Goal: Information Seeking & Learning: Learn about a topic

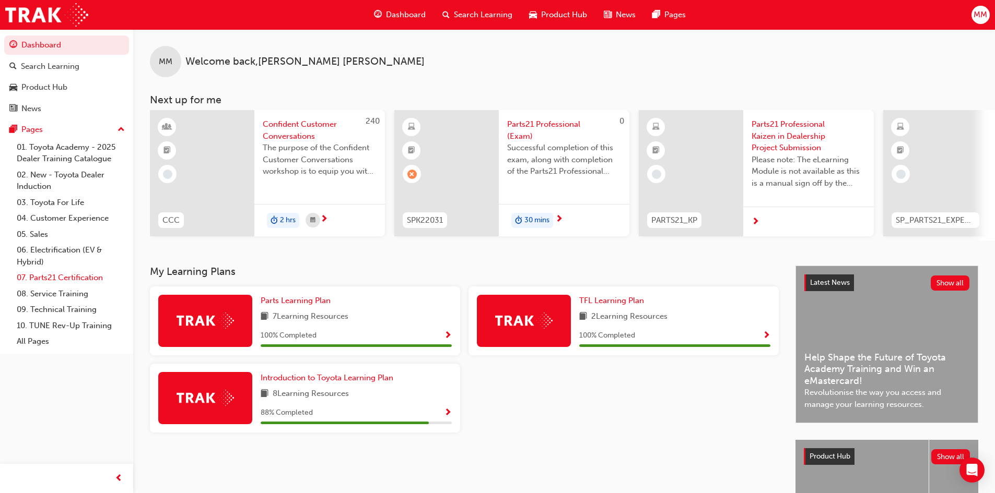
click at [60, 277] on link "07. Parts21 Certification" at bounding box center [71, 278] width 116 height 16
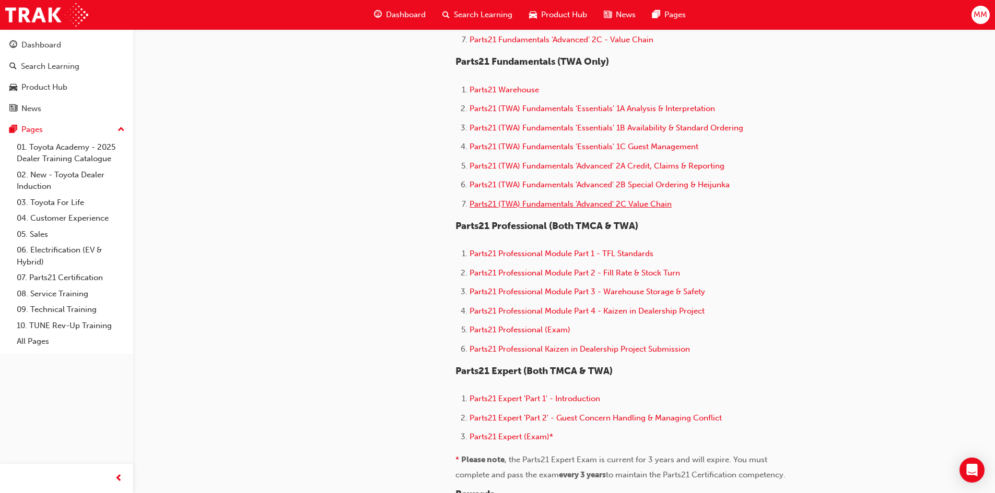
scroll to position [522, 0]
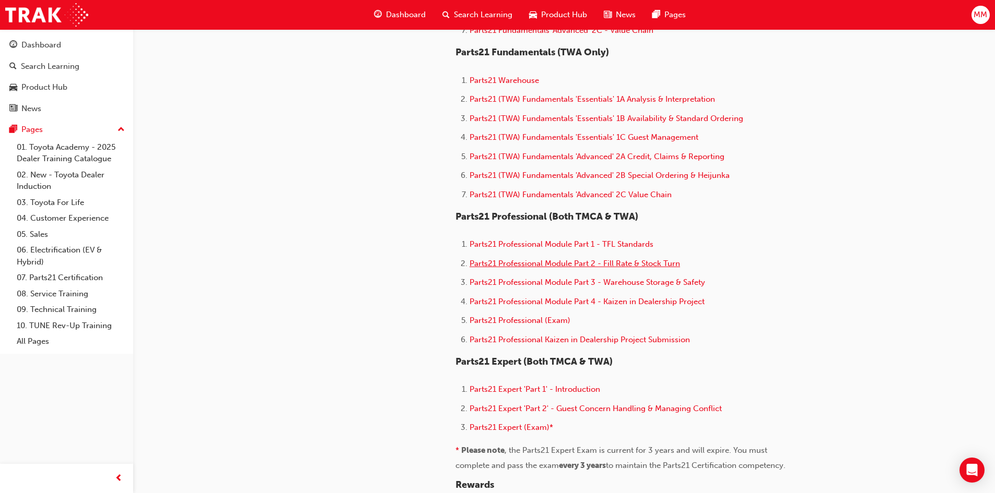
click at [542, 262] on span "Parts21 Professional Module Part 2 - Fill Rate & Stock Turn" at bounding box center [574, 263] width 210 height 9
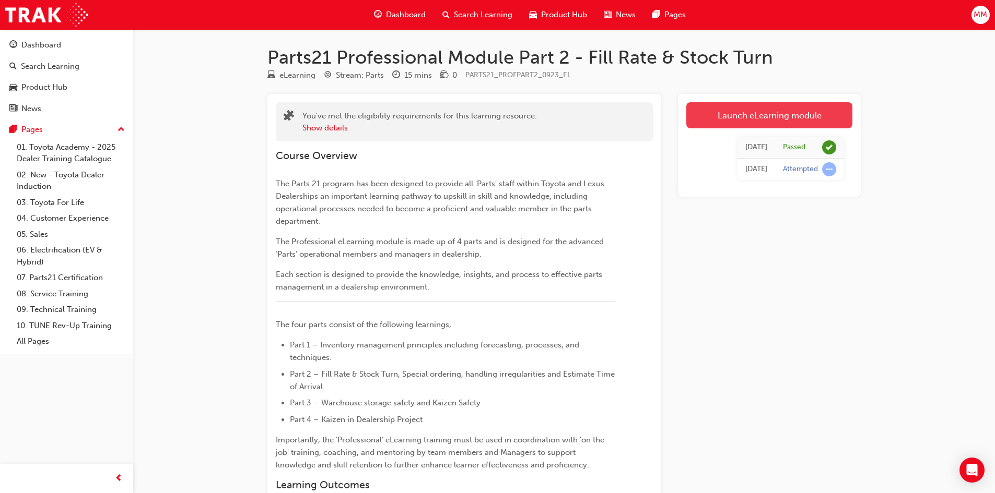
click at [706, 116] on link "Launch eLearning module" at bounding box center [769, 115] width 166 height 26
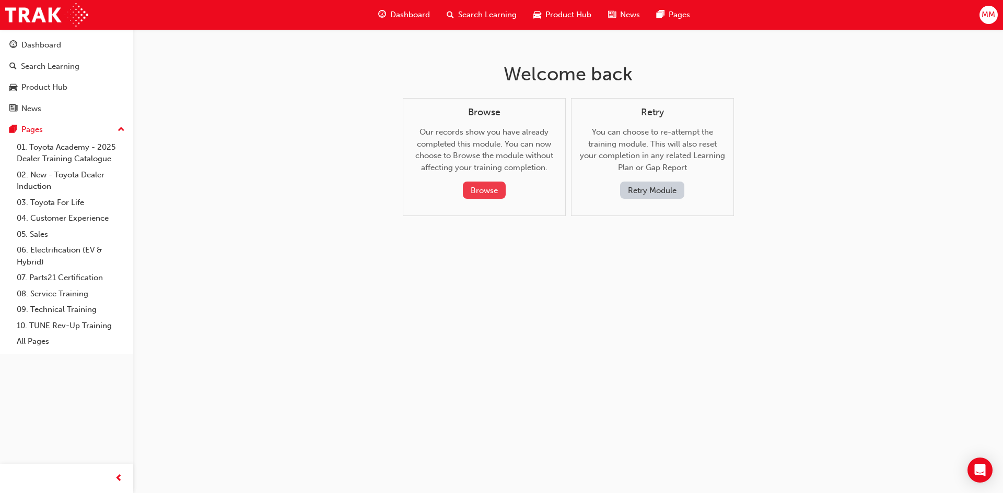
click at [478, 192] on button "Browse" at bounding box center [484, 190] width 43 height 17
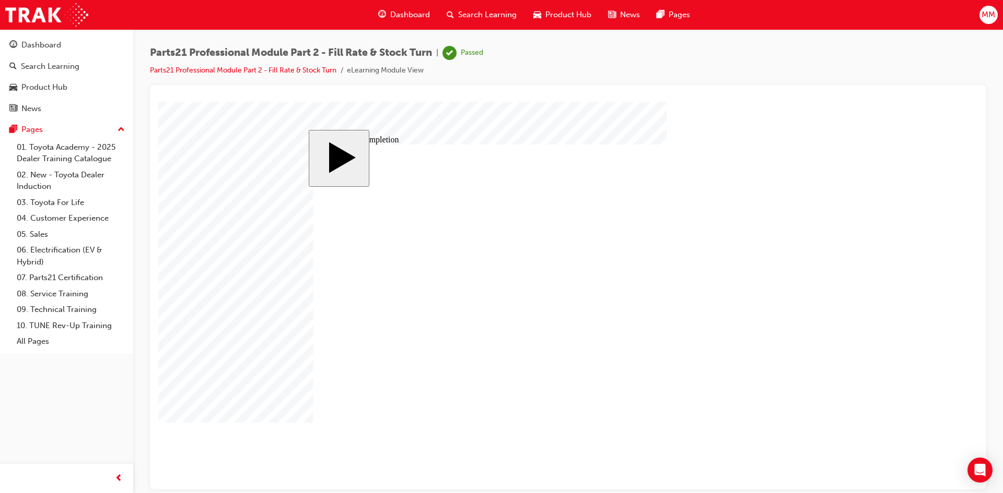
type input "60"
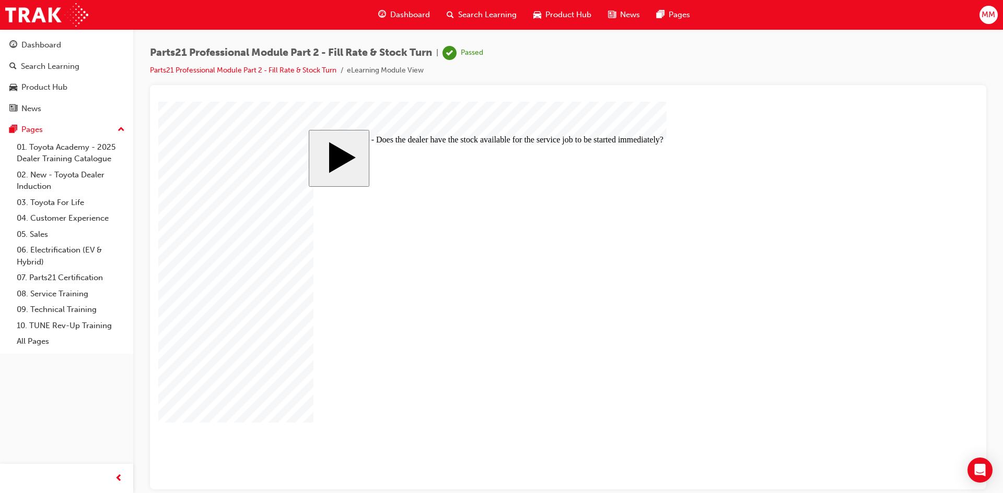
type input "0"
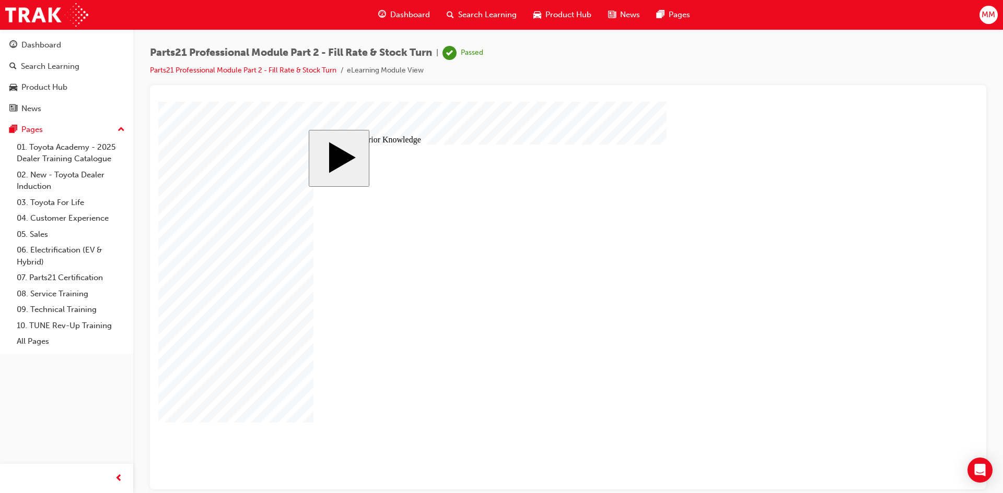
click at [761, 425] on div at bounding box center [567, 295] width 819 height 388
drag, startPoint x: 358, startPoint y: 257, endPoint x: 791, endPoint y: 379, distance: 449.3
drag, startPoint x: 356, startPoint y: 363, endPoint x: 771, endPoint y: 257, distance: 428.1
drag, startPoint x: 355, startPoint y: 306, endPoint x: 773, endPoint y: 320, distance: 419.0
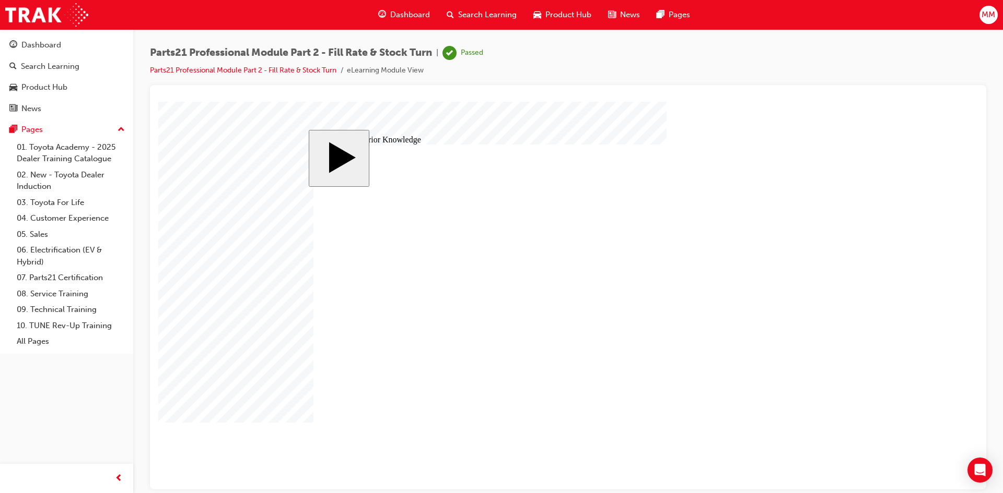
drag, startPoint x: 782, startPoint y: 362, endPoint x: 833, endPoint y: 306, distance: 76.5
drag, startPoint x: 789, startPoint y: 313, endPoint x: 782, endPoint y: 364, distance: 51.7
drag, startPoint x: 434, startPoint y: 315, endPoint x: 642, endPoint y: 328, distance: 208.8
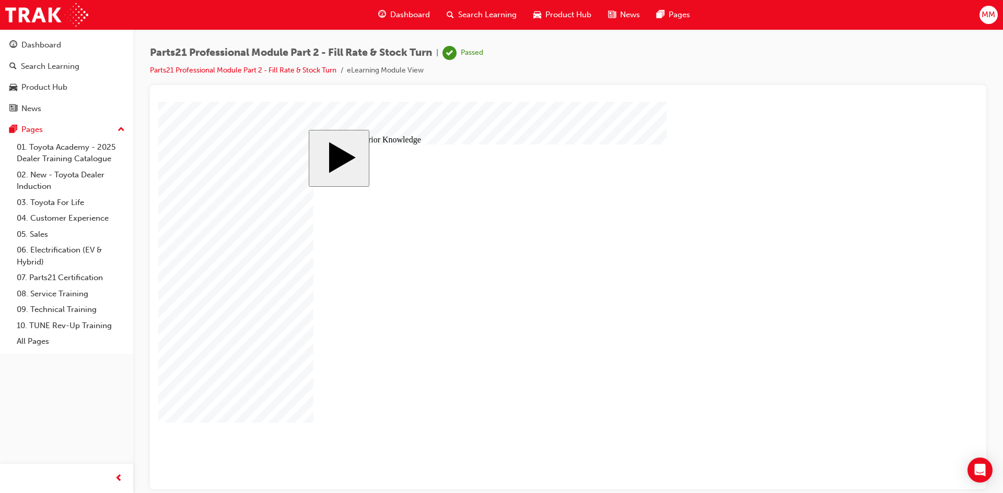
drag, startPoint x: 764, startPoint y: 362, endPoint x: 763, endPoint y: 318, distance: 44.4
drag, startPoint x: 354, startPoint y: 308, endPoint x: 789, endPoint y: 378, distance: 440.5
drag, startPoint x: 771, startPoint y: 278, endPoint x: 811, endPoint y: 397, distance: 125.7
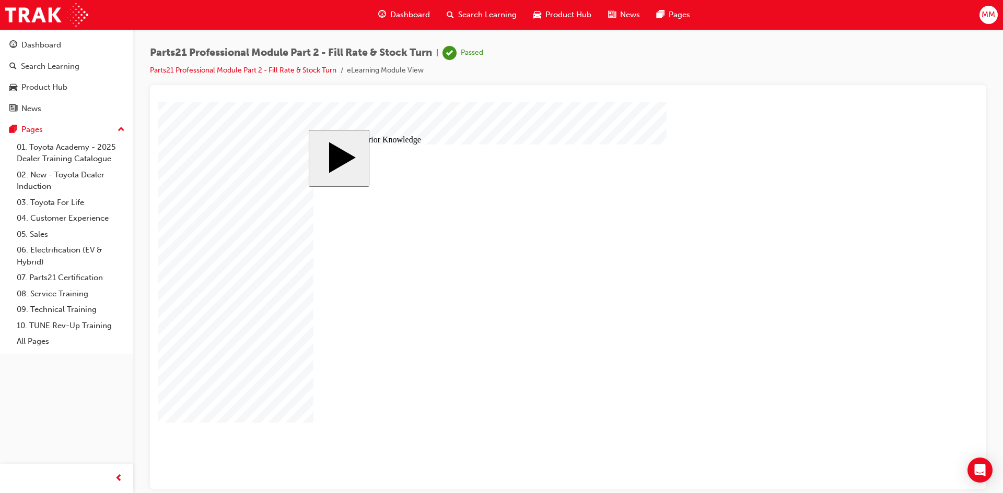
drag, startPoint x: 762, startPoint y: 370, endPoint x: 764, endPoint y: 265, distance: 105.5
drag, startPoint x: 368, startPoint y: 293, endPoint x: 801, endPoint y: 358, distance: 437.3
drag, startPoint x: 776, startPoint y: 328, endPoint x: 642, endPoint y: 393, distance: 148.3
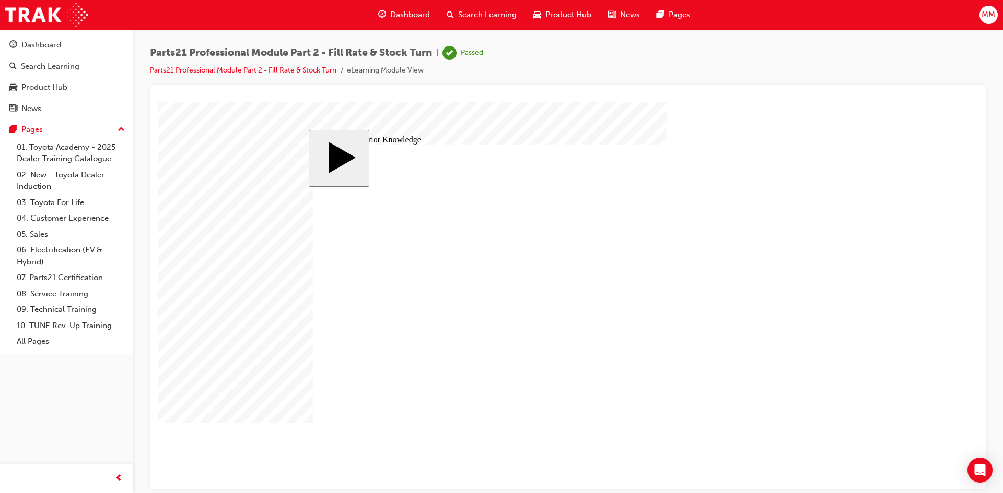
drag, startPoint x: 792, startPoint y: 375, endPoint x: 776, endPoint y: 320, distance: 57.2
drag, startPoint x: 378, startPoint y: 269, endPoint x: 798, endPoint y: 385, distance: 436.6
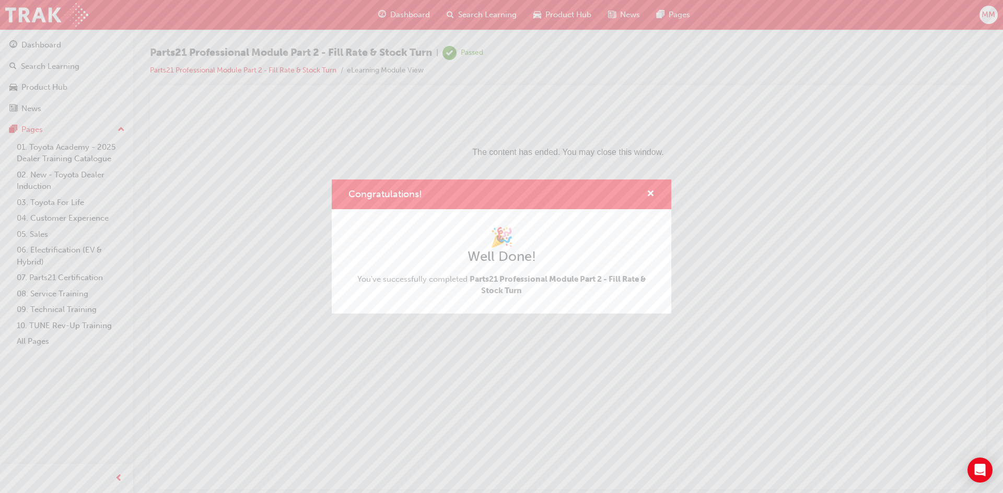
click at [667, 181] on div "Congratulations!" at bounding box center [501, 195] width 339 height 30
click at [651, 193] on span "cross-icon" at bounding box center [650, 194] width 8 height 9
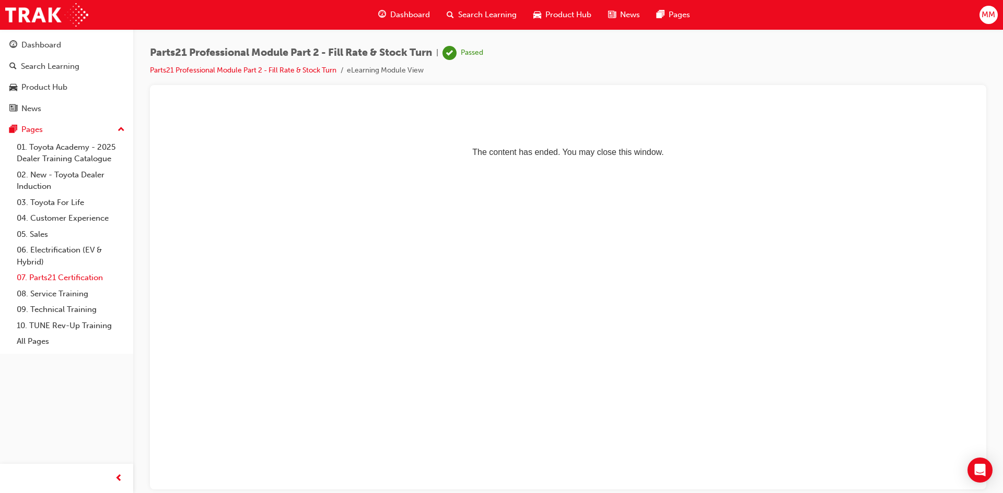
click at [67, 283] on link "07. Parts21 Certification" at bounding box center [71, 278] width 116 height 16
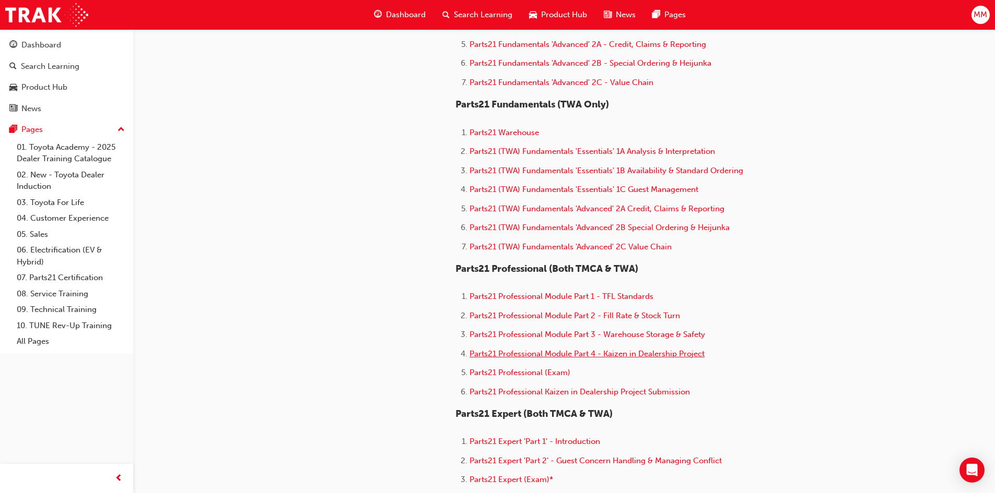
scroll to position [574, 0]
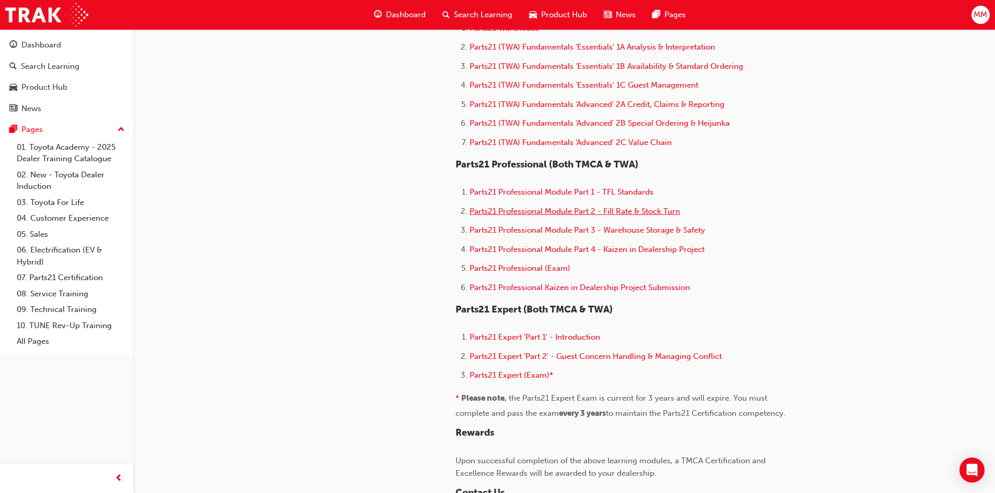
click at [519, 214] on span "Parts21 Professional Module Part 2 - Fill Rate & Stock Turn" at bounding box center [574, 211] width 210 height 9
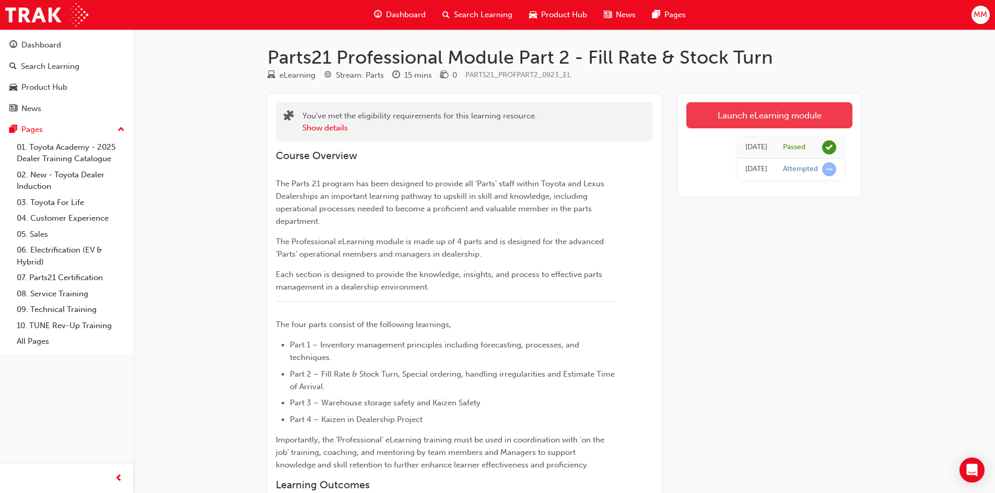
click at [728, 115] on link "Launch eLearning module" at bounding box center [769, 115] width 166 height 26
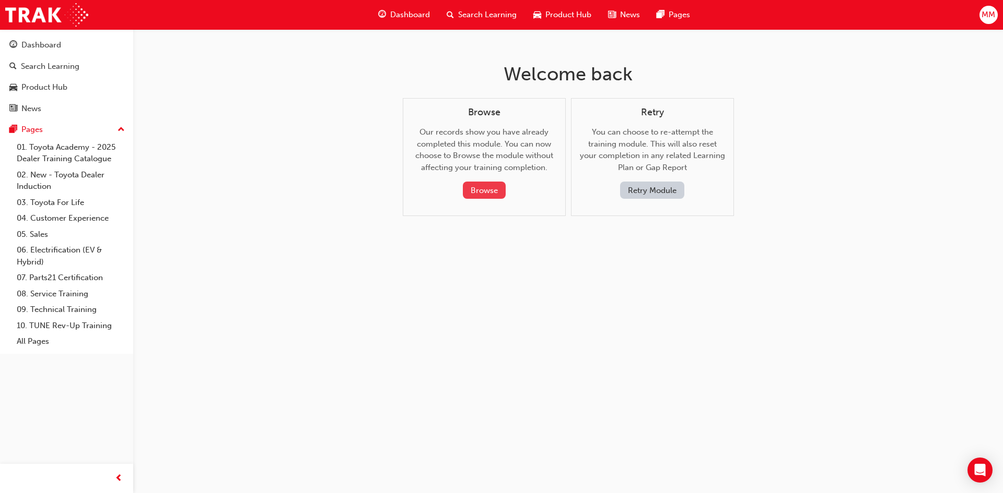
click at [491, 189] on button "Browse" at bounding box center [484, 190] width 43 height 17
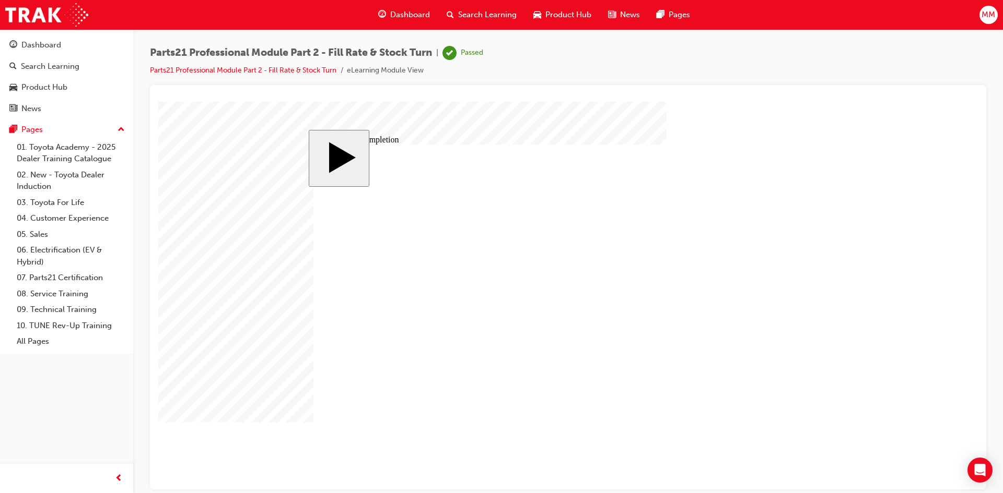
radio input "true"
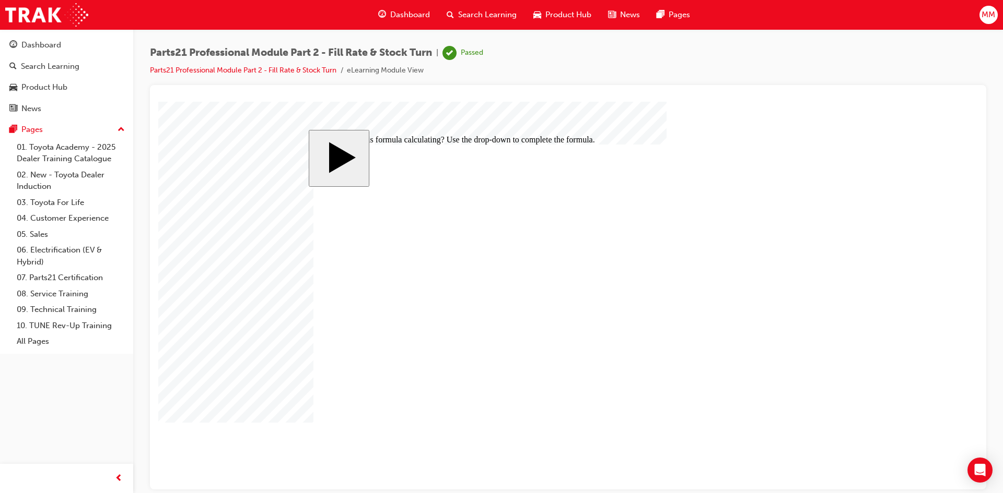
type input "60"
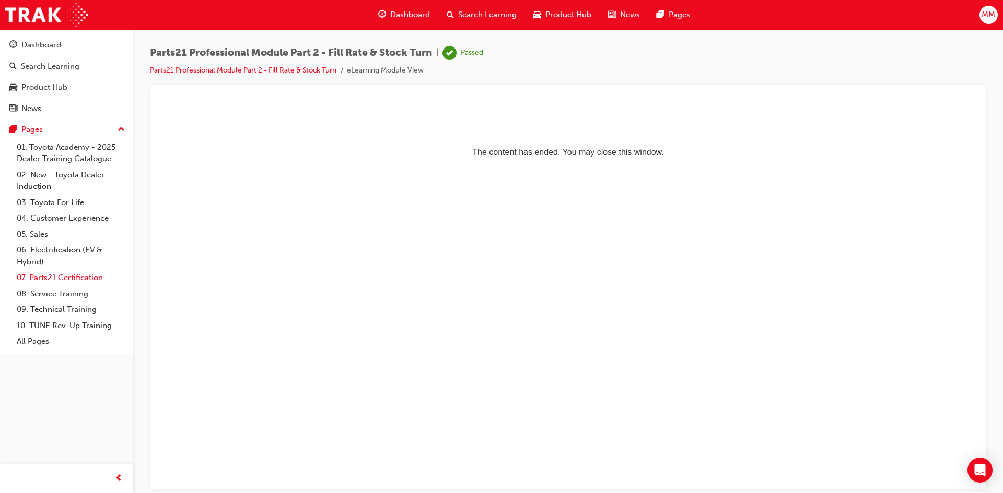
click at [58, 274] on link "07. Parts21 Certification" at bounding box center [71, 278] width 116 height 16
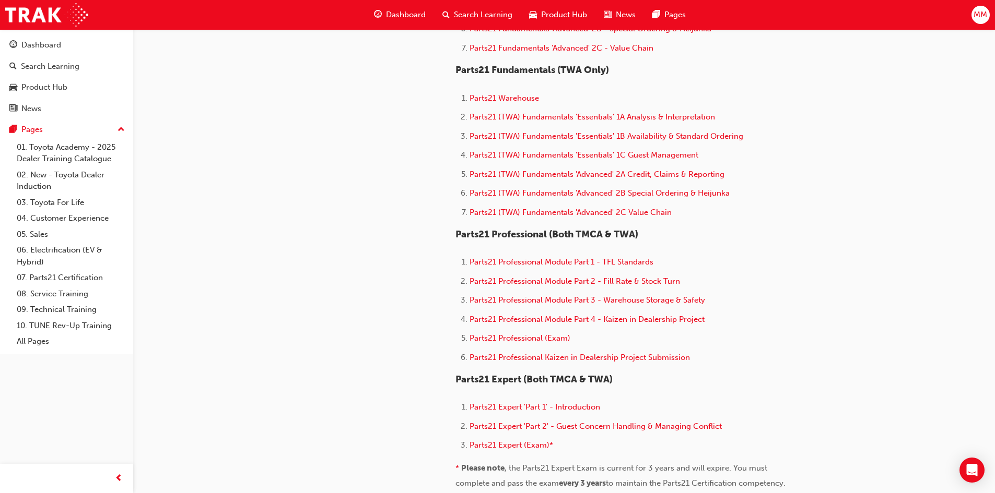
scroll to position [574, 0]
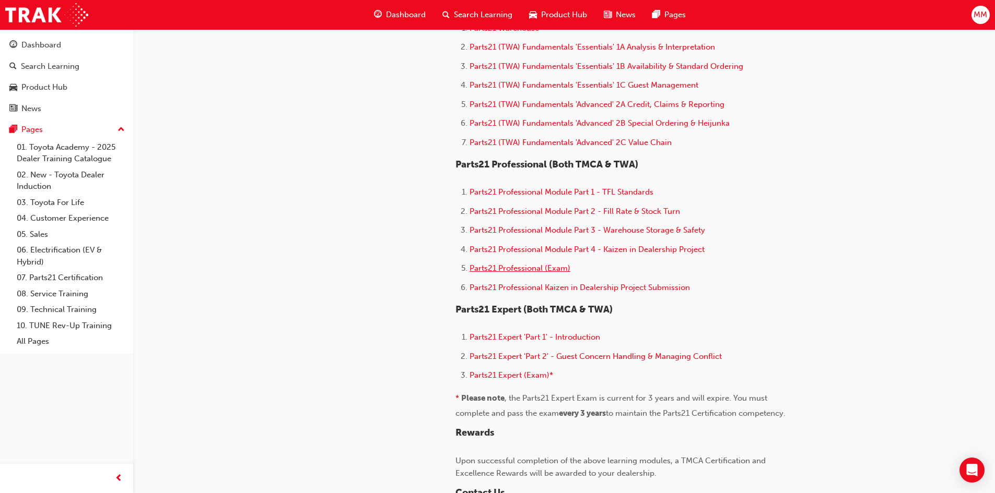
click at [503, 269] on span "Parts21 Professional (Exam)" at bounding box center [519, 268] width 101 height 9
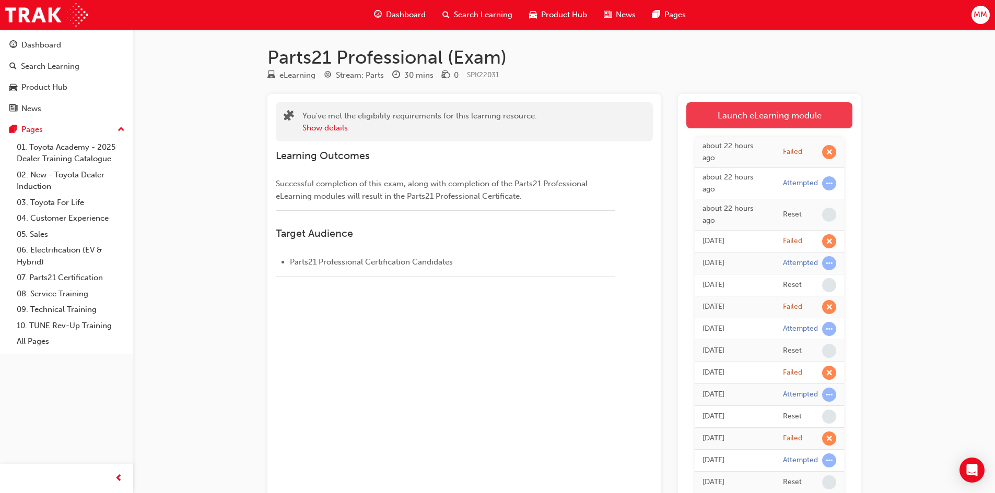
click at [745, 104] on link "Launch eLearning module" at bounding box center [769, 115] width 166 height 26
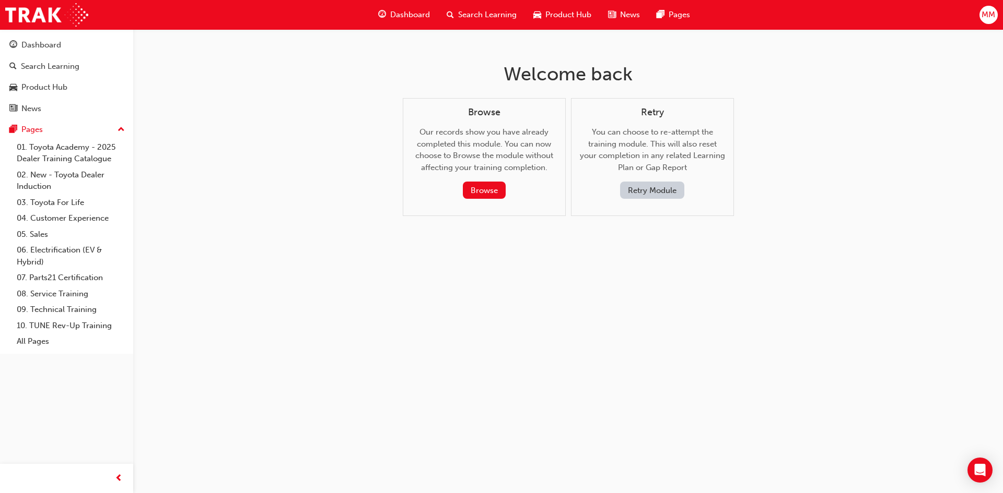
click at [676, 187] on button "Retry Module" at bounding box center [652, 190] width 64 height 17
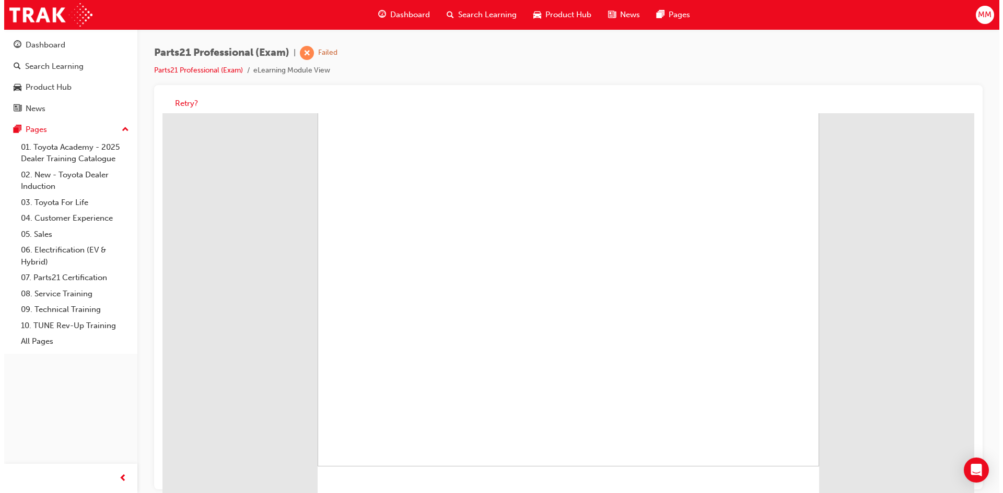
scroll to position [75, 0]
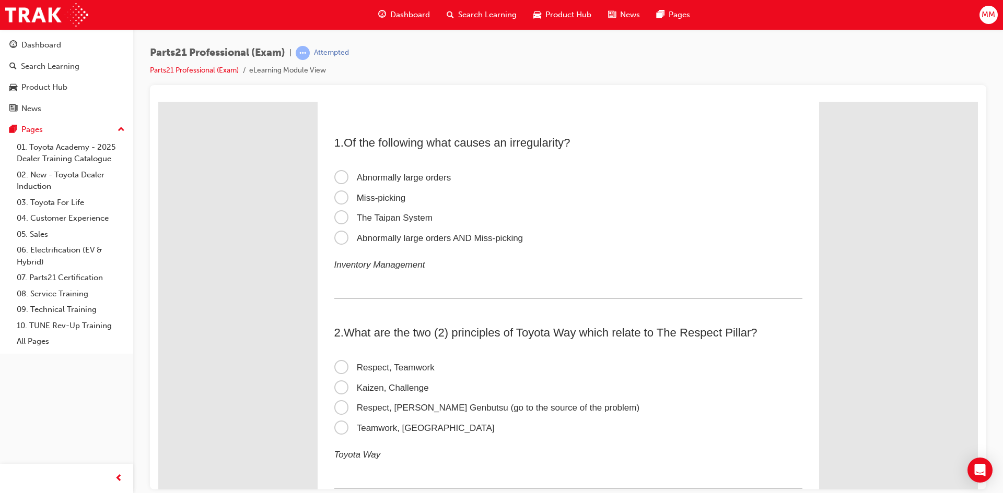
scroll to position [0, 0]
click at [335, 240] on span "Abnormally large orders AND Miss-picking" at bounding box center [428, 239] width 189 height 10
click at [158, 101] on input "Abnormally large orders AND Miss-picking" at bounding box center [158, 101] width 0 height 0
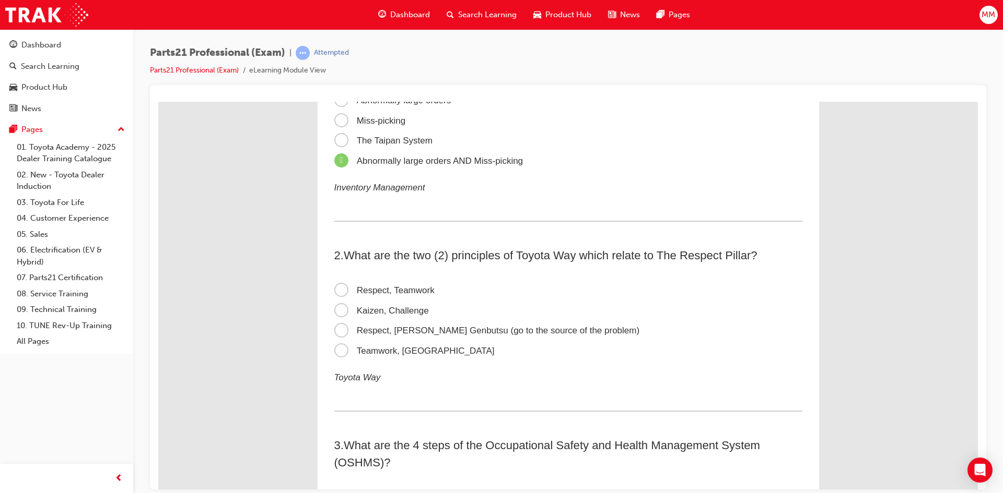
scroll to position [104, 0]
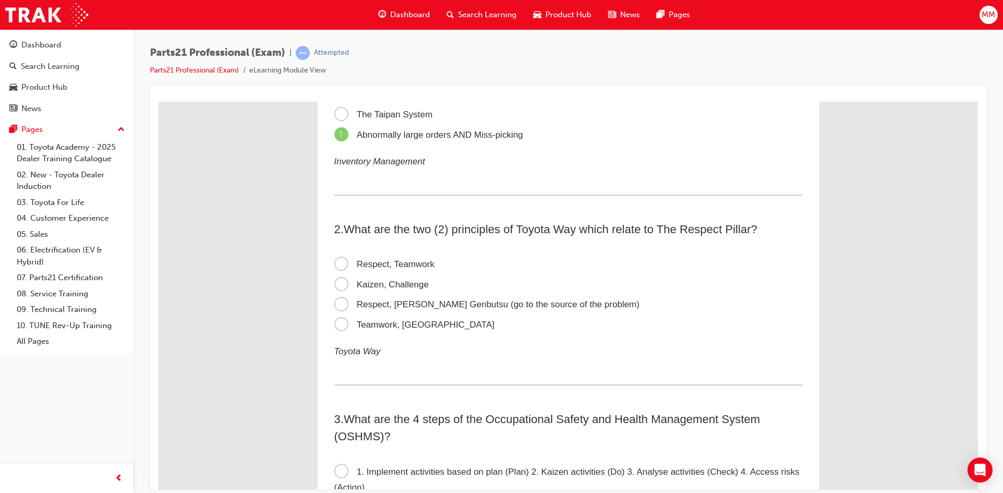
click at [334, 261] on span "Respect, Teamwork" at bounding box center [384, 264] width 100 height 10
click at [158, 101] on input "Respect, Teamwork" at bounding box center [158, 101] width 0 height 0
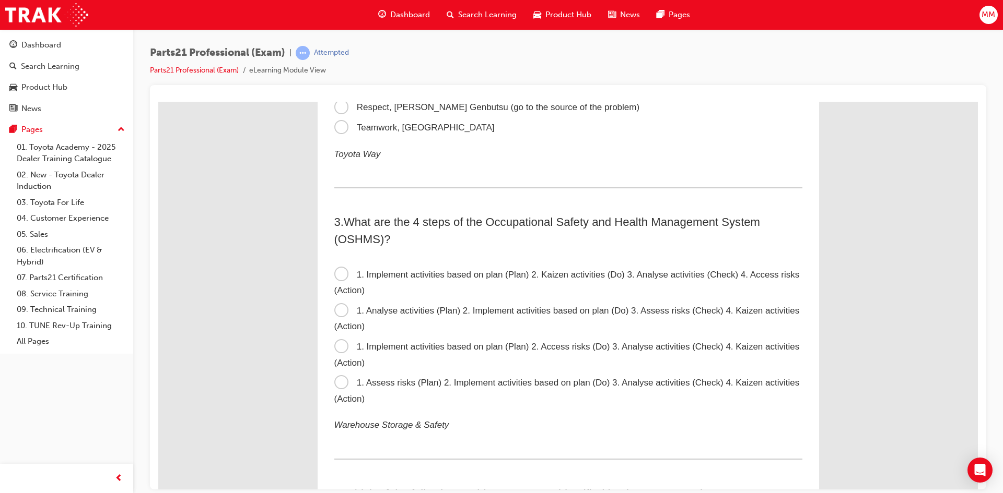
scroll to position [366, 0]
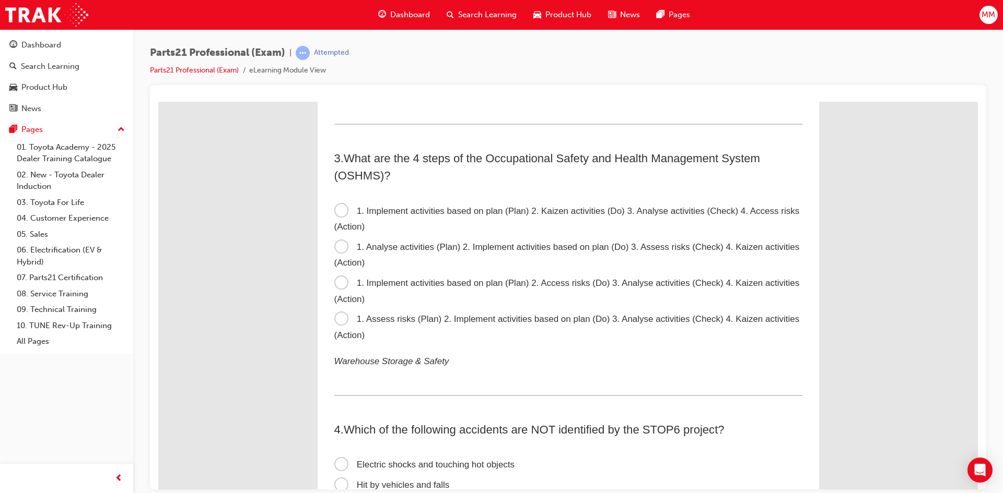
click at [335, 319] on span "1. Assess risks (Plan) 2. Implement activities based on plan (Do) 3. Analyse ac…" at bounding box center [566, 327] width 465 height 26
click at [158, 101] on input "1. Assess risks (Plan) 2. Implement activities based on plan (Do) 3. Analyse ac…" at bounding box center [158, 101] width 0 height 0
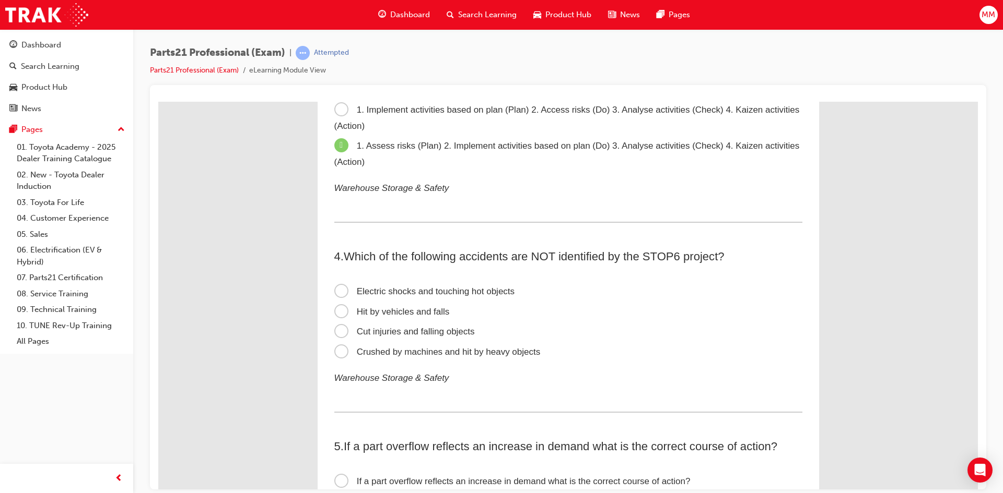
scroll to position [574, 0]
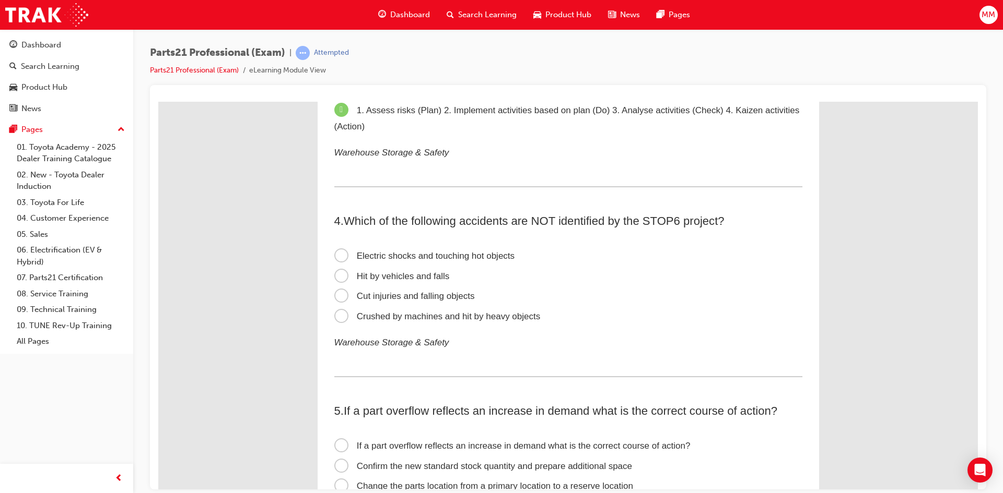
click at [337, 295] on span "Cut injuries and falling objects" at bounding box center [404, 296] width 140 height 10
click at [158, 101] on input "Cut injuries and falling objects" at bounding box center [158, 101] width 0 height 0
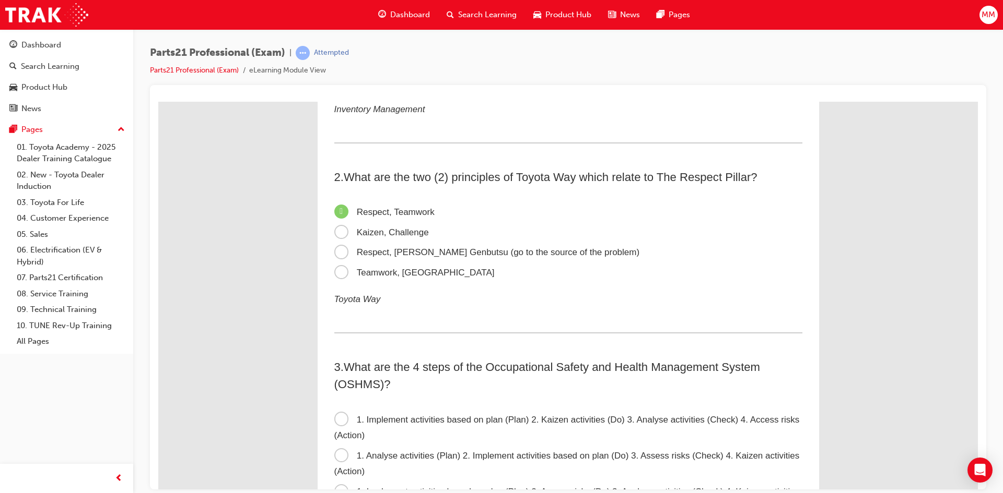
scroll to position [0, 0]
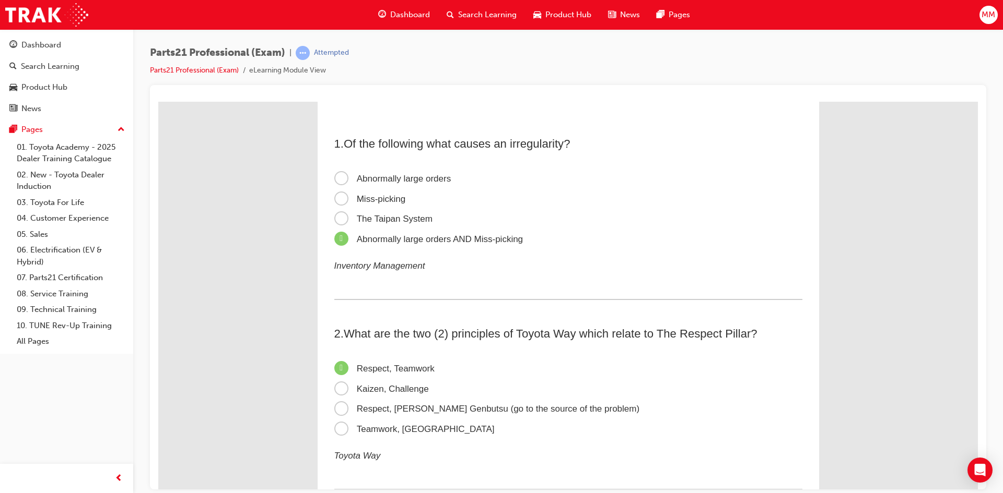
click at [334, 194] on span "Miss-picking" at bounding box center [370, 199] width 72 height 10
click at [158, 101] on input "Miss-picking" at bounding box center [158, 101] width 0 height 0
click at [335, 234] on span "Abnormally large orders AND Miss-picking" at bounding box center [428, 239] width 189 height 10
click at [158, 101] on input "Abnormally large orders AND Miss-picking" at bounding box center [158, 101] width 0 height 0
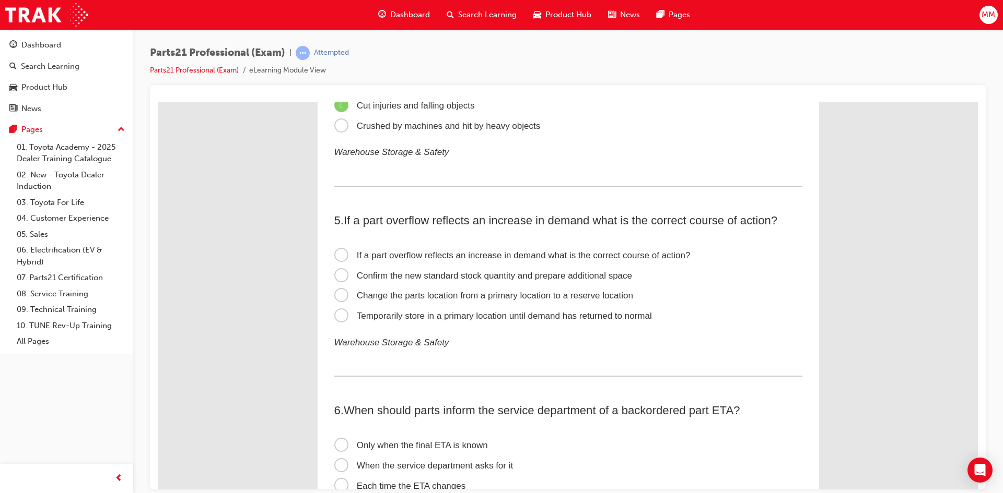
scroll to position [783, 0]
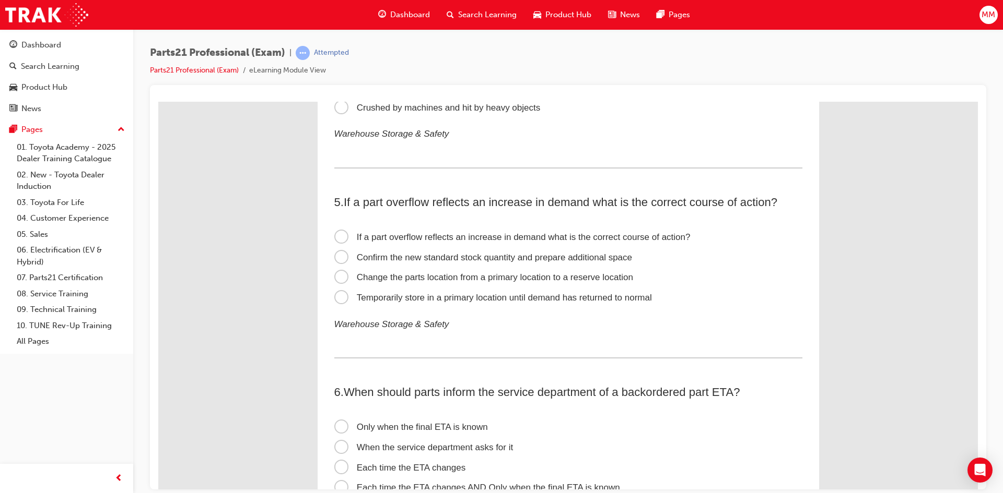
click at [338, 256] on span "Confirm the new standard stock quantity and prepare additional space" at bounding box center [483, 257] width 298 height 10
click at [158, 101] on input "Confirm the new standard stock quantity and prepare additional space" at bounding box center [158, 101] width 0 height 0
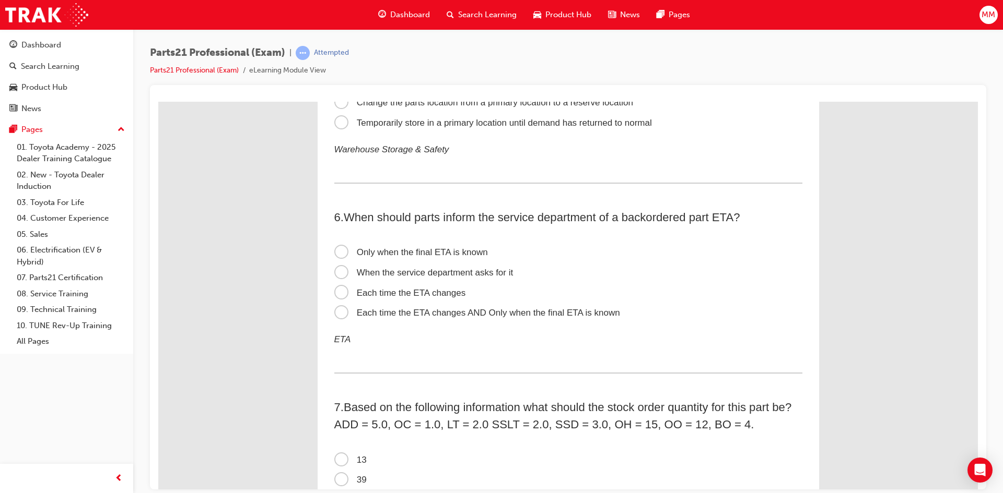
scroll to position [992, 0]
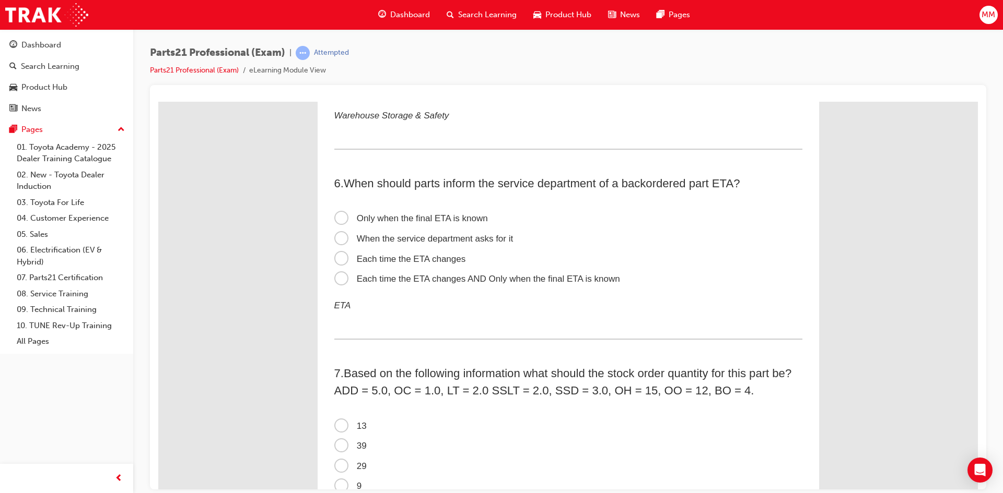
click at [341, 276] on span "Each time the ETA changes AND Only when the final ETA is known" at bounding box center [477, 279] width 286 height 10
click at [158, 101] on input "Each time the ETA changes AND Only when the final ETA is known" at bounding box center [158, 101] width 0 height 0
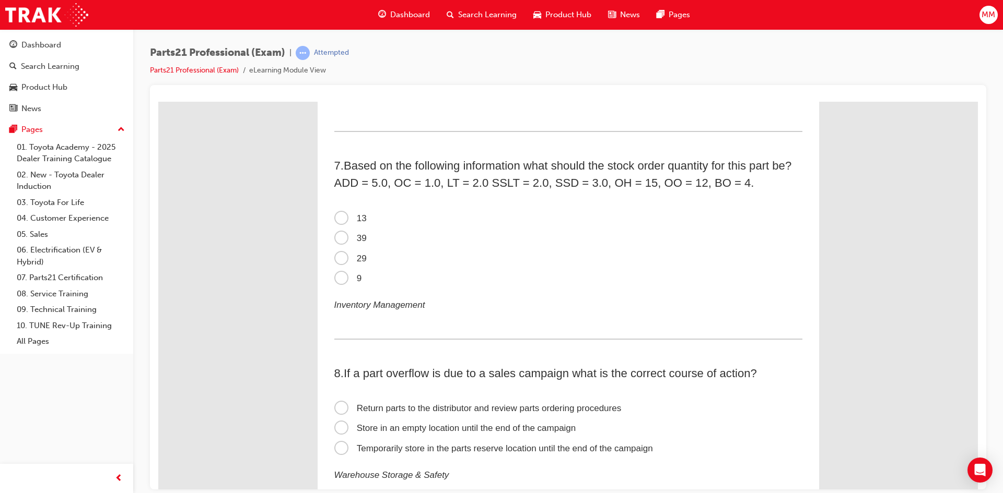
scroll to position [1201, 0]
click at [336, 279] on span "9" at bounding box center [348, 277] width 28 height 10
click at [158, 101] on input "9" at bounding box center [158, 101] width 0 height 0
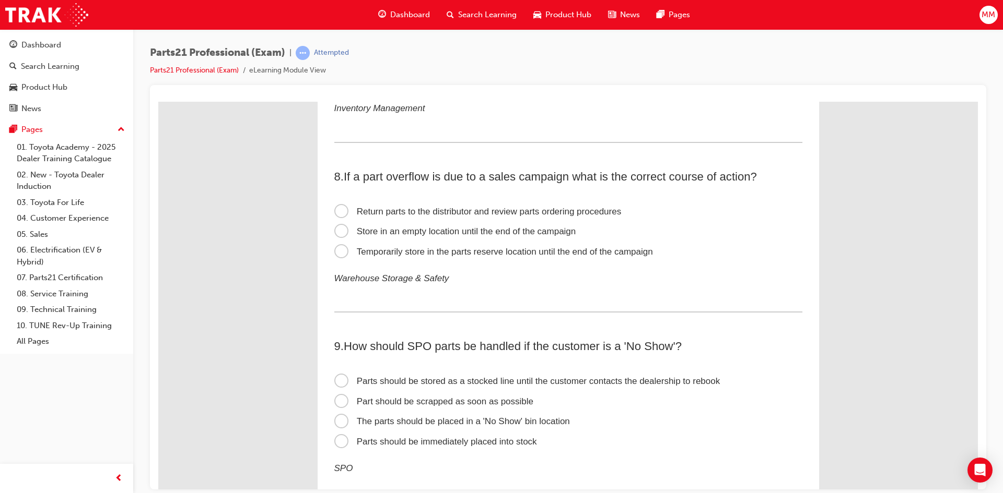
scroll to position [1462, 0]
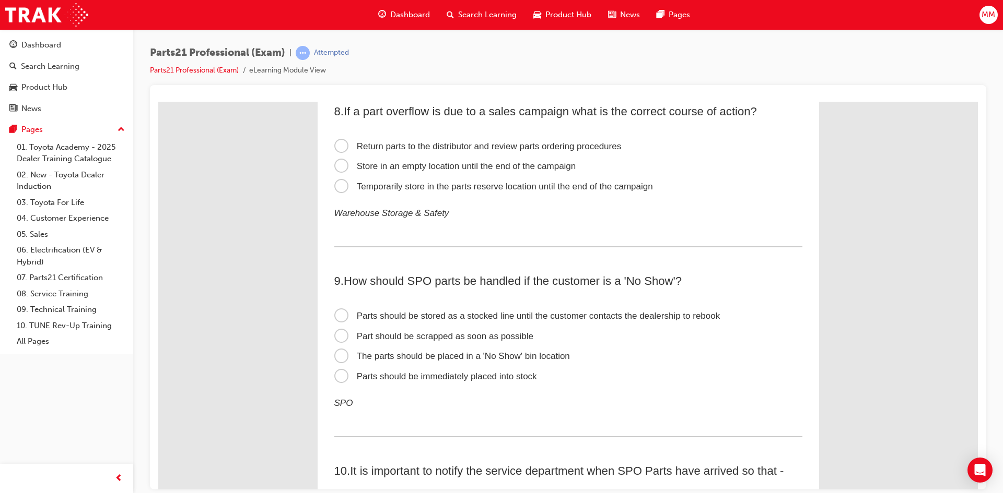
click at [339, 164] on span "Store in an empty location until the end of the campaign" at bounding box center [455, 166] width 242 height 10
click at [158, 101] on input "Store in an empty location until the end of the campaign" at bounding box center [158, 101] width 0 height 0
click at [337, 147] on span "Return parts to the distributor and review parts ordering procedures" at bounding box center [477, 146] width 287 height 10
click at [158, 101] on input "Return parts to the distributor and review parts ordering procedures" at bounding box center [158, 101] width 0 height 0
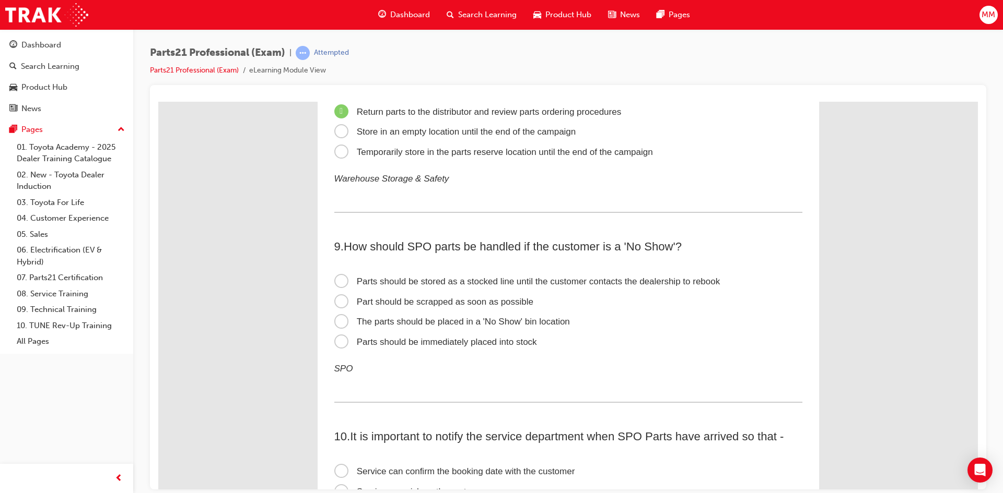
scroll to position [1514, 0]
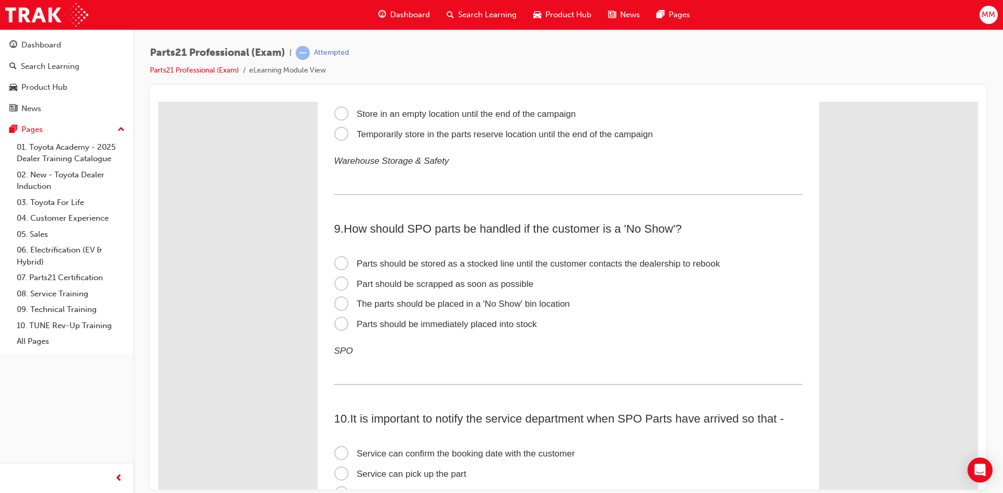
click at [338, 324] on span "Parts should be immediately placed into stock" at bounding box center [435, 324] width 203 height 10
click at [158, 101] on input "Parts should be immediately placed into stock" at bounding box center [158, 101] width 0 height 0
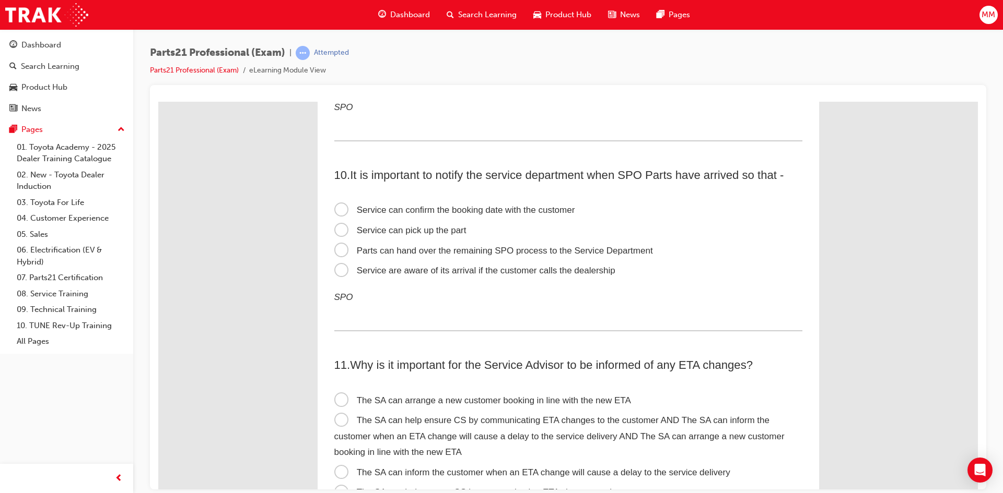
scroll to position [1775, 0]
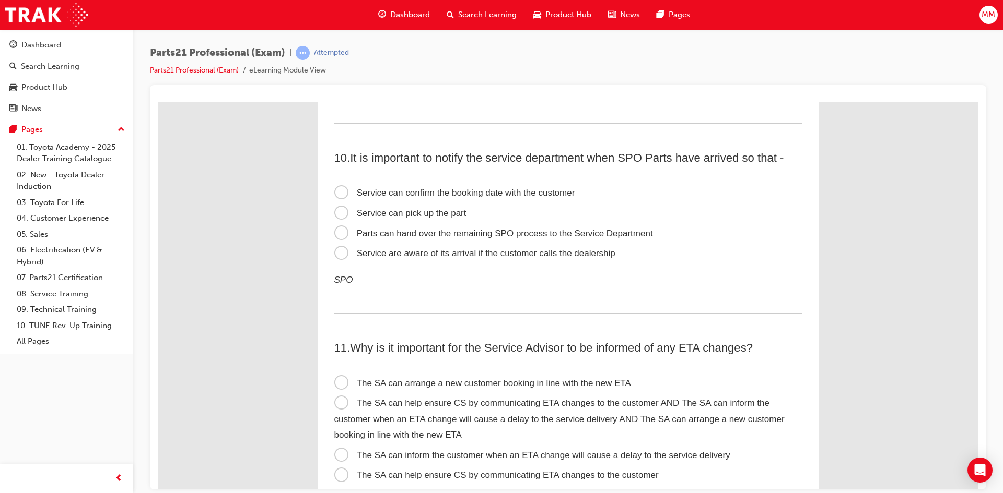
click at [337, 188] on span "Service can confirm the booking date with the customer" at bounding box center [454, 192] width 241 height 10
click at [158, 101] on input "Service can confirm the booking date with the customer" at bounding box center [158, 101] width 0 height 0
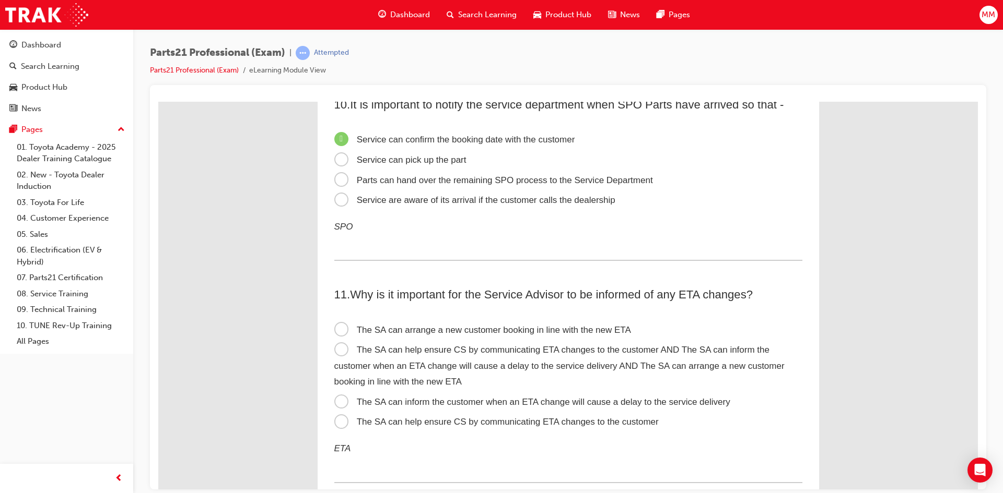
scroll to position [1828, 0]
click at [337, 179] on span "Parts can hand over the remaining SPO process to the Service Department" at bounding box center [493, 181] width 319 height 10
click at [158, 101] on input "Parts can hand over the remaining SPO process to the Service Department" at bounding box center [158, 101] width 0 height 0
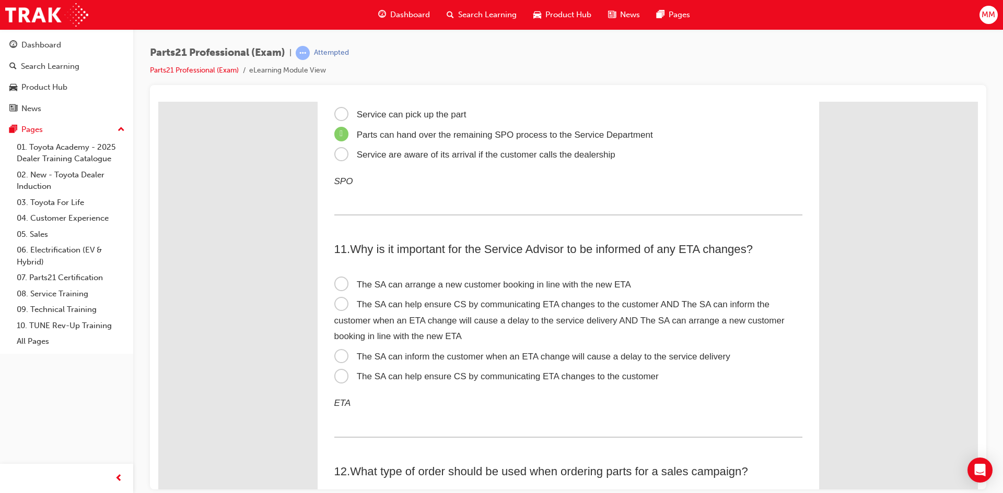
scroll to position [1932, 0]
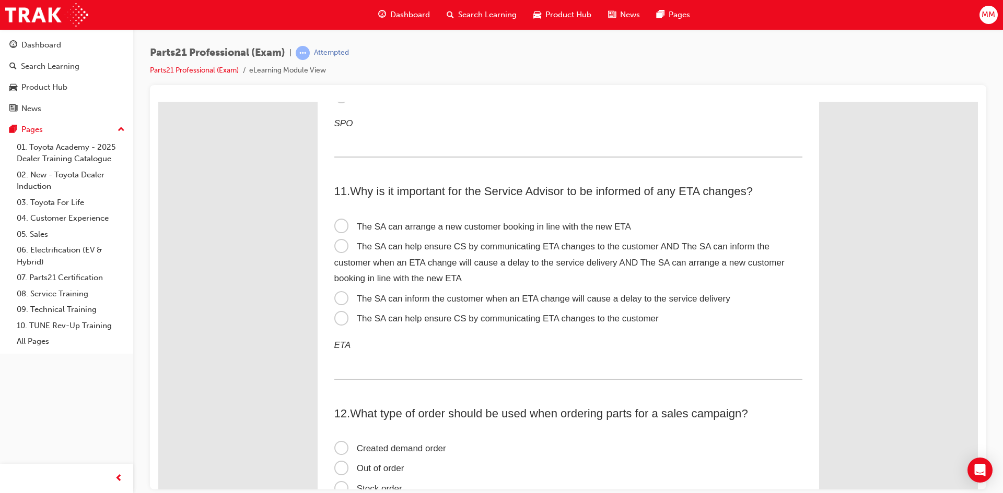
click at [337, 244] on span "The SA can help ensure CS by communicating ETA changes to the customer AND The …" at bounding box center [559, 262] width 450 height 42
click at [158, 101] on input "The SA can help ensure CS by communicating ETA changes to the customer AND The …" at bounding box center [158, 101] width 0 height 0
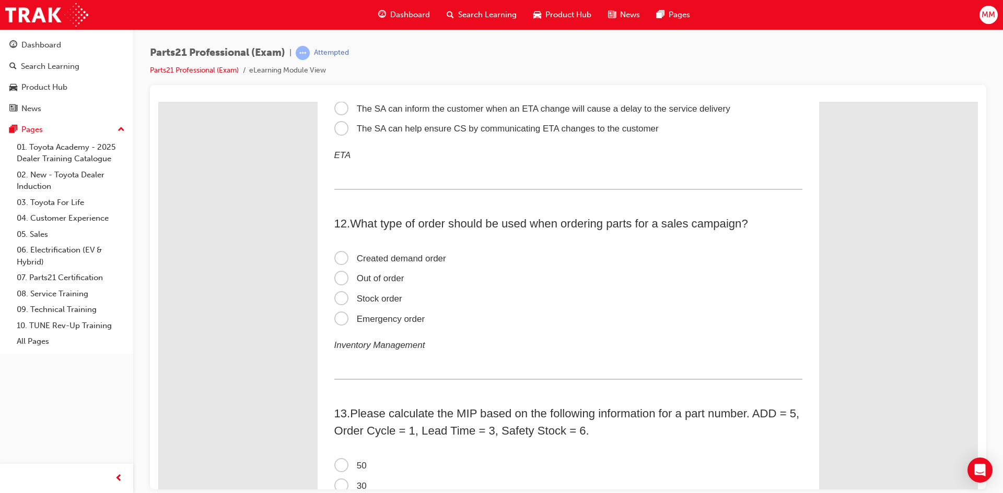
scroll to position [2141, 0]
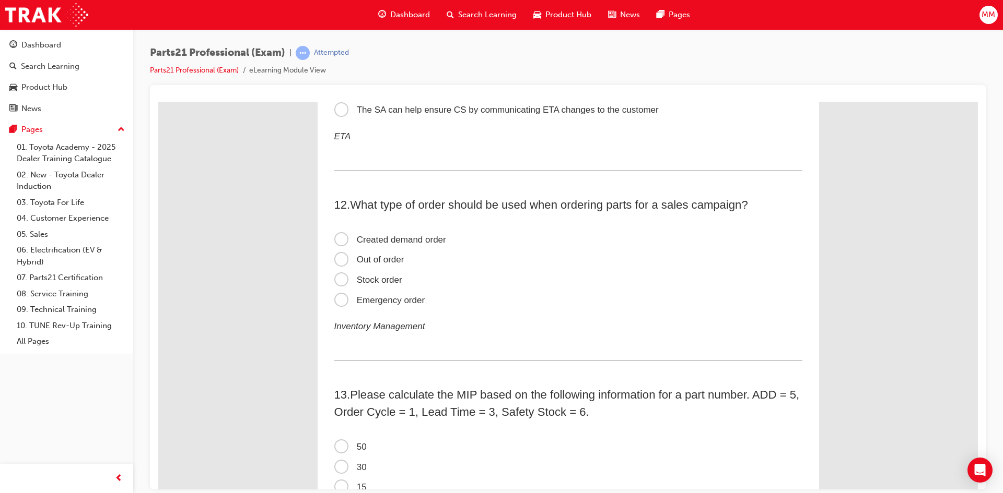
click at [339, 241] on span "Created demand order" at bounding box center [390, 239] width 112 height 10
click at [158, 101] on input "Created demand order" at bounding box center [158, 101] width 0 height 0
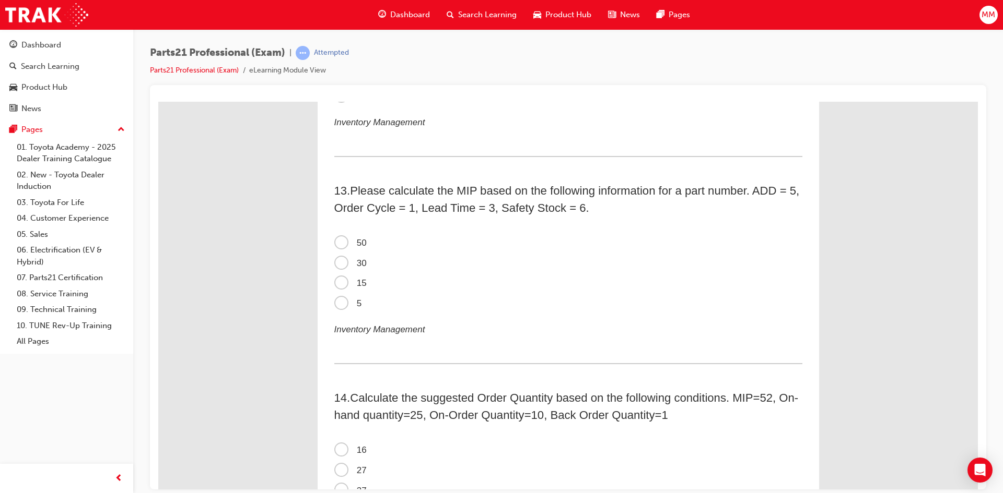
scroll to position [2402, 0]
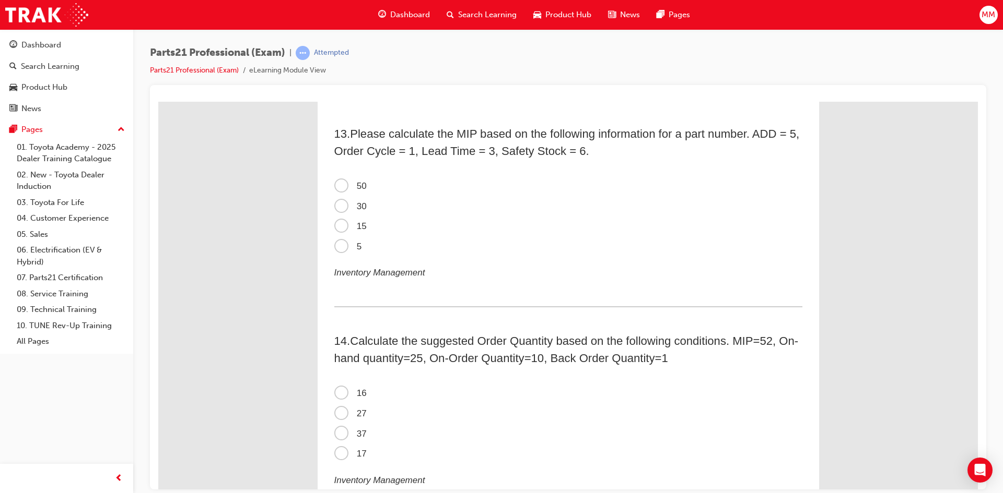
click at [338, 186] on span "50" at bounding box center [350, 186] width 32 height 10
click at [158, 101] on input "50" at bounding box center [158, 101] width 0 height 0
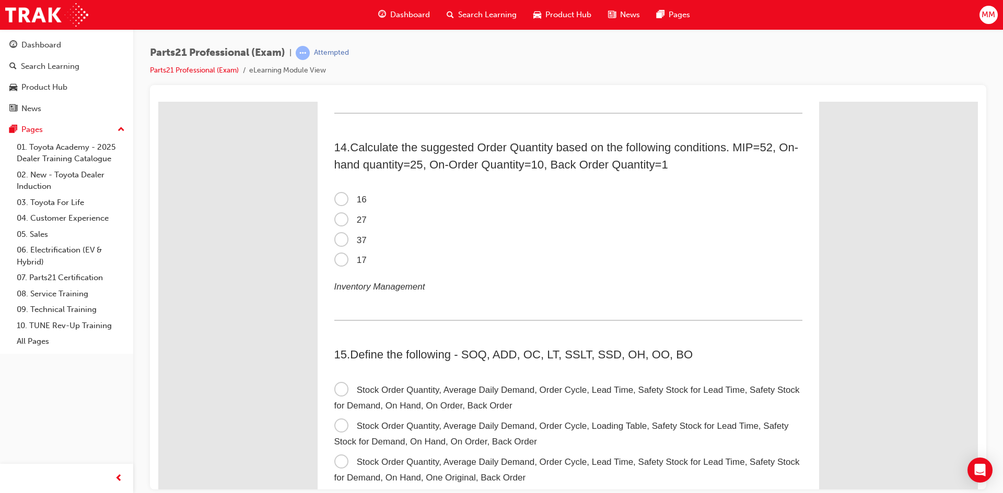
scroll to position [2611, 0]
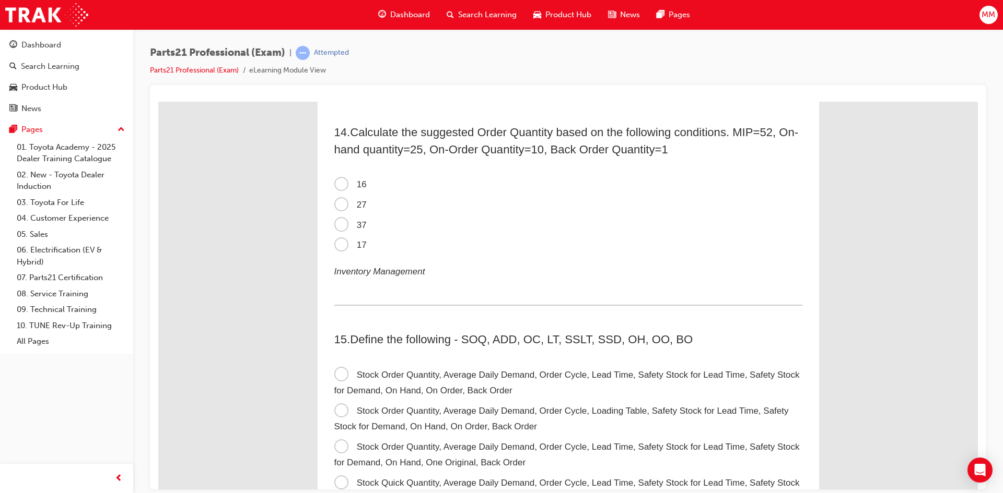
click at [336, 182] on span "16" at bounding box center [350, 184] width 32 height 10
click at [158, 101] on input "16" at bounding box center [158, 101] width 0 height 0
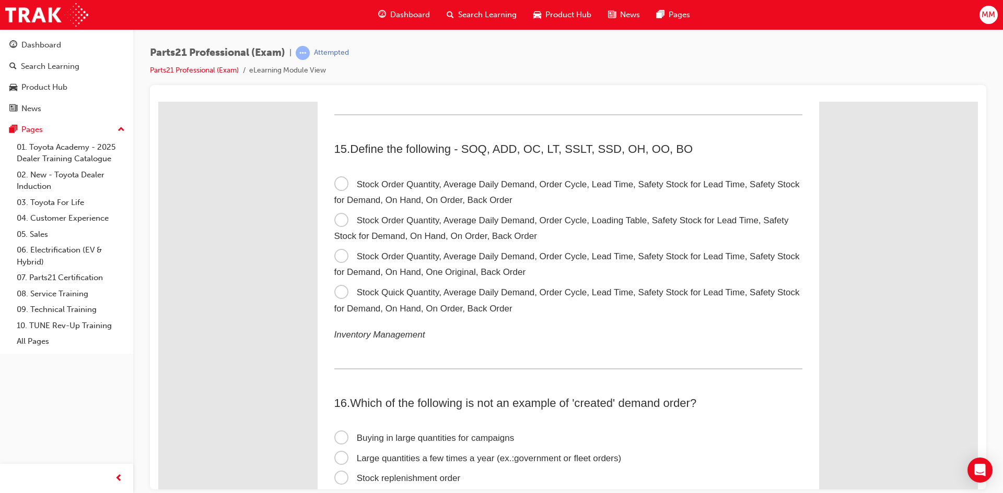
scroll to position [2820, 0]
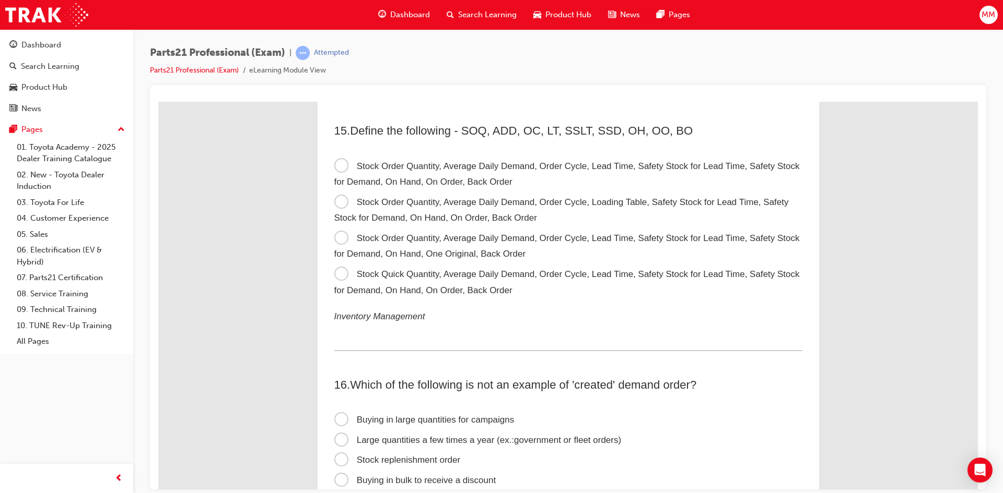
click at [335, 164] on span "Stock Order Quantity, Average Daily Demand, Order Cycle, Lead Time, Safety Stoc…" at bounding box center [566, 174] width 465 height 26
click at [158, 101] on input "Stock Order Quantity, Average Daily Demand, Order Cycle, Lead Time, Safety Stoc…" at bounding box center [158, 101] width 0 height 0
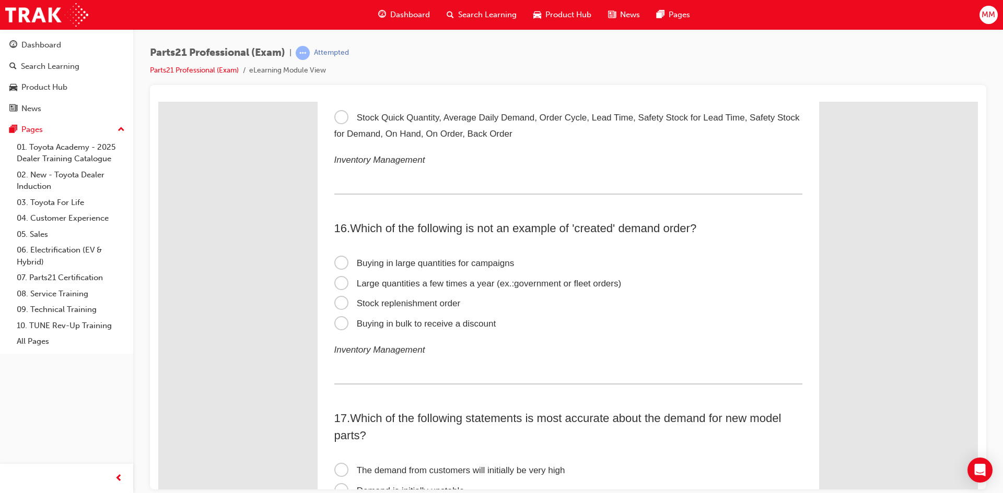
scroll to position [3029, 0]
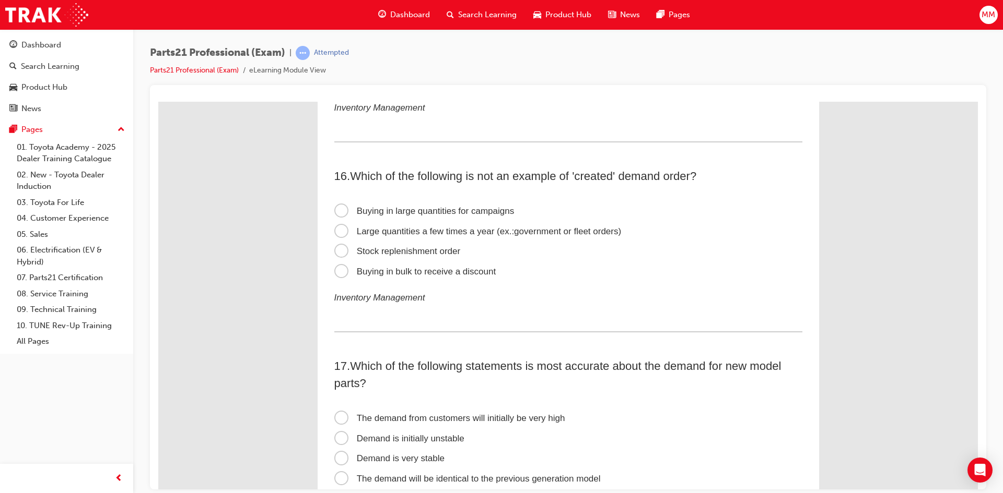
click at [341, 211] on span "Buying in large quantities for campaigns" at bounding box center [424, 211] width 180 height 10
click at [158, 101] on input "Buying in large quantities for campaigns" at bounding box center [158, 101] width 0 height 0
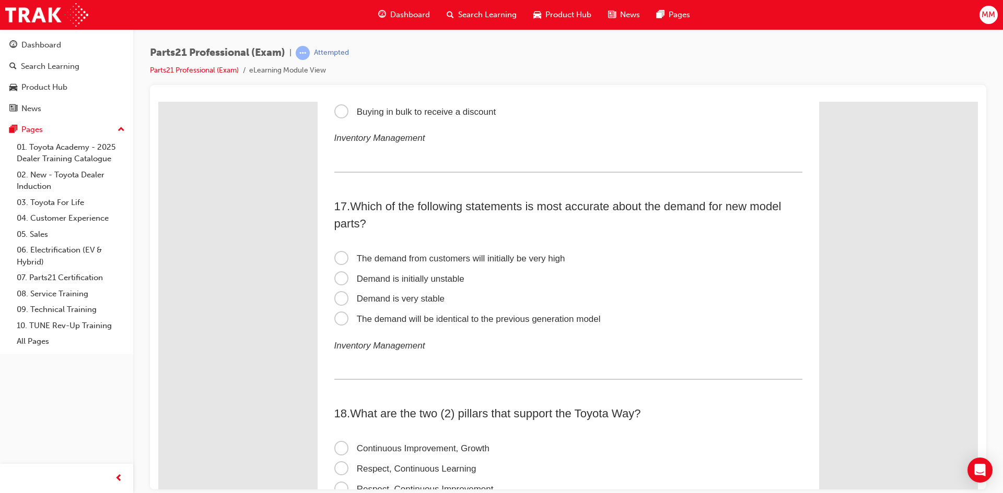
scroll to position [3238, 0]
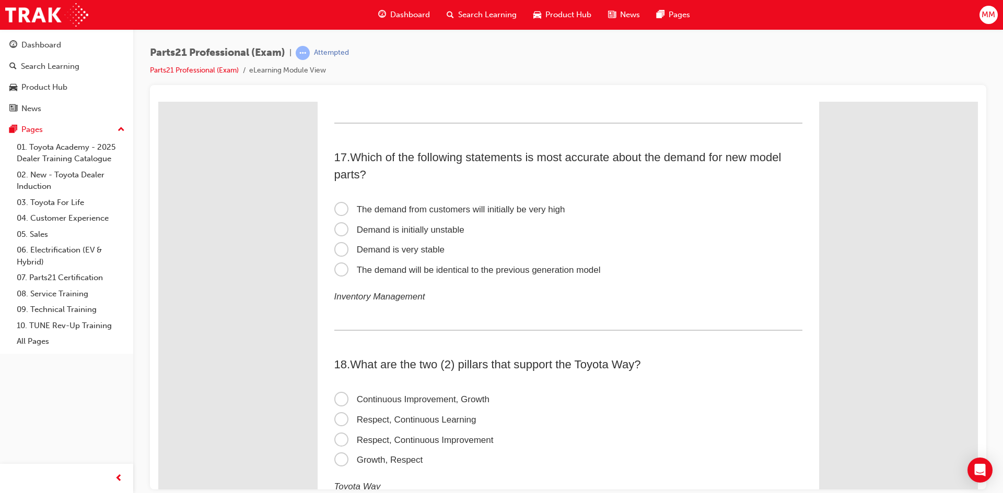
click at [338, 227] on span "Demand is initially unstable" at bounding box center [399, 230] width 130 height 10
click at [158, 101] on input "Demand is initially unstable" at bounding box center [158, 101] width 0 height 0
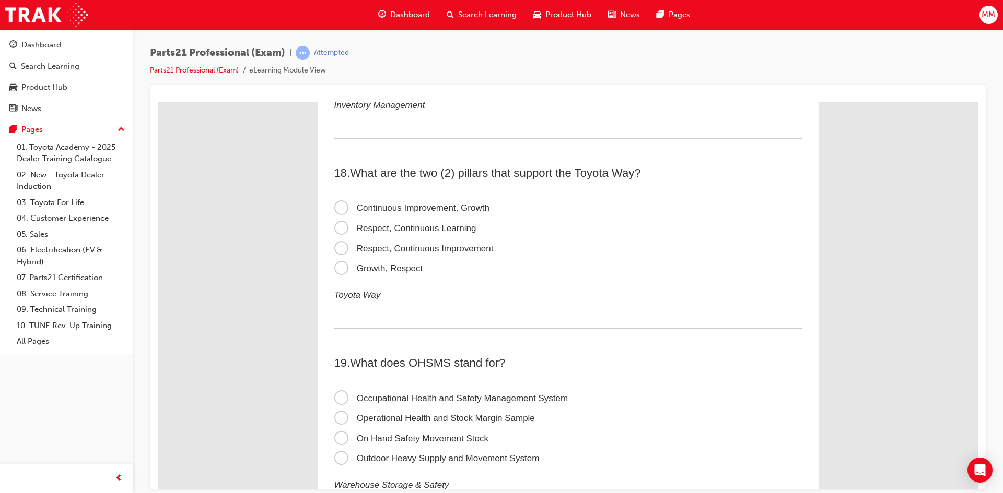
scroll to position [3446, 0]
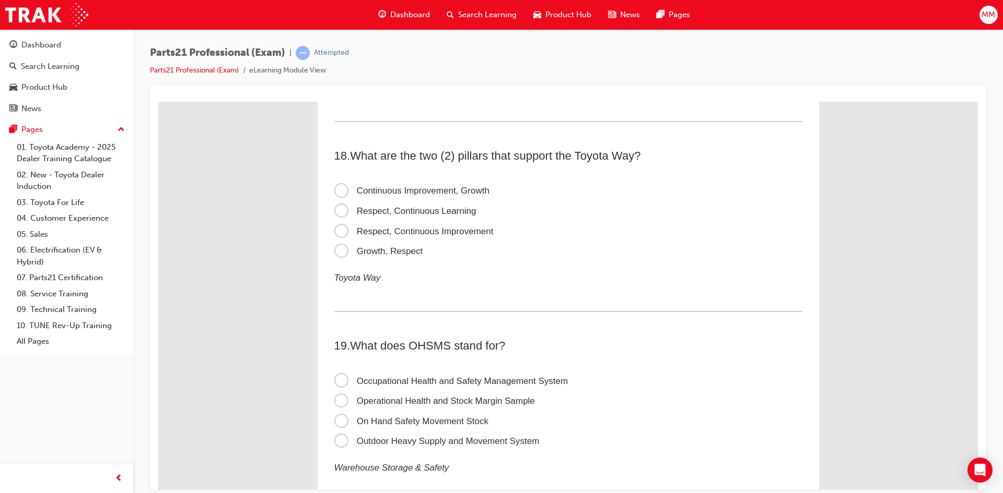
click at [339, 230] on span "Respect, Continuous Improvement" at bounding box center [413, 231] width 159 height 10
click at [158, 101] on input "Respect, Continuous Improvement" at bounding box center [158, 101] width 0 height 0
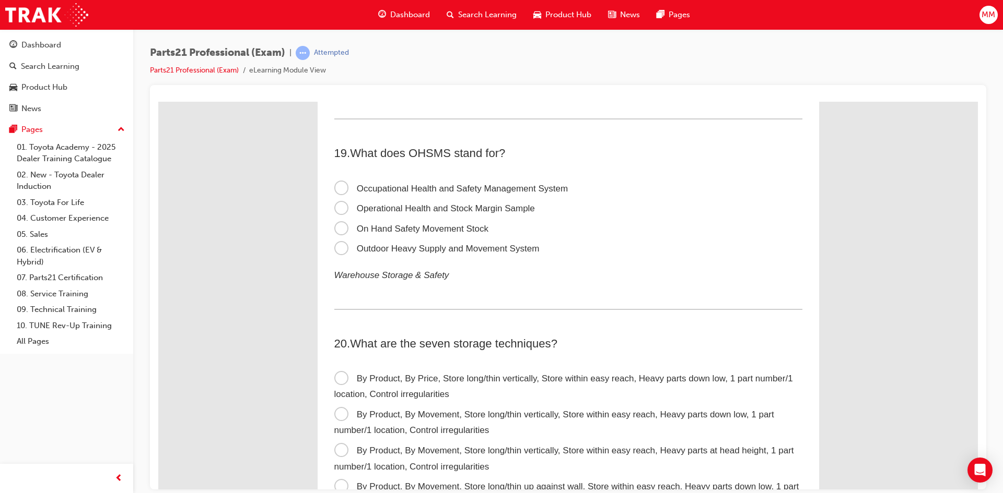
scroll to position [3655, 0]
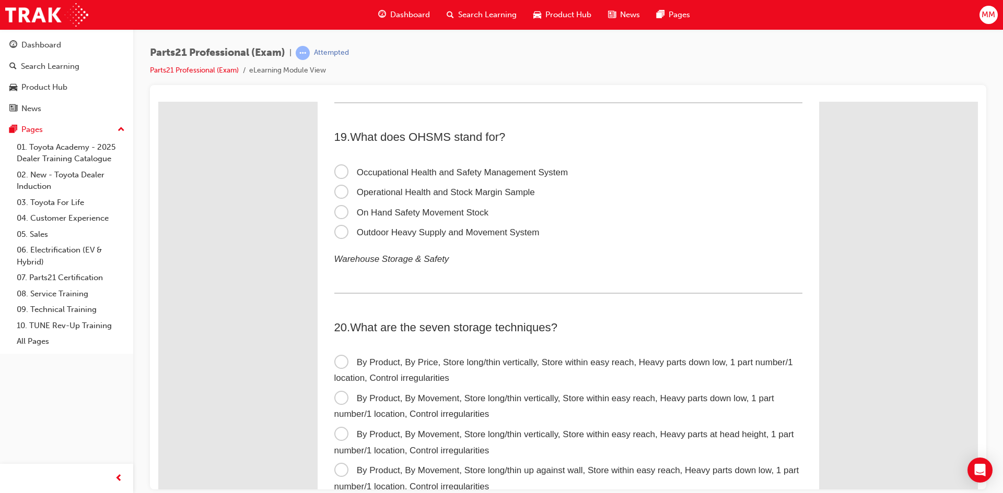
click at [338, 171] on span "Occupational Health and Safety Management System" at bounding box center [451, 172] width 234 height 10
click at [158, 101] on input "Occupational Health and Safety Management System" at bounding box center [158, 101] width 0 height 0
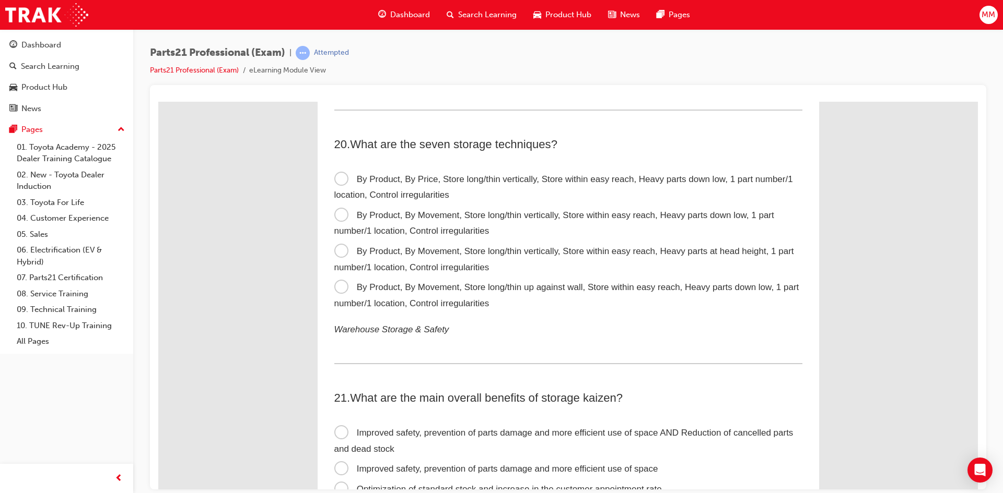
scroll to position [3864, 0]
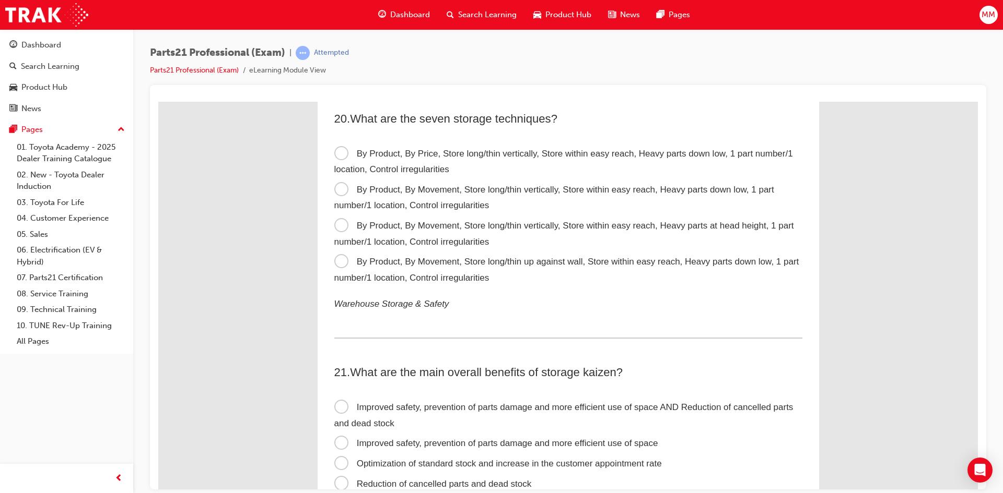
click at [341, 193] on span "By Product, By Movement, Store long/thin vertically, Store within easy reach, H…" at bounding box center [554, 197] width 440 height 26
click at [158, 101] on input "By Product, By Movement, Store long/thin vertically, Store within easy reach, H…" at bounding box center [158, 101] width 0 height 0
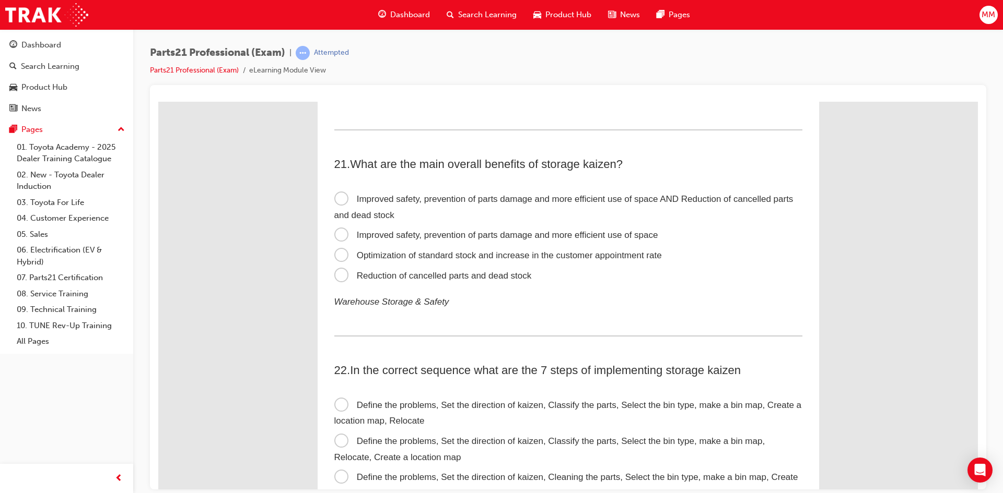
scroll to position [4073, 0]
click at [334, 236] on span "Improved safety, prevention of parts damage and more efficient use of space" at bounding box center [496, 234] width 324 height 10
click at [158, 101] on input "Improved safety, prevention of parts damage and more efficient use of space" at bounding box center [158, 101] width 0 height 0
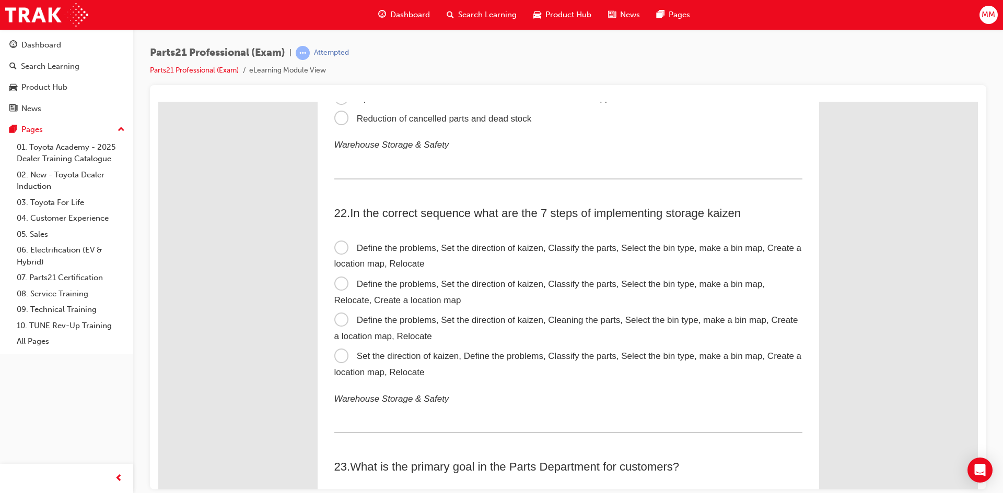
scroll to position [4282, 0]
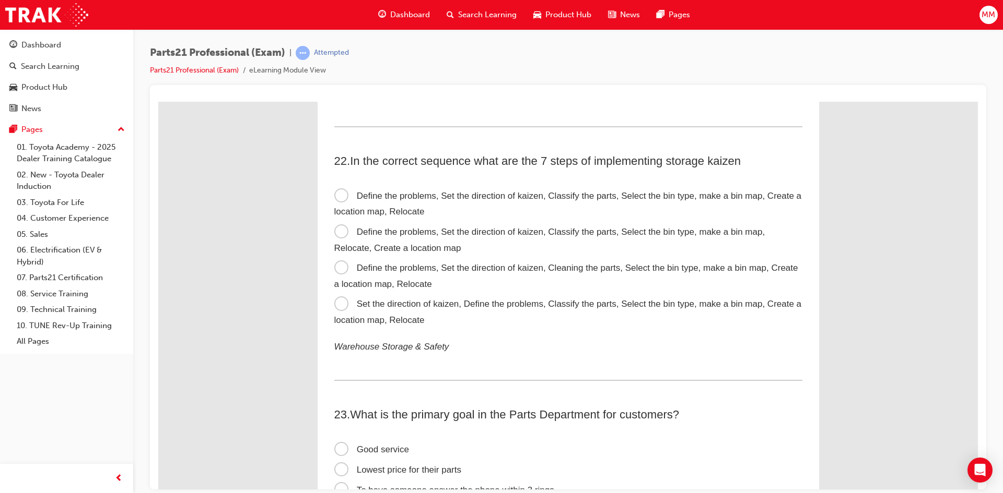
click at [336, 191] on span "Define the problems, Set the direction of kaizen, Classify the parts, Select th…" at bounding box center [567, 204] width 467 height 26
click at [158, 101] on input "Define the problems, Set the direction of kaizen, Classify the parts, Select th…" at bounding box center [158, 101] width 0 height 0
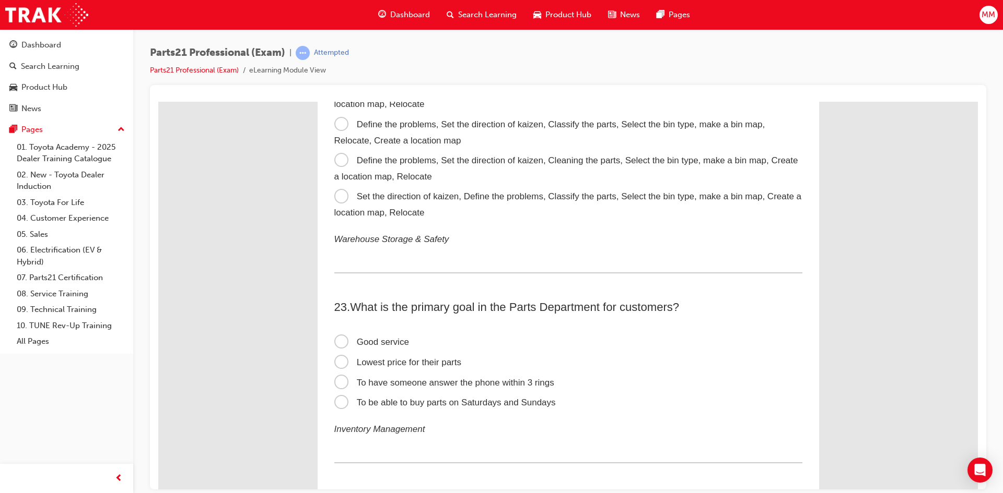
scroll to position [4491, 0]
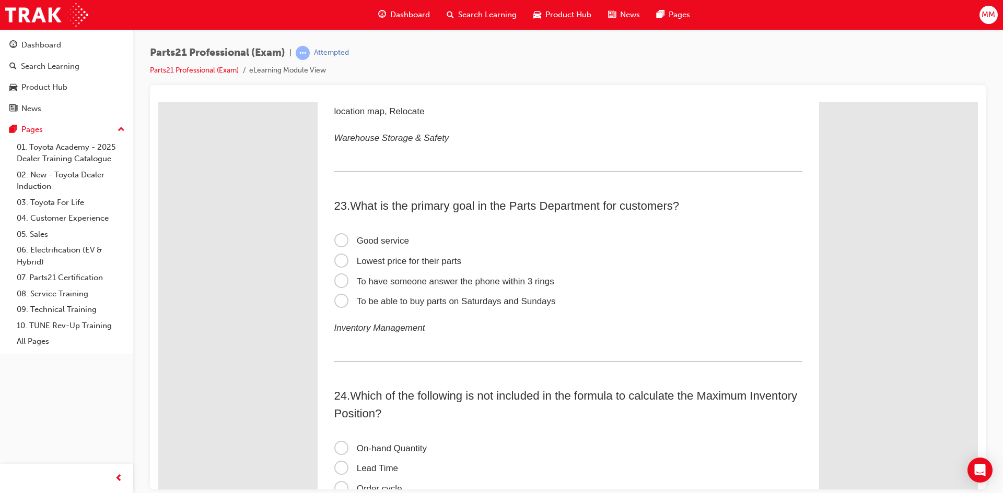
click at [334, 242] on span "Good service" at bounding box center [371, 241] width 75 height 10
click at [158, 101] on input "Good service" at bounding box center [158, 101] width 0 height 0
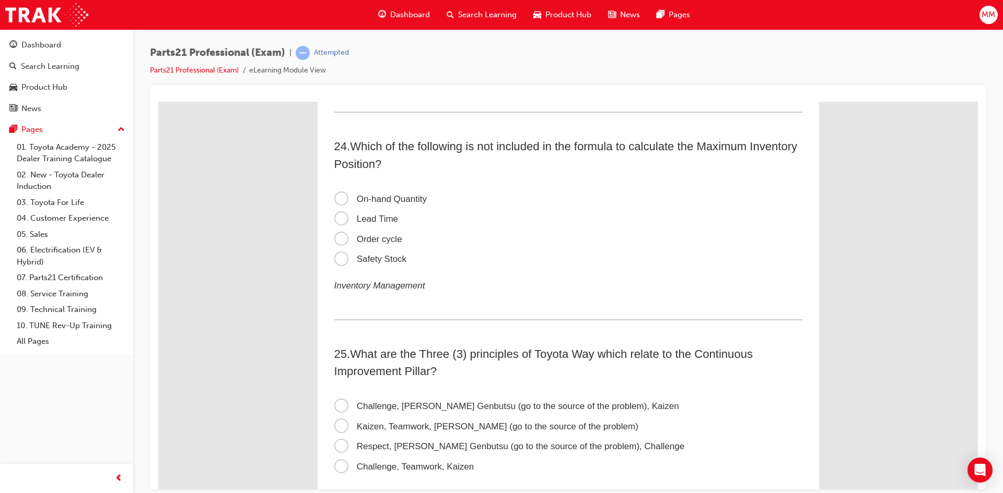
scroll to position [4752, 0]
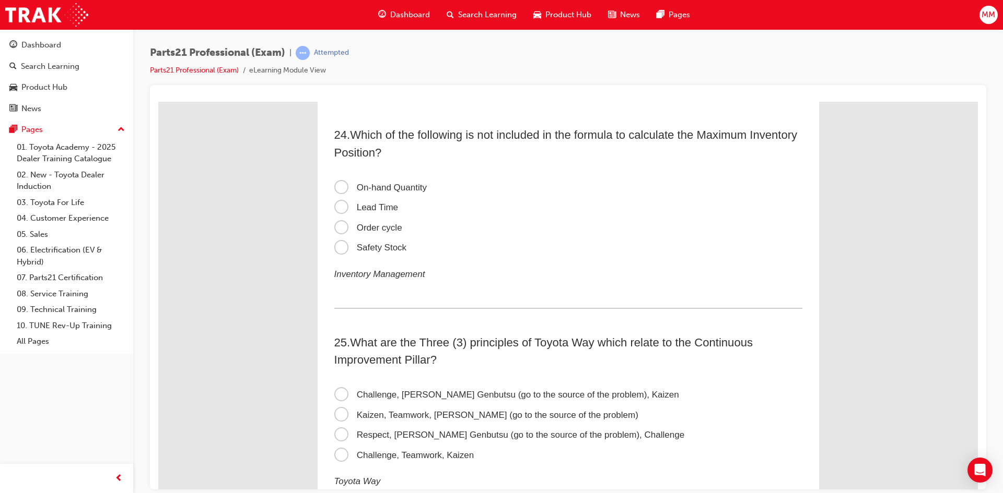
click at [334, 185] on span "On-hand Quantity" at bounding box center [380, 187] width 92 height 10
click at [158, 101] on input "On-hand Quantity" at bounding box center [158, 101] width 0 height 0
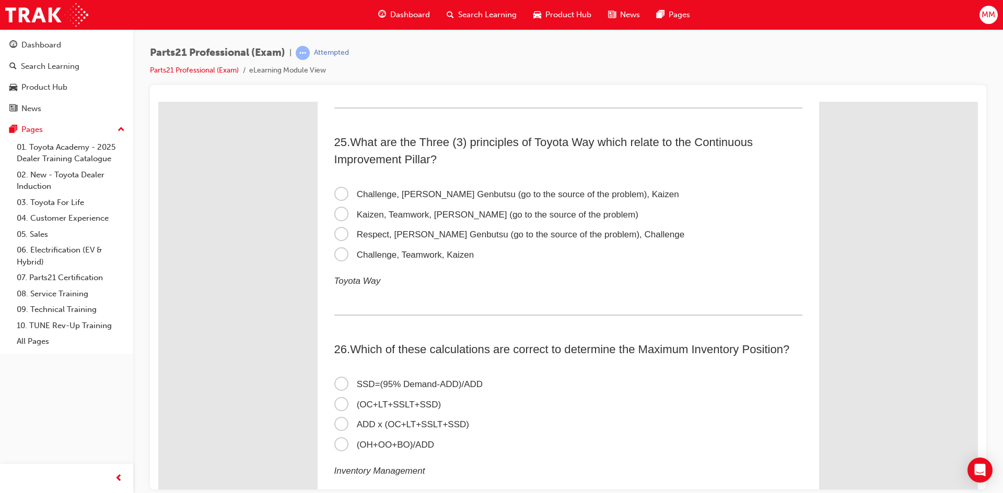
scroll to position [4961, 0]
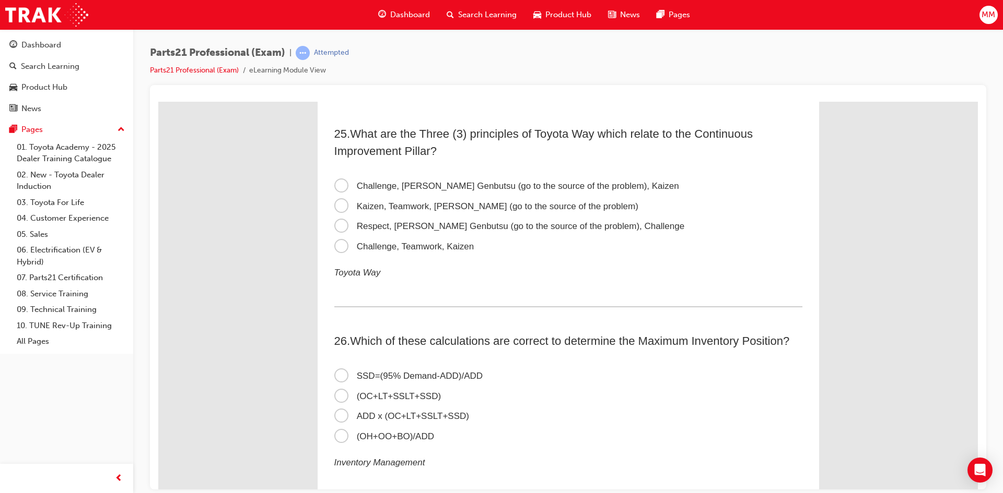
click at [338, 183] on span "Challenge, Genchi Genbutsu (go to the source of the problem), Kaizen" at bounding box center [506, 186] width 345 height 10
click at [158, 101] on input "Challenge, Genchi Genbutsu (go to the source of the problem), Kaizen" at bounding box center [158, 101] width 0 height 0
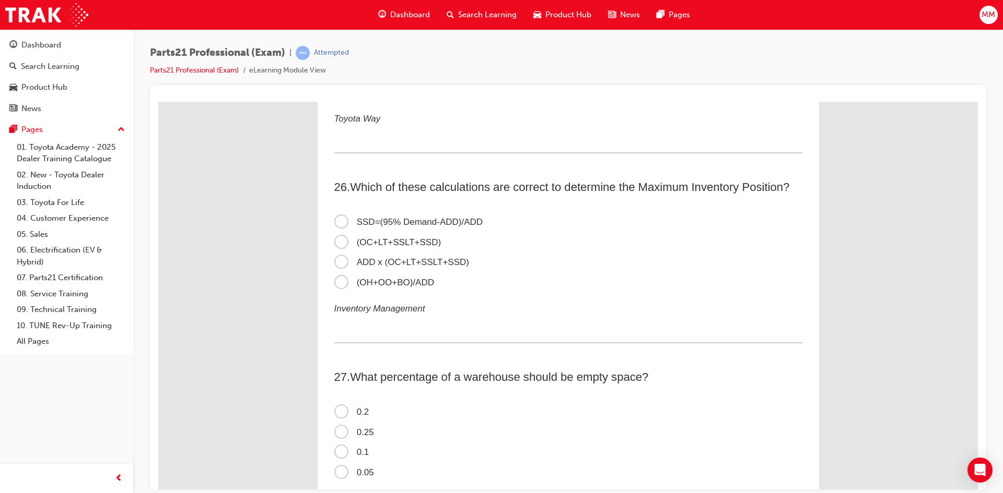
scroll to position [5117, 0]
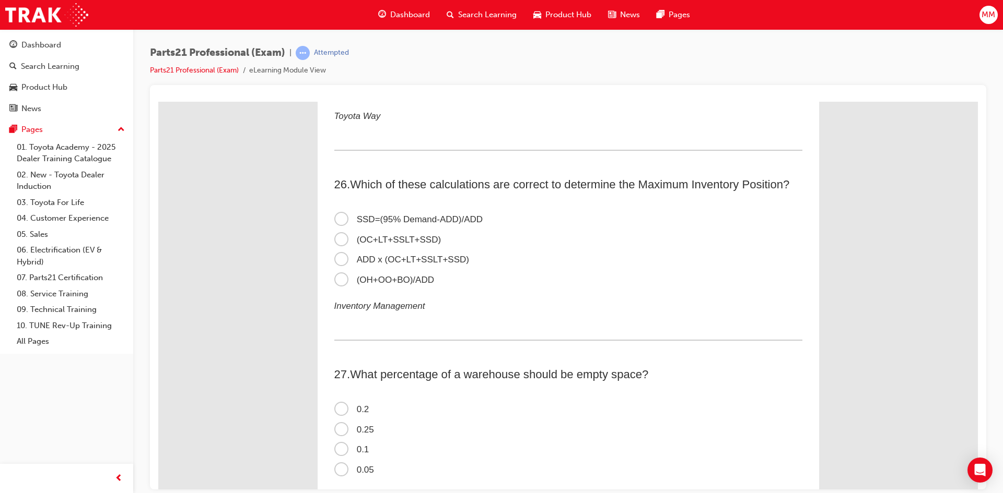
click at [334, 258] on span "ADD x (OC+LT+SSLT+SSD)" at bounding box center [401, 259] width 135 height 10
click at [158, 101] on input "ADD x (OC+LT+SSLT+SSD)" at bounding box center [158, 101] width 0 height 0
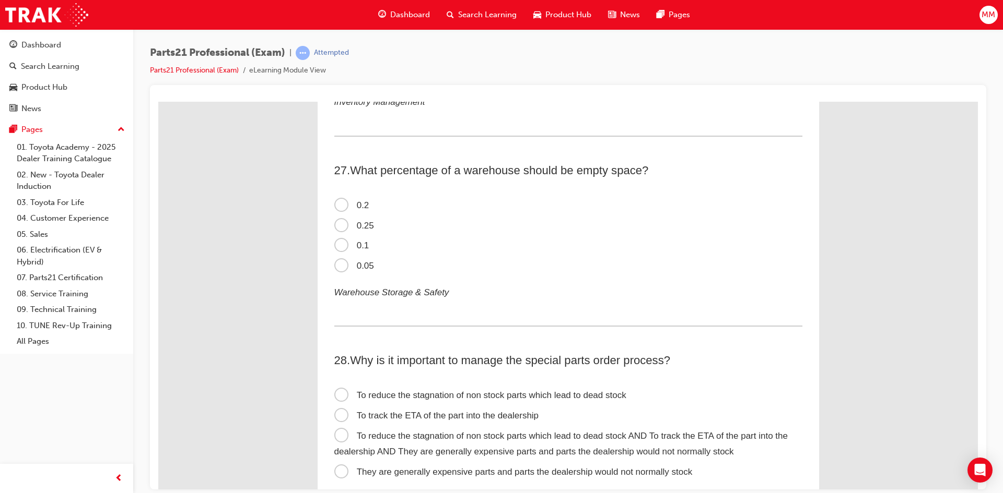
scroll to position [5326, 0]
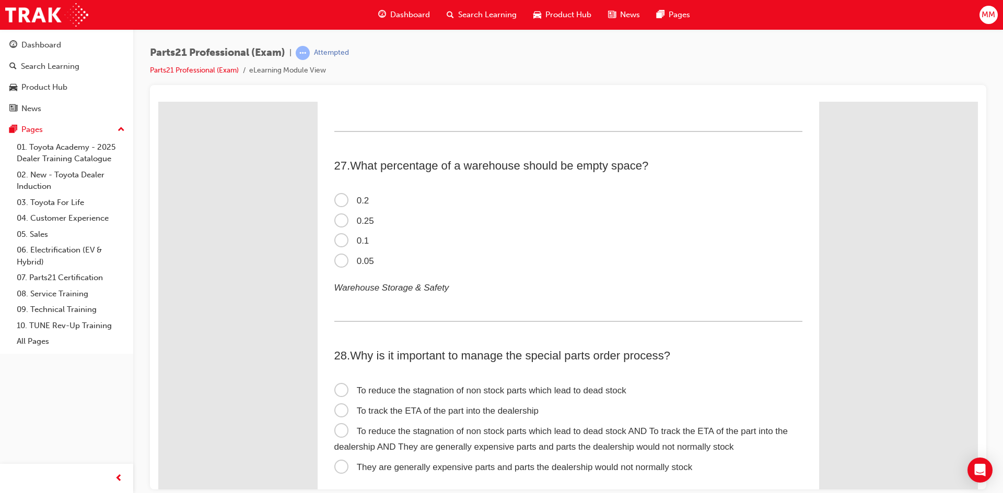
click at [338, 195] on span "0.2" at bounding box center [351, 200] width 35 height 10
click at [158, 101] on input "0.2" at bounding box center [158, 101] width 0 height 0
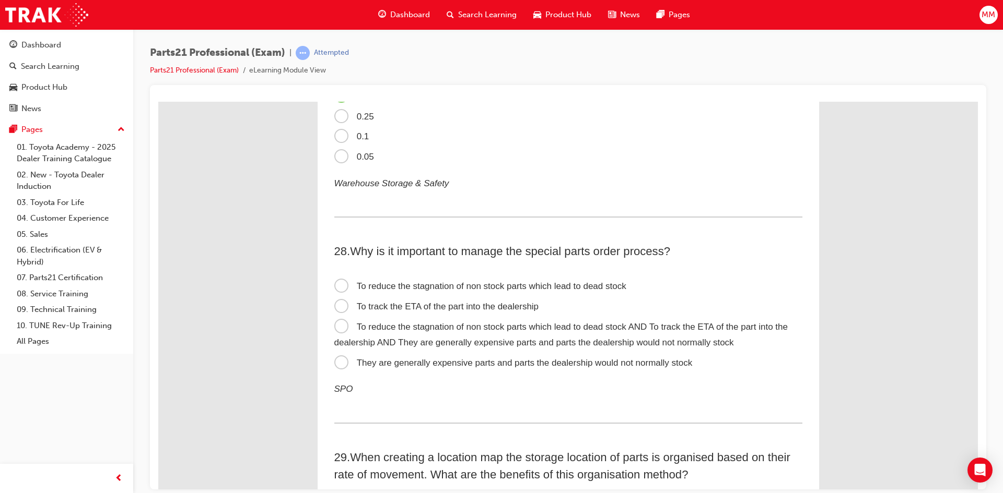
scroll to position [5483, 0]
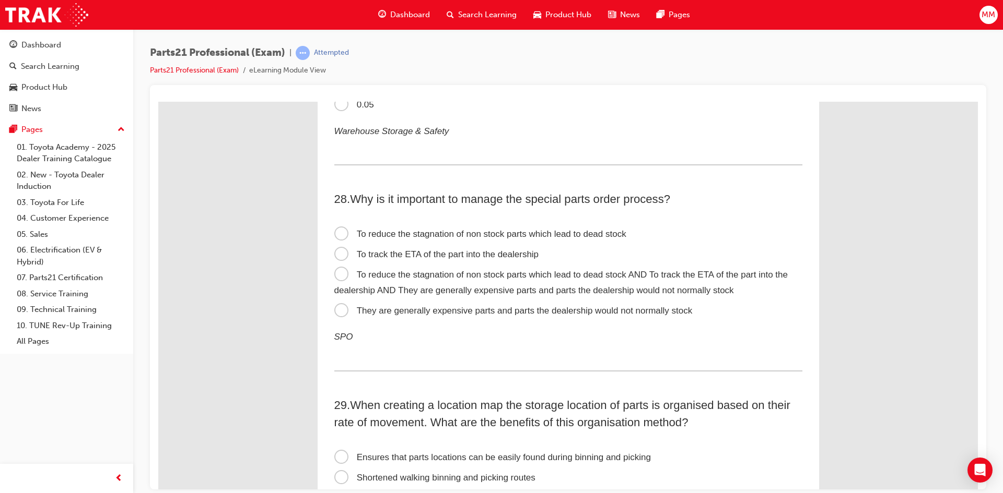
click at [335, 273] on span "To reduce the stagnation of non stock parts which lead to dead stock AND To tra…" at bounding box center [560, 282] width 453 height 26
click at [158, 101] on input "To reduce the stagnation of non stock parts which lead to dead stock AND To tra…" at bounding box center [158, 101] width 0 height 0
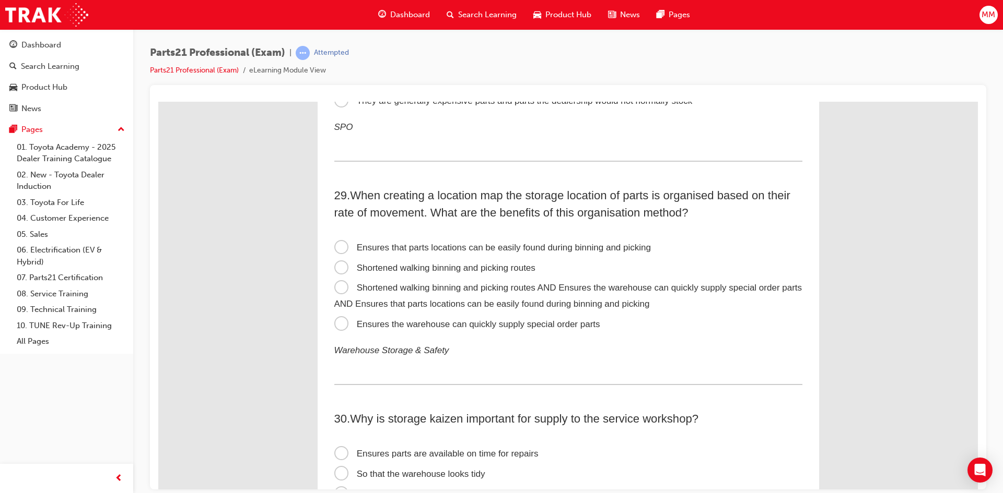
scroll to position [5744, 0]
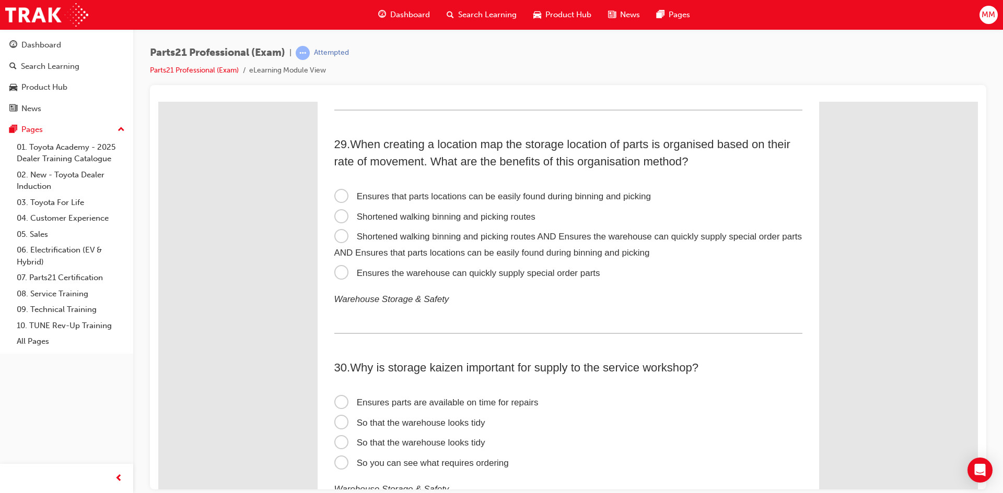
click at [343, 234] on span "Shortened walking binning and picking routes AND Ensures the warehouse can quic…" at bounding box center [568, 244] width 468 height 26
click at [158, 101] on input "Shortened walking binning and picking routes AND Ensures the warehouse can quic…" at bounding box center [158, 101] width 0 height 0
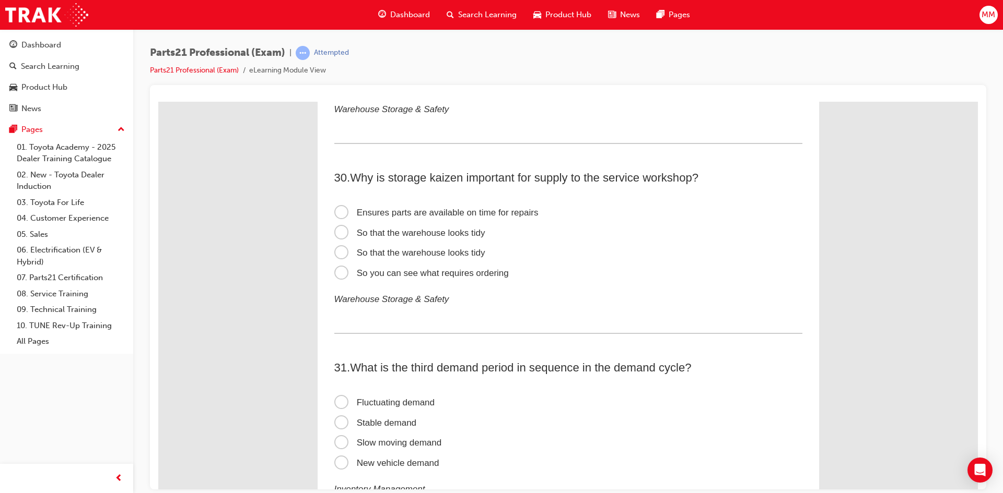
scroll to position [5953, 0]
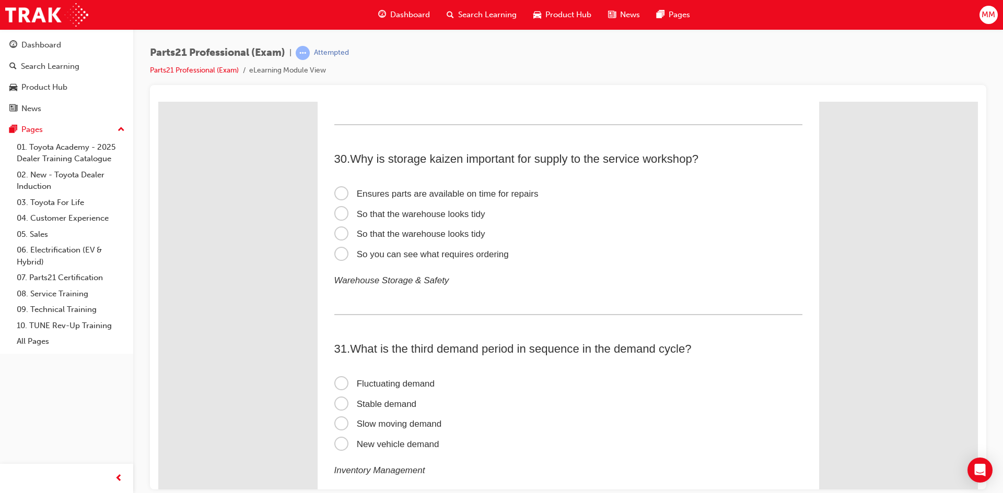
click at [339, 194] on span "Ensures parts are available on time for repairs" at bounding box center [436, 194] width 204 height 10
click at [158, 101] on input "Ensures parts are available on time for repairs" at bounding box center [158, 101] width 0 height 0
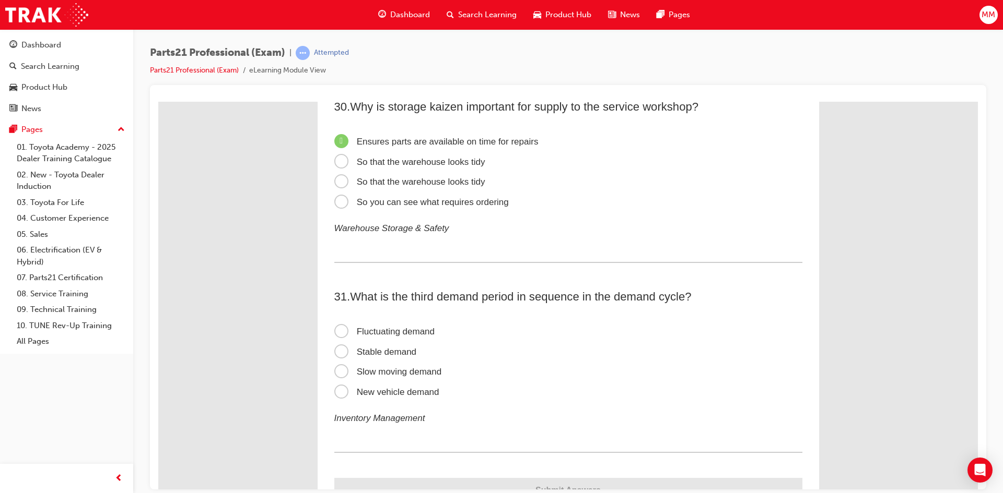
scroll to position [6052, 0]
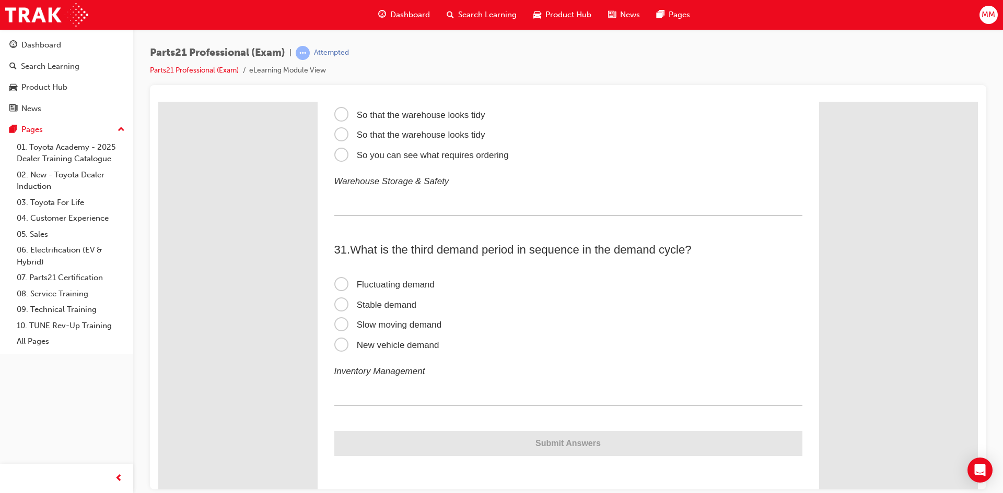
click at [337, 325] on span "Slow moving demand" at bounding box center [388, 325] width 108 height 10
click at [158, 101] on input "Slow moving demand" at bounding box center [158, 101] width 0 height 0
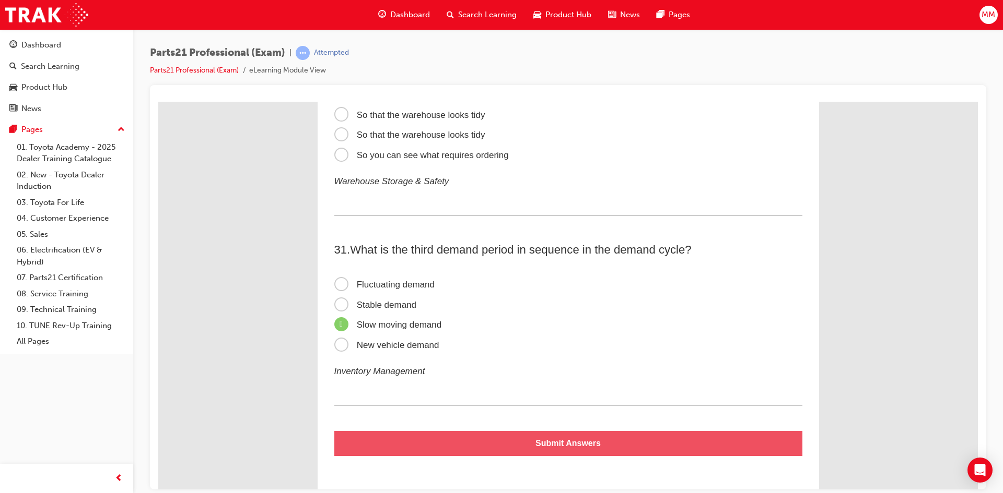
click at [539, 448] on button "Submit Answers" at bounding box center [568, 443] width 468 height 25
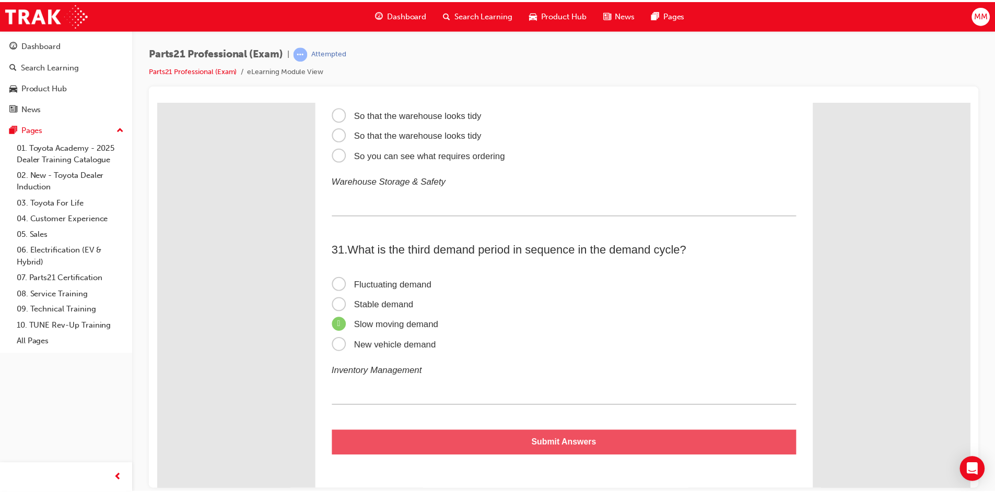
scroll to position [0, 0]
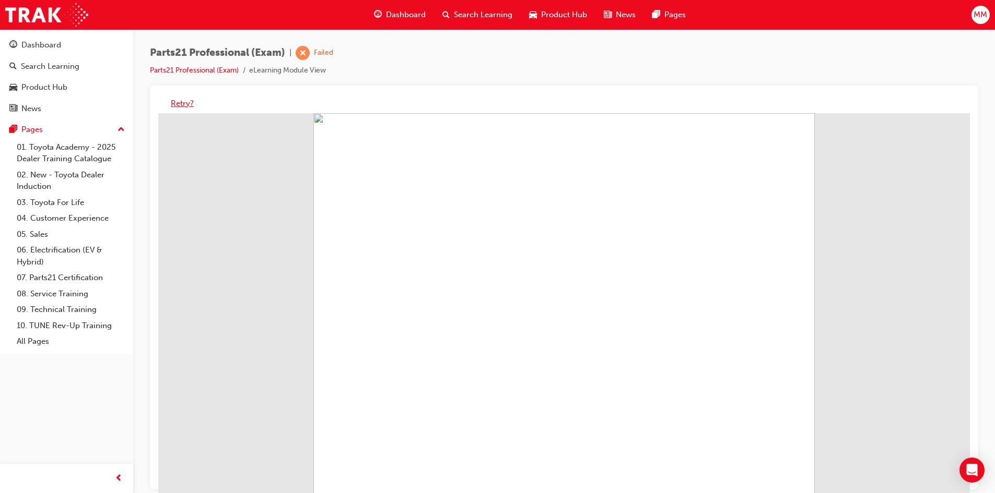
click at [177, 102] on button "Retry?" at bounding box center [182, 104] width 23 height 12
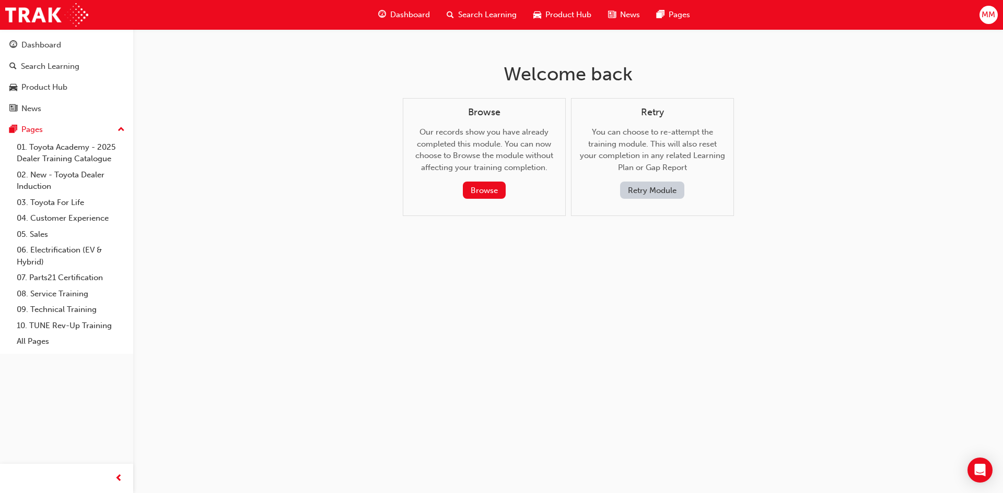
click at [646, 187] on button "Retry Module" at bounding box center [652, 190] width 64 height 17
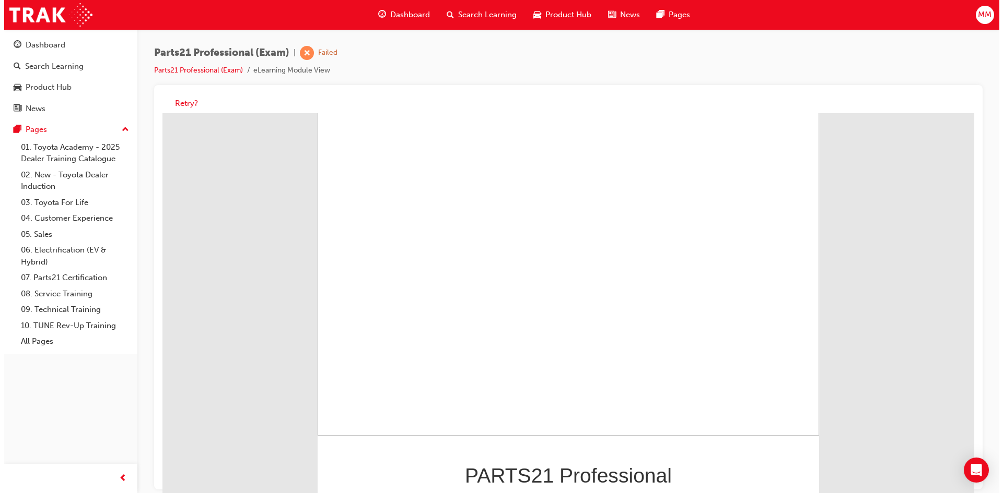
scroll to position [75, 0]
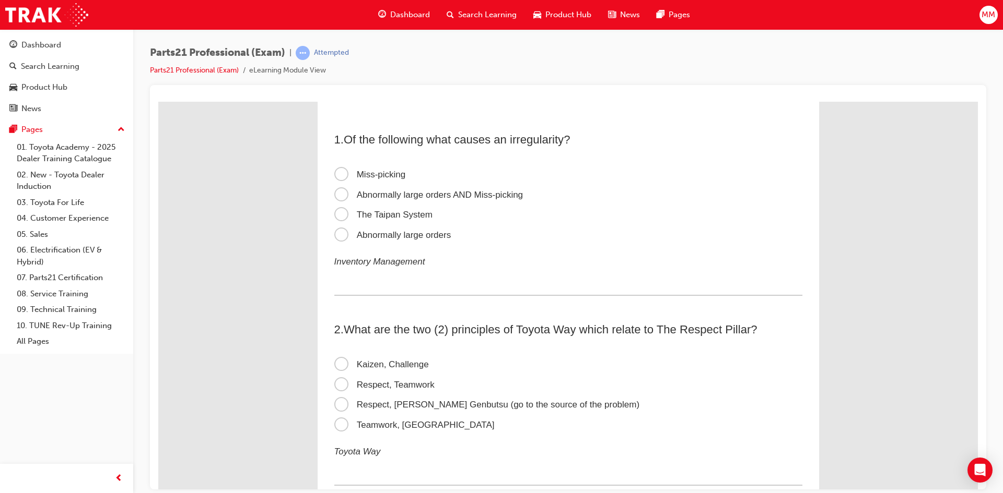
scroll to position [0, 0]
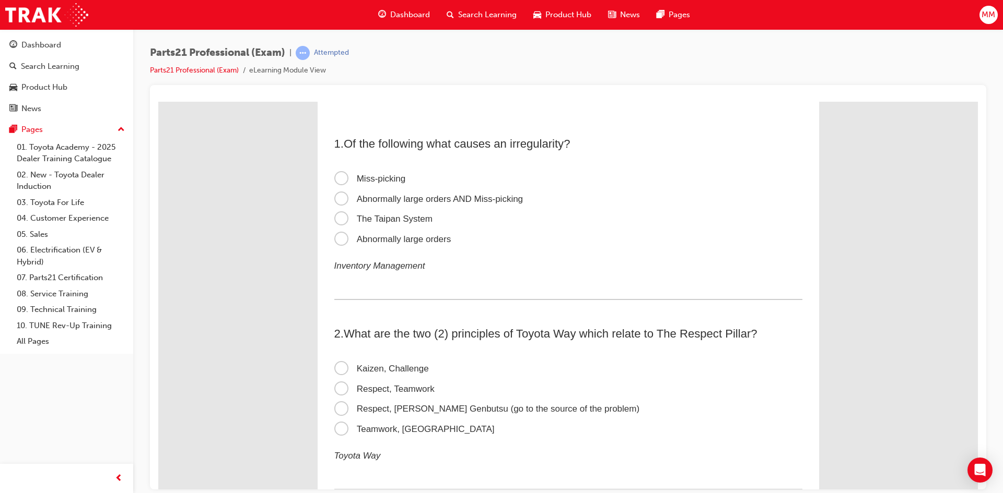
click at [338, 201] on span "Abnormally large orders AND Miss-picking" at bounding box center [428, 199] width 189 height 10
click at [158, 101] on input "Abnormally large orders AND Miss-picking" at bounding box center [158, 101] width 0 height 0
click at [337, 176] on span "Miss-picking" at bounding box center [370, 178] width 72 height 10
click at [158, 101] on input "Miss-picking" at bounding box center [158, 101] width 0 height 0
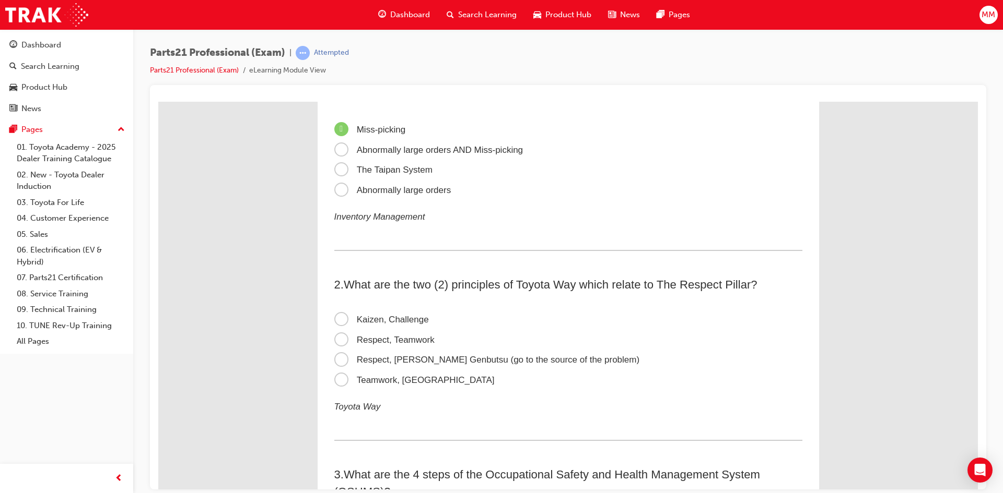
scroll to position [157, 0]
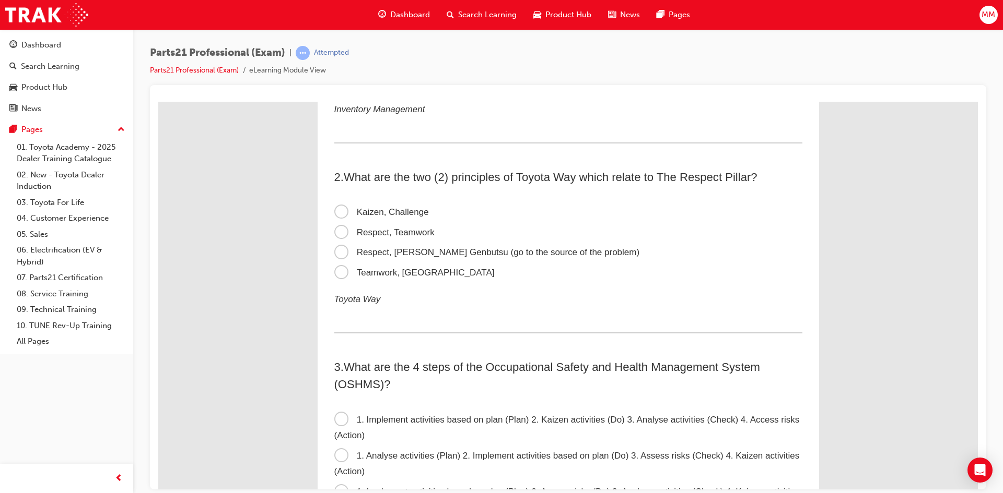
click at [341, 228] on span "Respect, Teamwork" at bounding box center [384, 232] width 100 height 10
click at [158, 101] on input "Respect, Teamwork" at bounding box center [158, 101] width 0 height 0
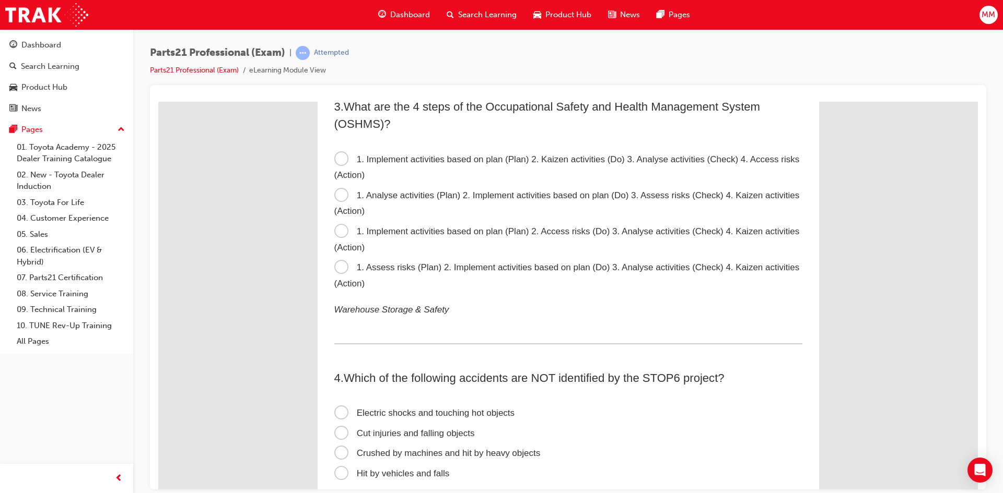
scroll to position [418, 0]
click at [342, 268] on span "1. Assess risks (Plan) 2. Implement activities based on plan (Do) 3. Analyse ac…" at bounding box center [566, 275] width 465 height 26
click at [158, 101] on input "1. Assess risks (Plan) 2. Implement activities based on plan (Do) 3. Analyse ac…" at bounding box center [158, 101] width 0 height 0
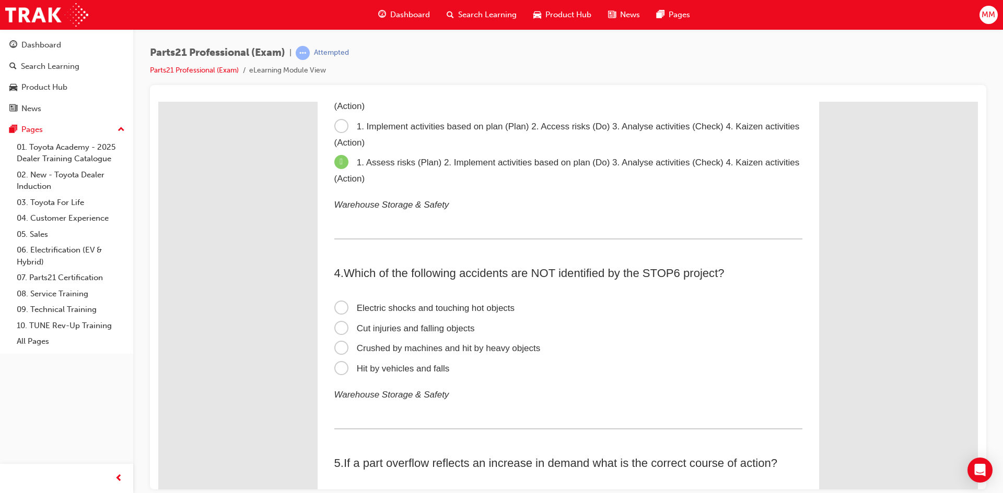
scroll to position [574, 0]
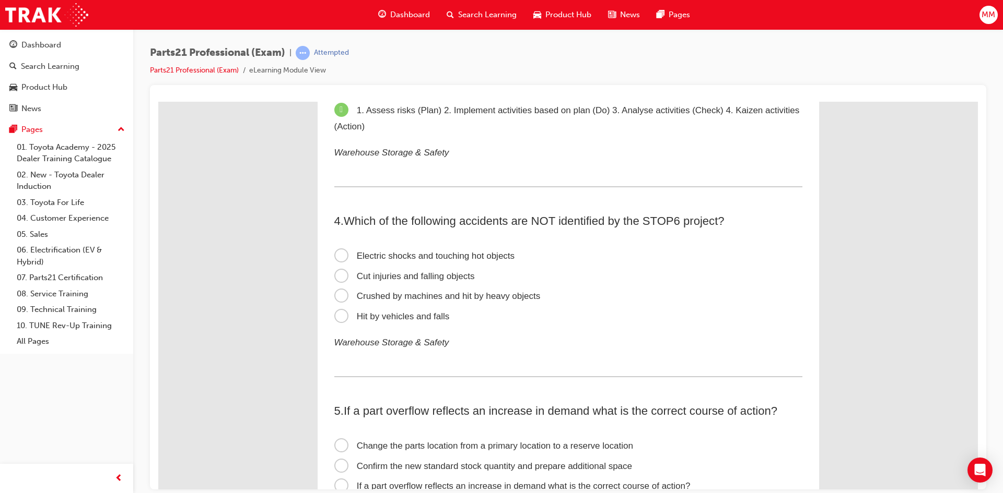
click at [342, 275] on span "Cut injuries and falling objects" at bounding box center [404, 276] width 140 height 10
click at [158, 101] on input "Cut injuries and falling objects" at bounding box center [158, 101] width 0 height 0
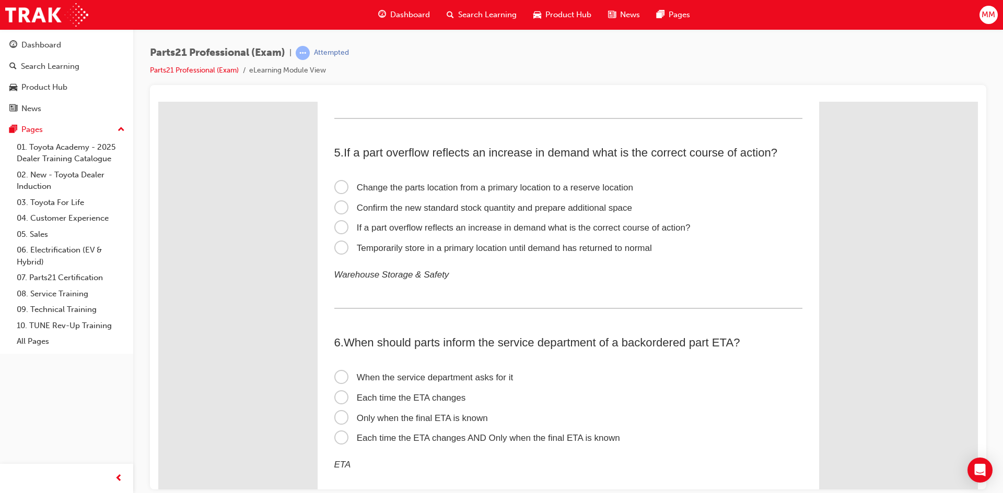
scroll to position [836, 0]
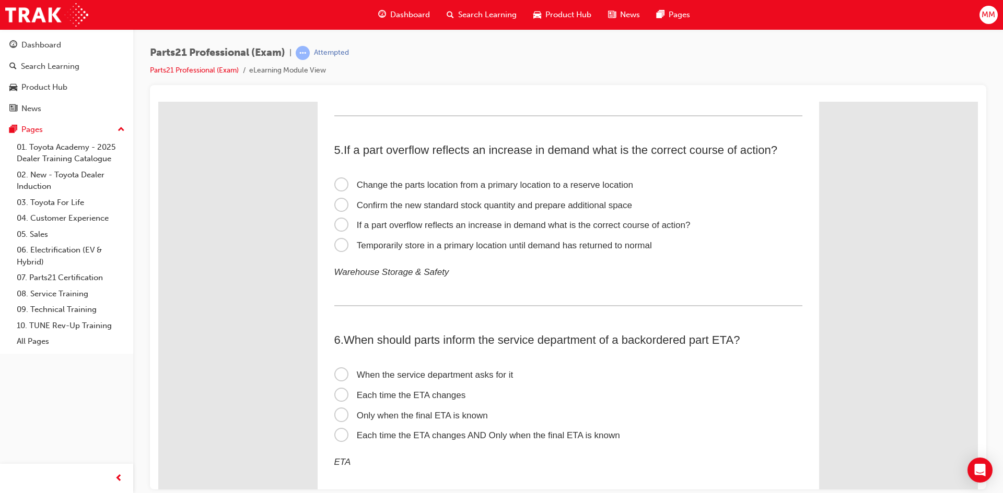
click at [338, 241] on span "Temporarily store in a primary location until demand has returned to normal" at bounding box center [492, 245] width 317 height 10
click at [158, 101] on input "Temporarily store in a primary location until demand has returned to normal" at bounding box center [158, 101] width 0 height 0
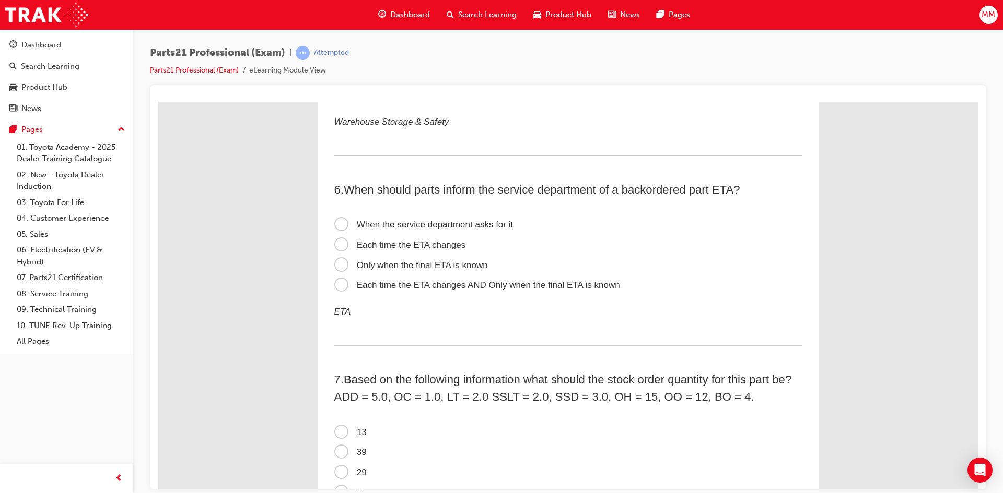
scroll to position [992, 0]
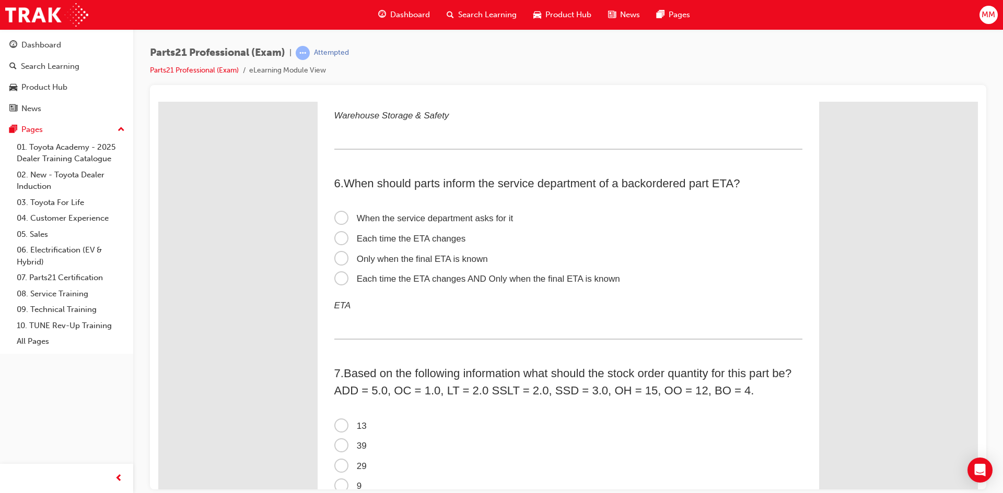
click at [335, 277] on span "Each time the ETA changes AND Only when the final ETA is known" at bounding box center [477, 279] width 286 height 10
click at [158, 101] on input "Each time the ETA changes AND Only when the final ETA is known" at bounding box center [158, 101] width 0 height 0
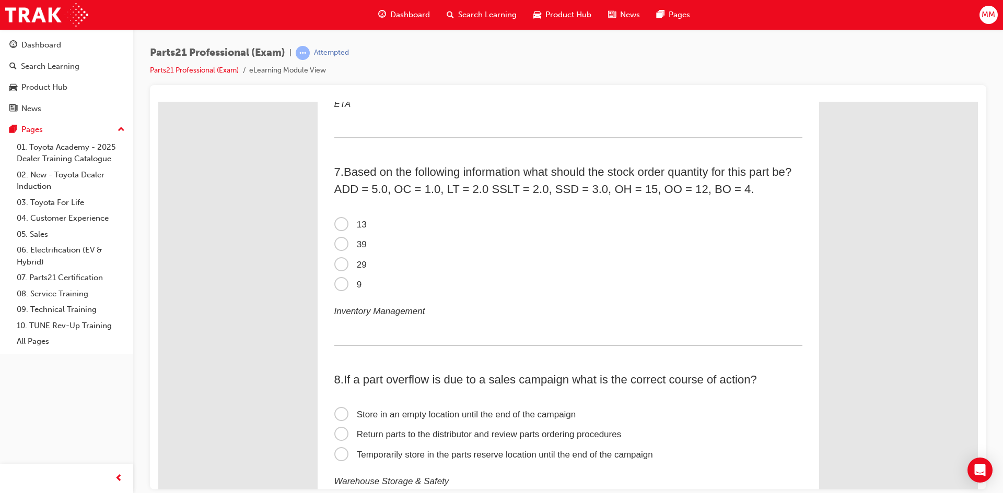
scroll to position [1201, 0]
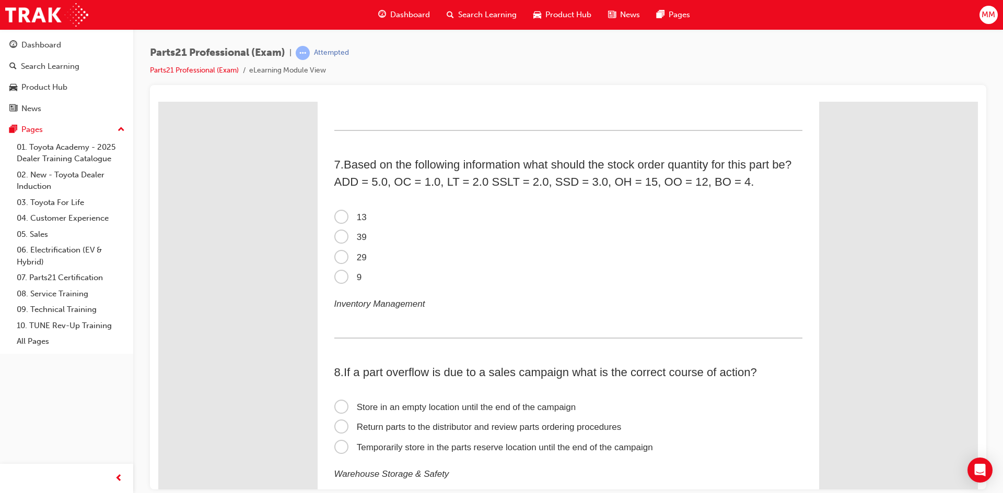
click at [334, 277] on span "9" at bounding box center [348, 277] width 28 height 10
click at [158, 101] on input "9" at bounding box center [158, 101] width 0 height 0
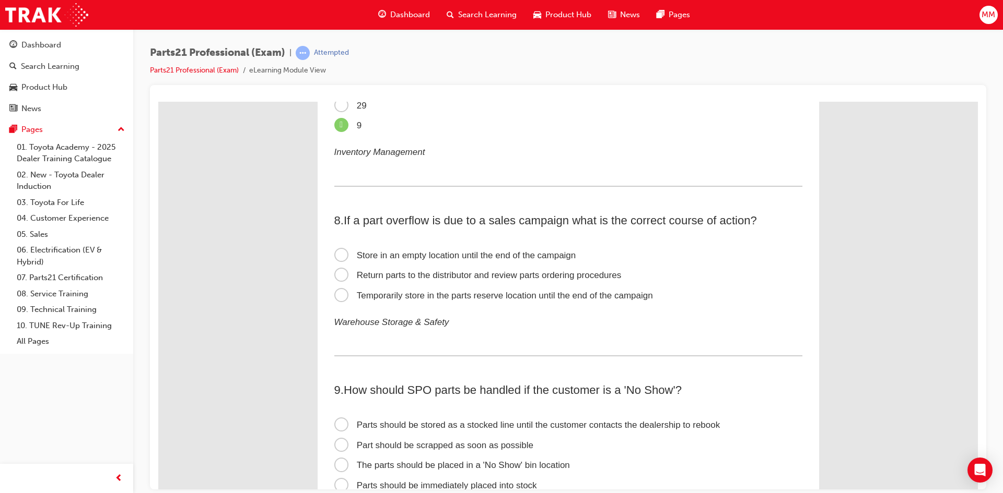
scroll to position [1358, 0]
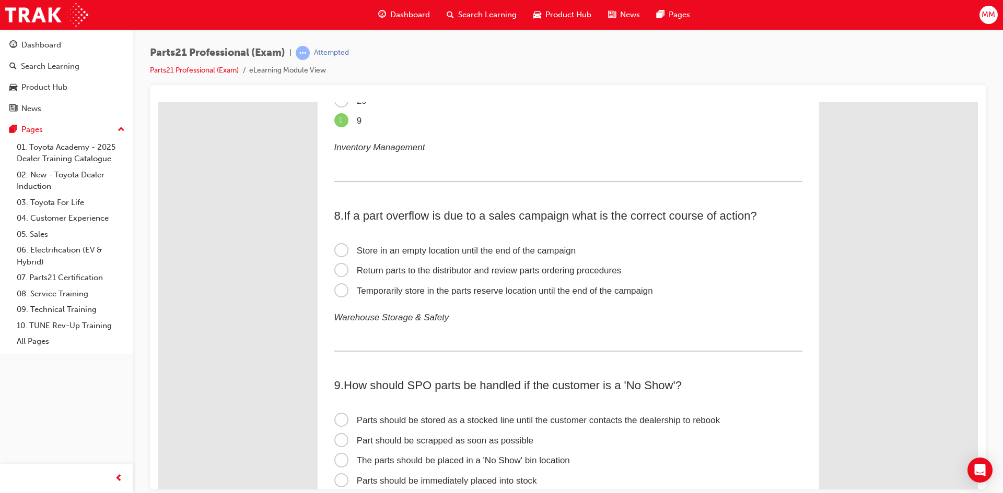
click at [336, 268] on span "Return parts to the distributor and review parts ordering procedures" at bounding box center [477, 270] width 287 height 10
click at [158, 101] on input "Return parts to the distributor and review parts ordering procedures" at bounding box center [158, 101] width 0 height 0
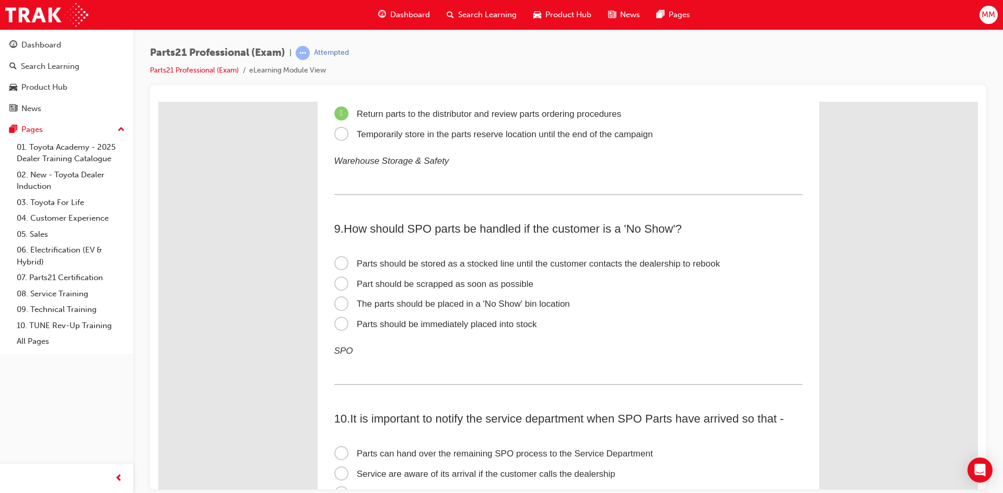
scroll to position [1567, 0]
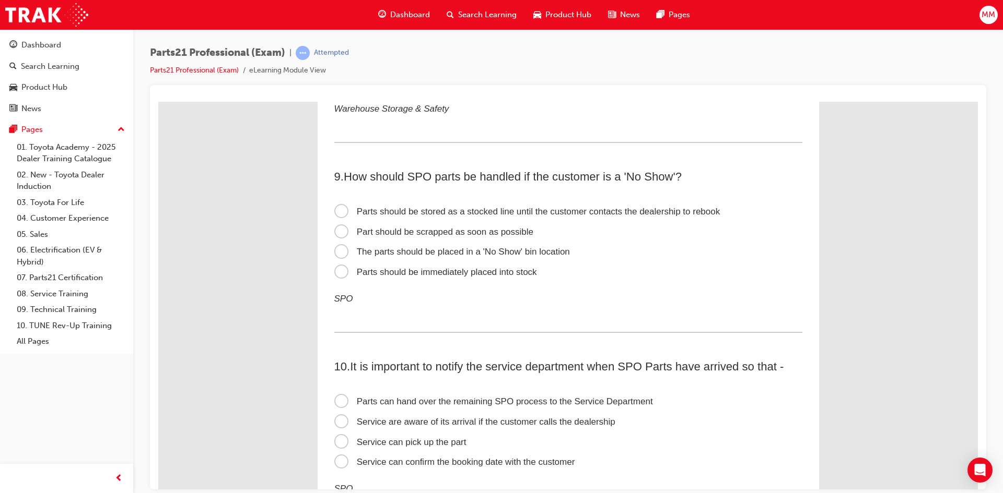
click at [338, 270] on span "Parts should be immediately placed into stock" at bounding box center [435, 272] width 203 height 10
click at [158, 101] on input "Parts should be immediately placed into stock" at bounding box center [158, 101] width 0 height 0
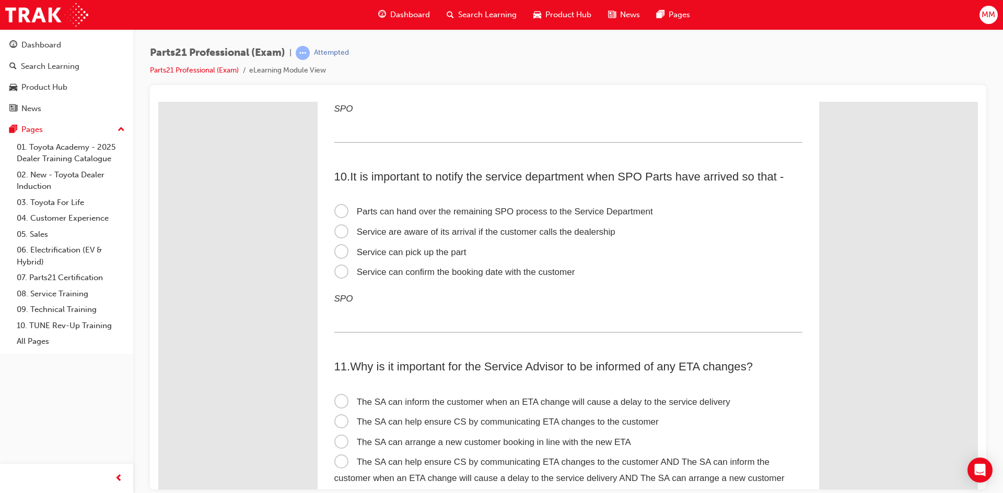
scroll to position [1775, 0]
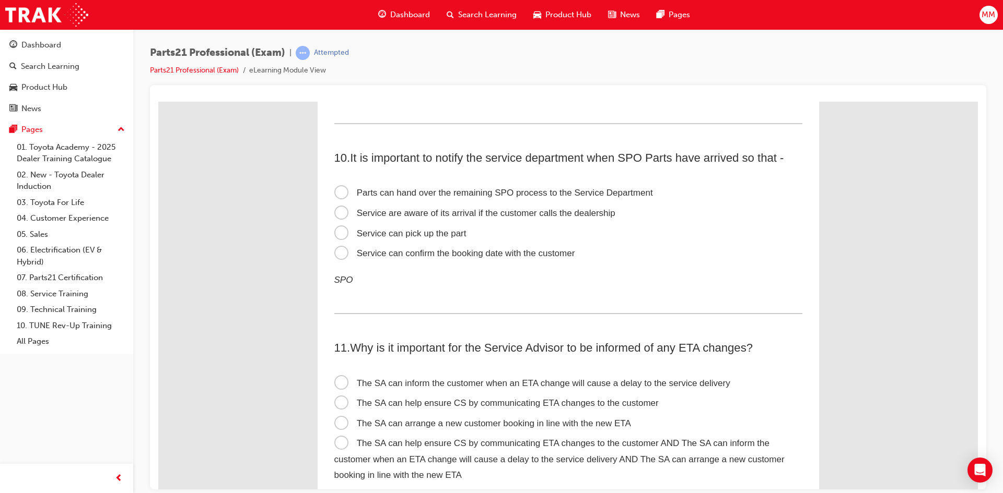
click at [336, 256] on span "Service can confirm the booking date with the customer" at bounding box center [454, 253] width 241 height 10
click at [158, 101] on input "Service can confirm the booking date with the customer" at bounding box center [158, 101] width 0 height 0
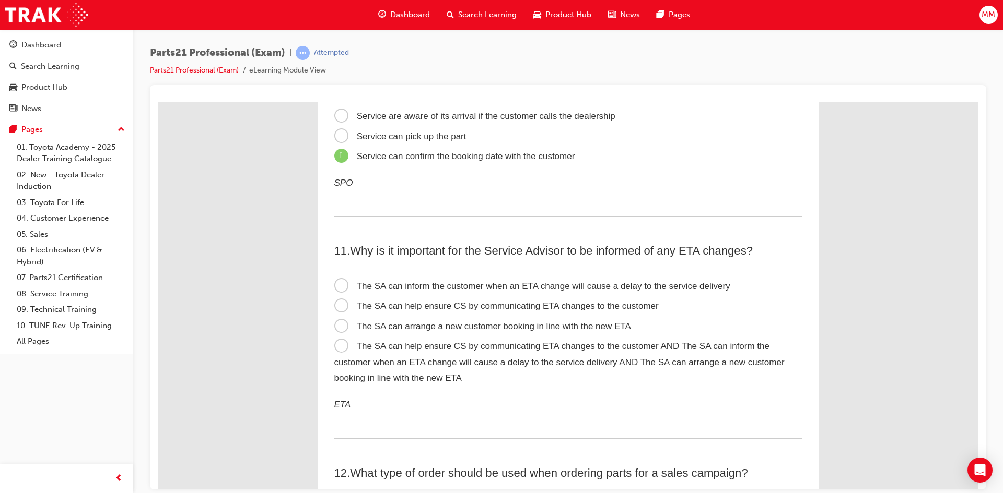
scroll to position [1932, 0]
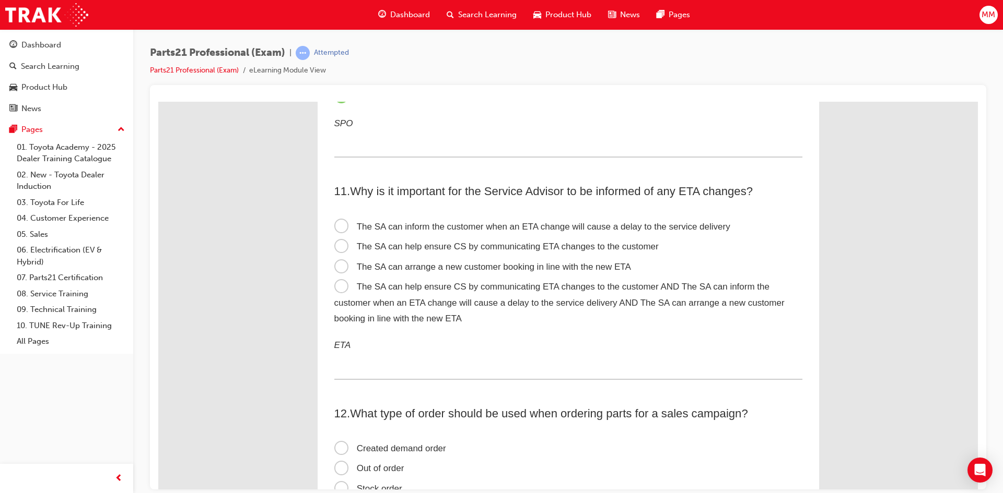
click at [336, 287] on span "The SA can help ensure CS by communicating ETA changes to the customer AND The …" at bounding box center [559, 302] width 450 height 42
click at [158, 101] on input "The SA can help ensure CS by communicating ETA changes to the customer AND The …" at bounding box center [158, 101] width 0 height 0
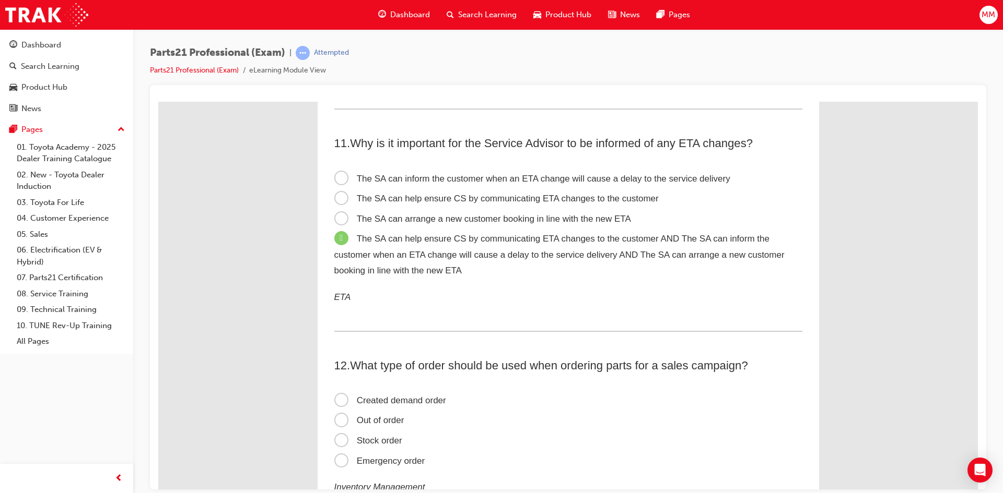
scroll to position [2141, 0]
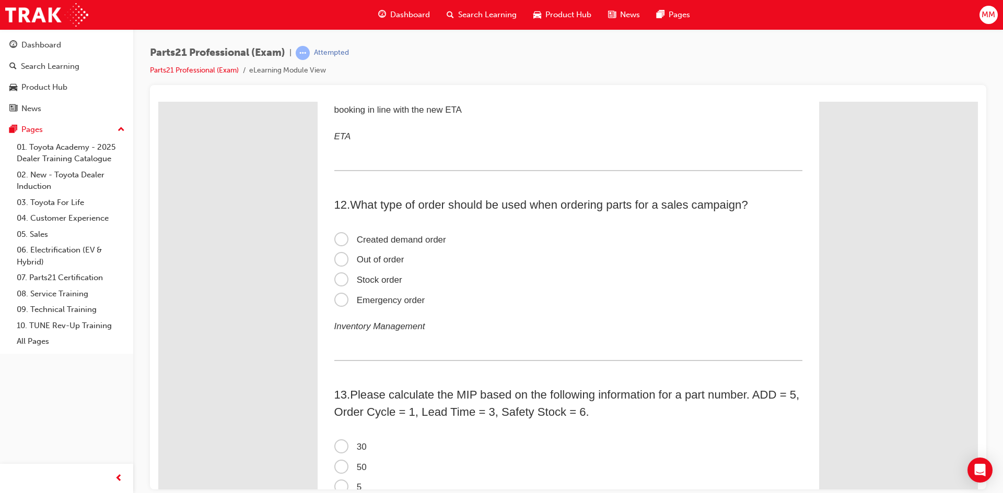
click at [334, 242] on span "Created demand order" at bounding box center [390, 239] width 112 height 10
click at [158, 101] on input "Created demand order" at bounding box center [158, 101] width 0 height 0
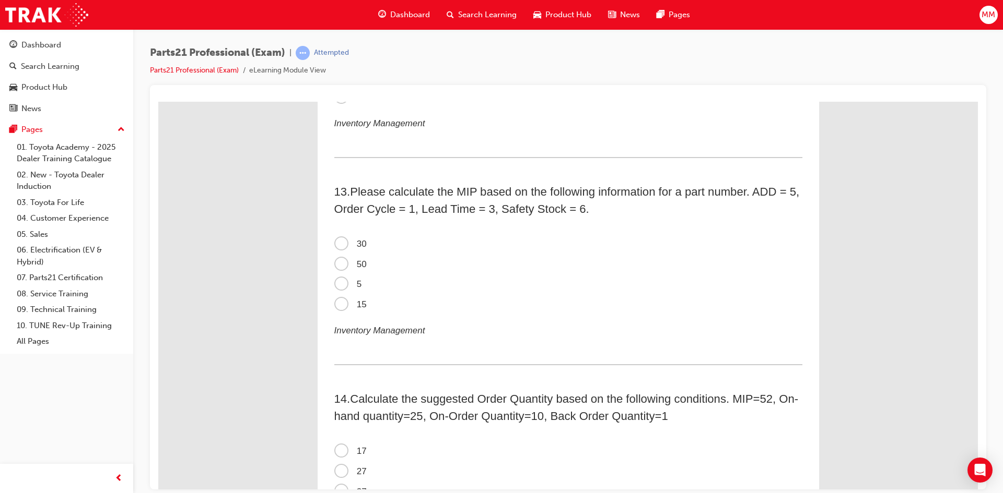
scroll to position [2350, 0]
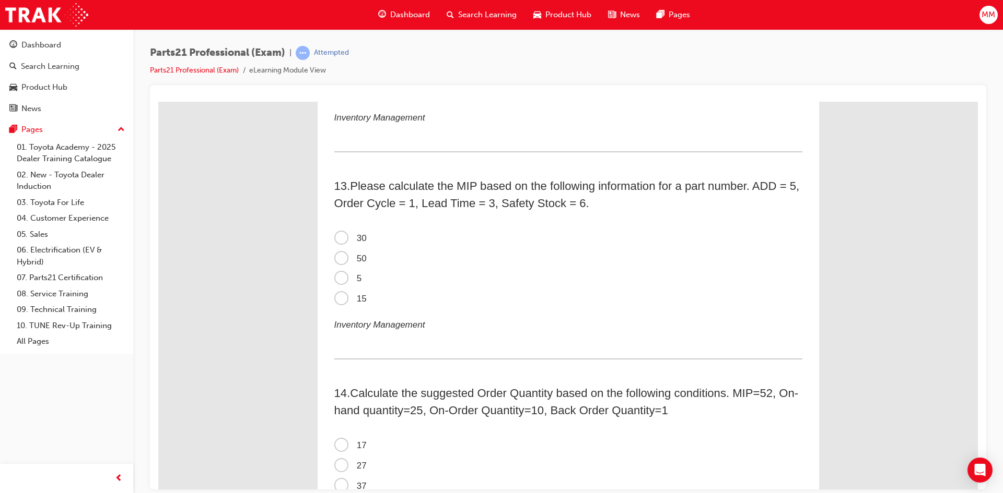
click at [335, 260] on span "50" at bounding box center [350, 258] width 32 height 10
click at [158, 101] on input "50" at bounding box center [158, 101] width 0 height 0
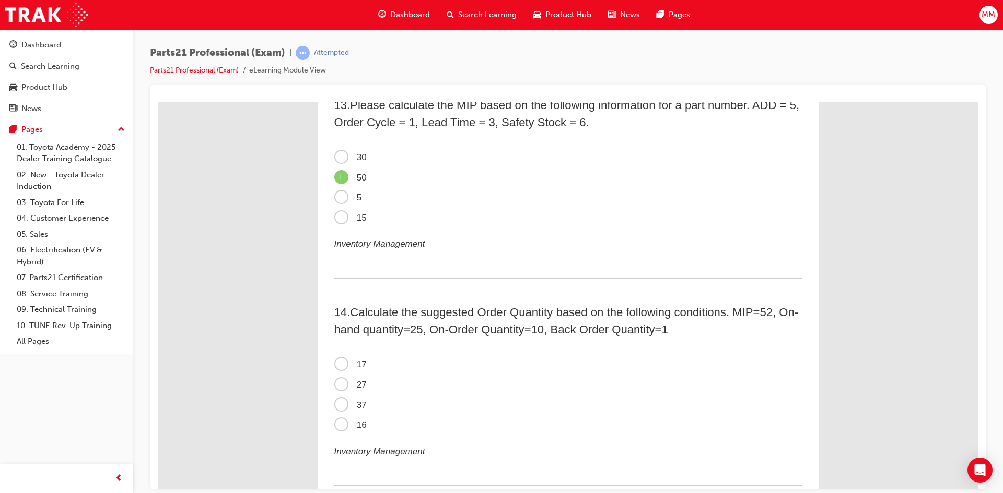
scroll to position [2559, 0]
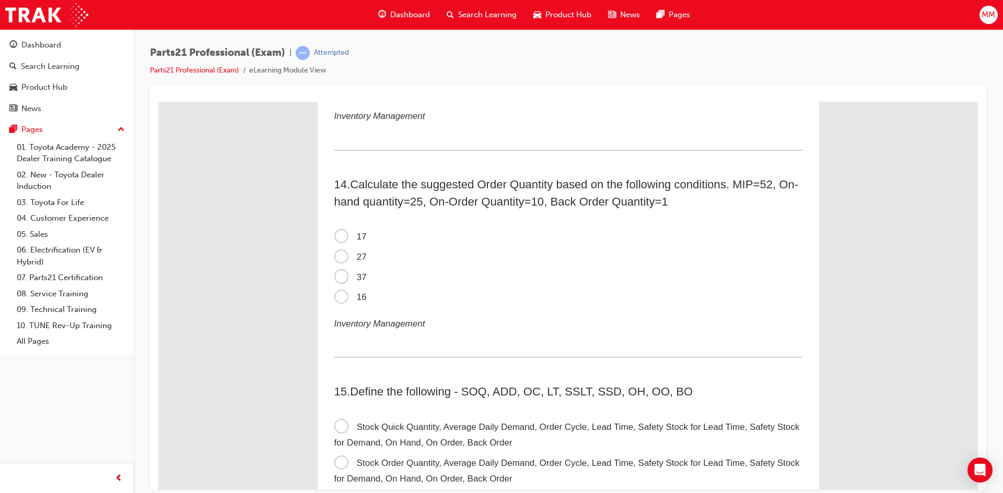
click at [334, 298] on span "16" at bounding box center [350, 297] width 32 height 10
click at [158, 101] on input "16" at bounding box center [158, 101] width 0 height 0
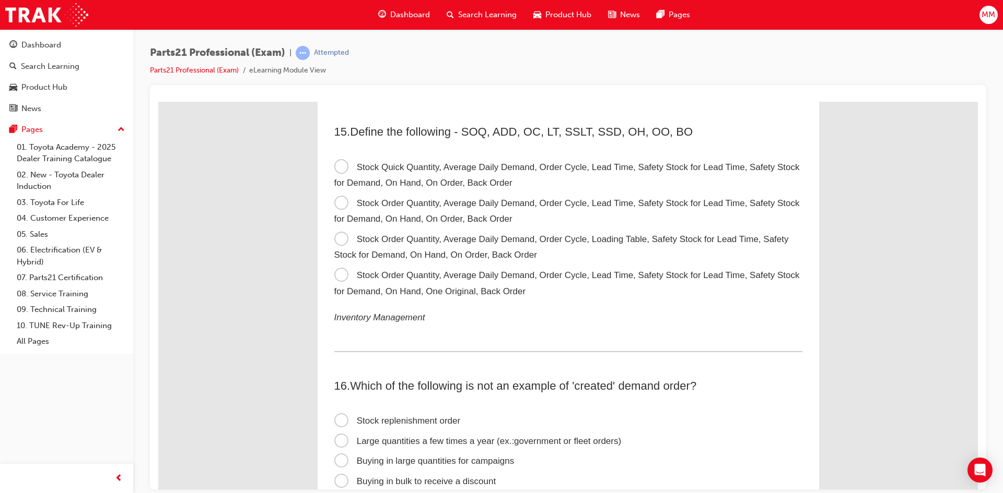
scroll to position [2820, 0]
click at [338, 199] on span "Stock Order Quantity, Average Daily Demand, Order Cycle, Lead Time, Safety Stoc…" at bounding box center [566, 210] width 465 height 26
click at [158, 101] on input "Stock Order Quantity, Average Daily Demand, Order Cycle, Lead Time, Safety Stoc…" at bounding box center [158, 101] width 0 height 0
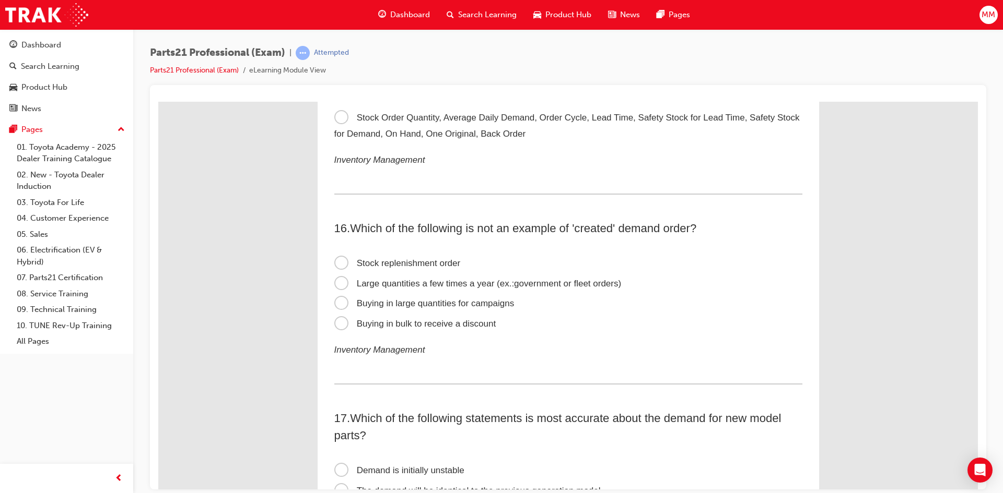
scroll to position [3081, 0]
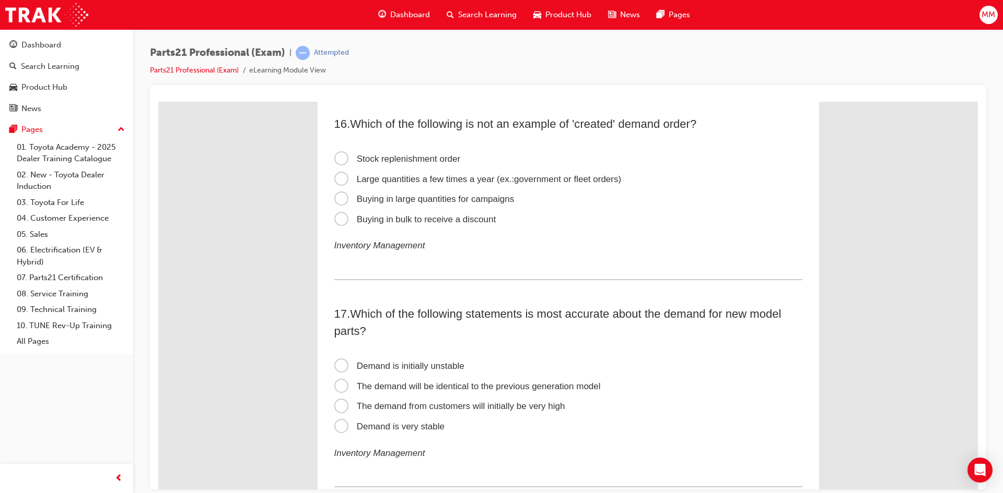
click at [338, 200] on span "Buying in large quantities for campaigns" at bounding box center [424, 199] width 180 height 10
click at [158, 101] on input "Buying in large quantities for campaigns" at bounding box center [158, 101] width 0 height 0
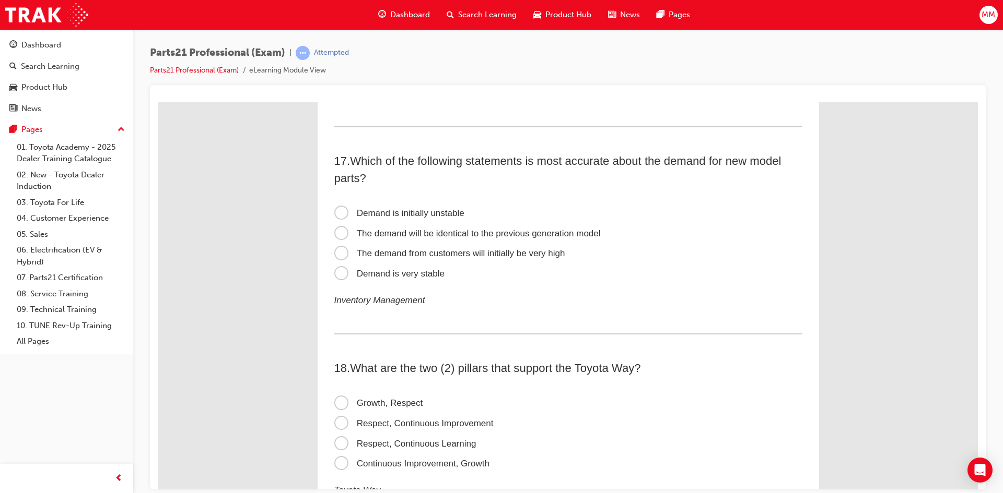
scroll to position [3238, 0]
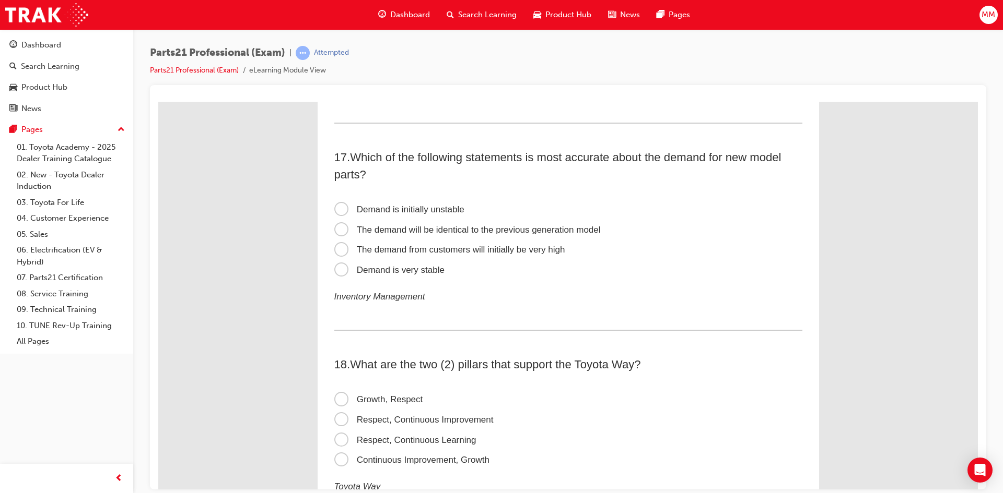
click at [335, 210] on span "Demand is initially unstable" at bounding box center [399, 209] width 130 height 10
click at [158, 101] on input "Demand is initially unstable" at bounding box center [158, 101] width 0 height 0
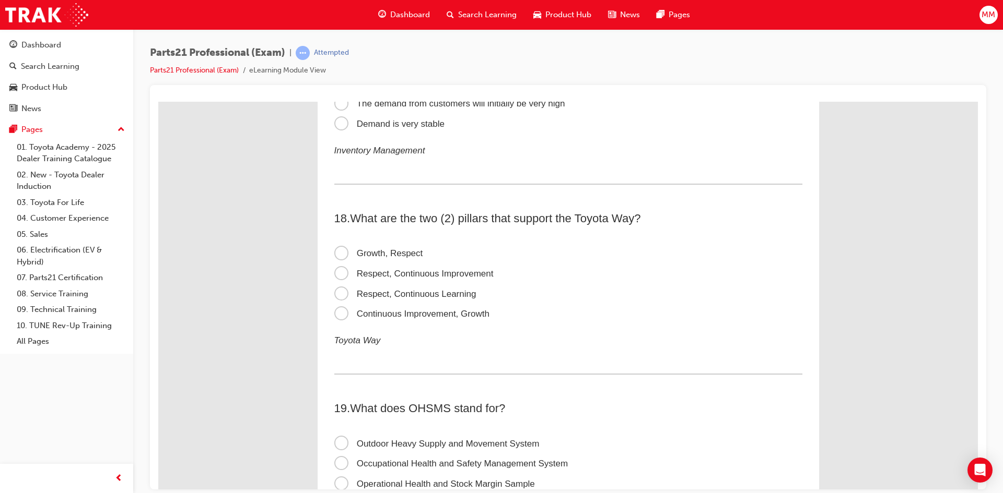
scroll to position [3394, 0]
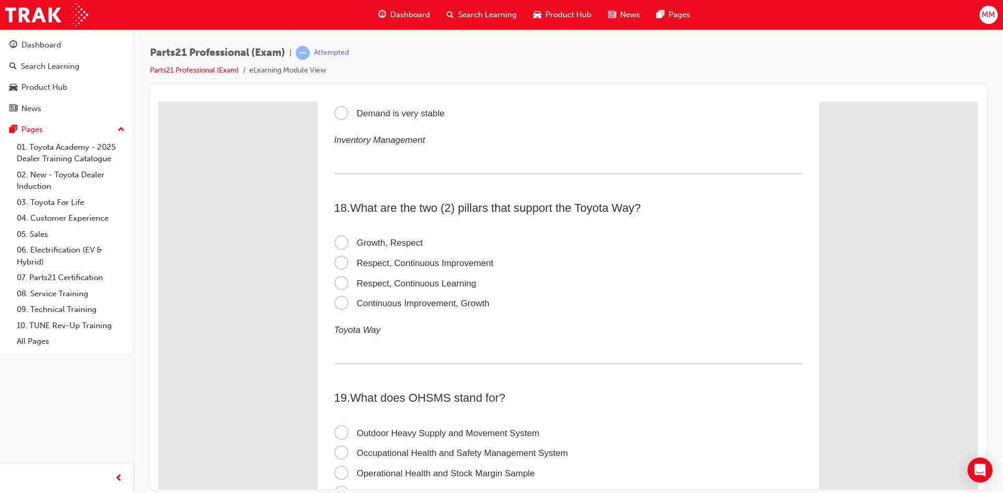
click at [342, 263] on span "Respect, Continuous Improvement" at bounding box center [413, 263] width 159 height 10
click at [158, 101] on input "Respect, Continuous Improvement" at bounding box center [158, 101] width 0 height 0
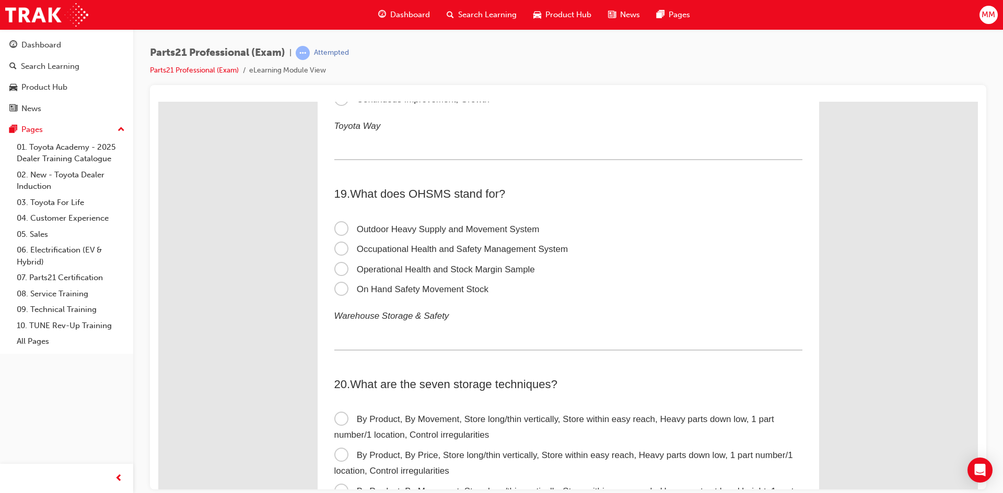
scroll to position [3603, 0]
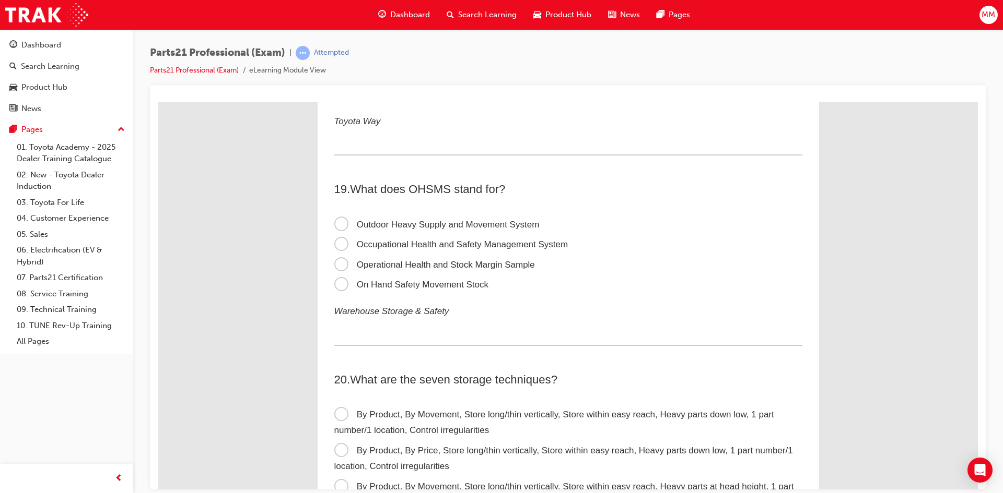
click at [337, 242] on span "Occupational Health and Safety Management System" at bounding box center [451, 244] width 234 height 10
click at [158, 101] on input "Occupational Health and Safety Management System" at bounding box center [158, 101] width 0 height 0
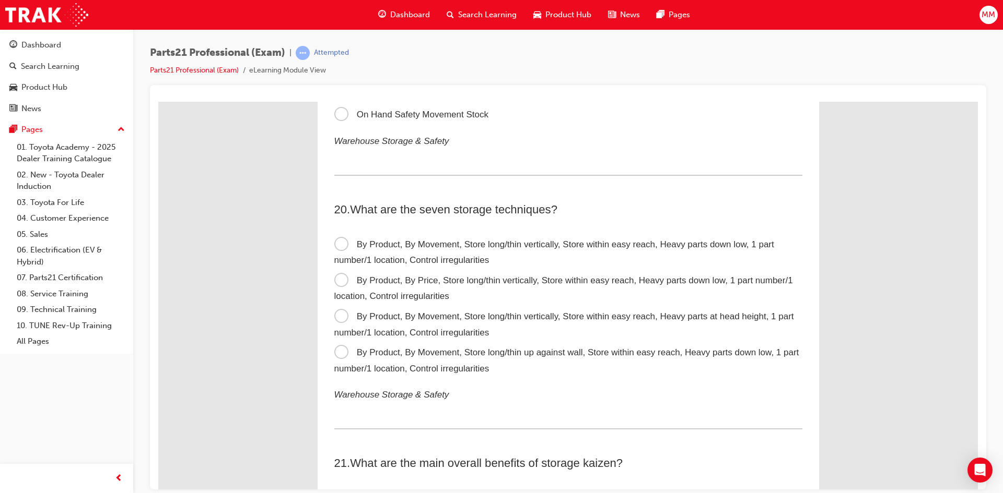
scroll to position [3812, 0]
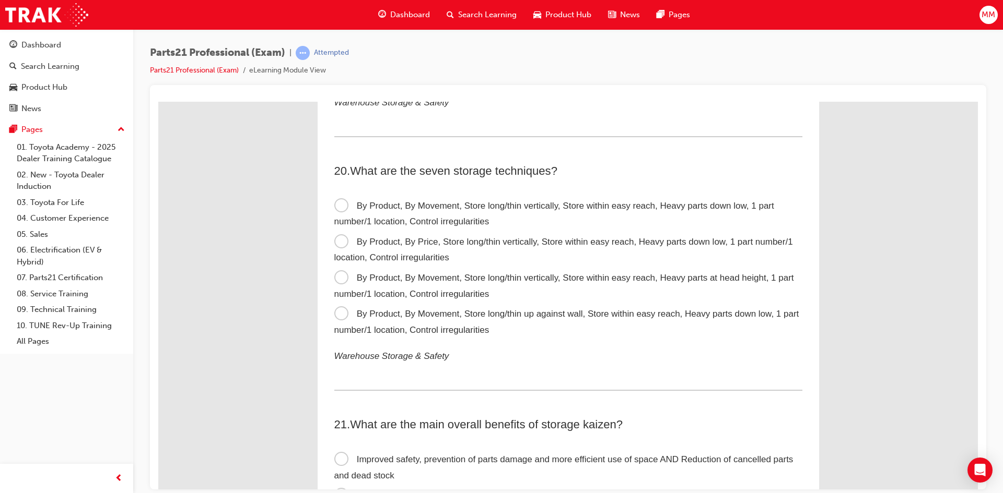
click at [336, 204] on span "By Product, By Movement, Store long/thin vertically, Store within easy reach, H…" at bounding box center [554, 214] width 440 height 26
click at [158, 101] on input "By Product, By Movement, Store long/thin vertically, Store within easy reach, H…" at bounding box center [158, 101] width 0 height 0
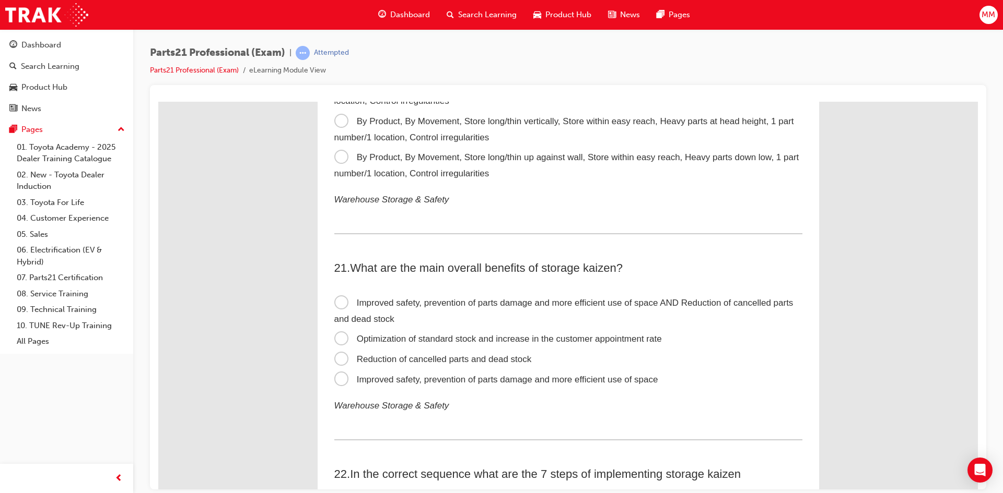
scroll to position [4021, 0]
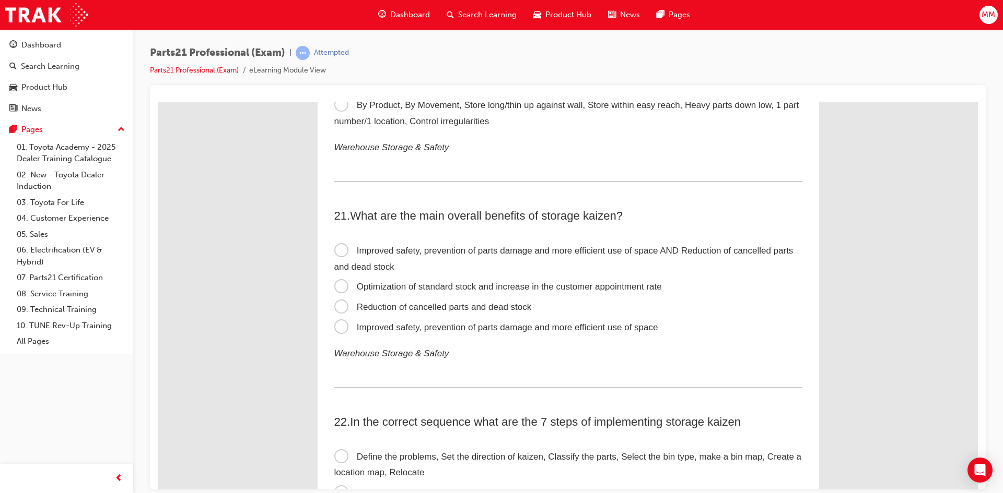
click at [339, 327] on span "Improved safety, prevention of parts damage and more efficient use of space" at bounding box center [496, 327] width 324 height 10
click at [158, 101] on input "Improved safety, prevention of parts damage and more efficient use of space" at bounding box center [158, 101] width 0 height 0
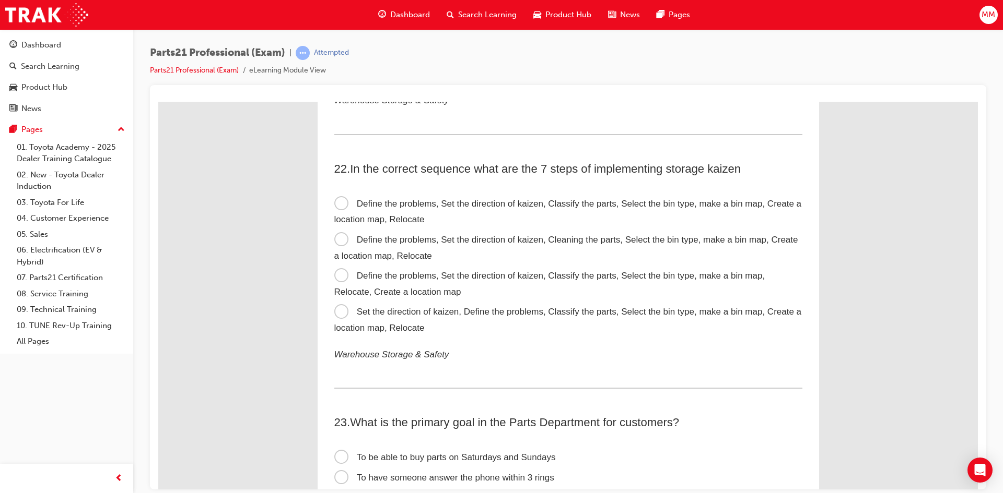
scroll to position [4334, 0]
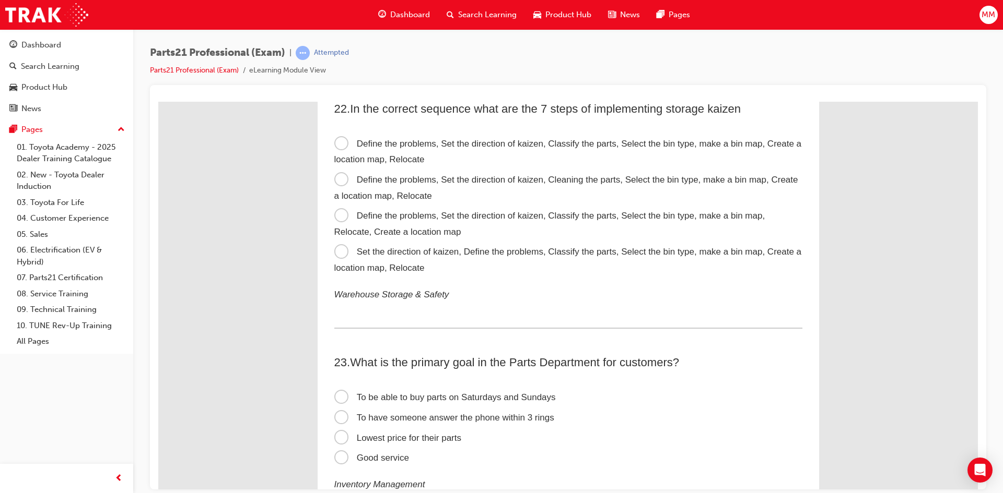
click at [335, 143] on span "Define the problems, Set the direction of kaizen, Classify the parts, Select th…" at bounding box center [567, 151] width 467 height 26
click at [158, 101] on input "Define the problems, Set the direction of kaizen, Classify the parts, Select th…" at bounding box center [158, 101] width 0 height 0
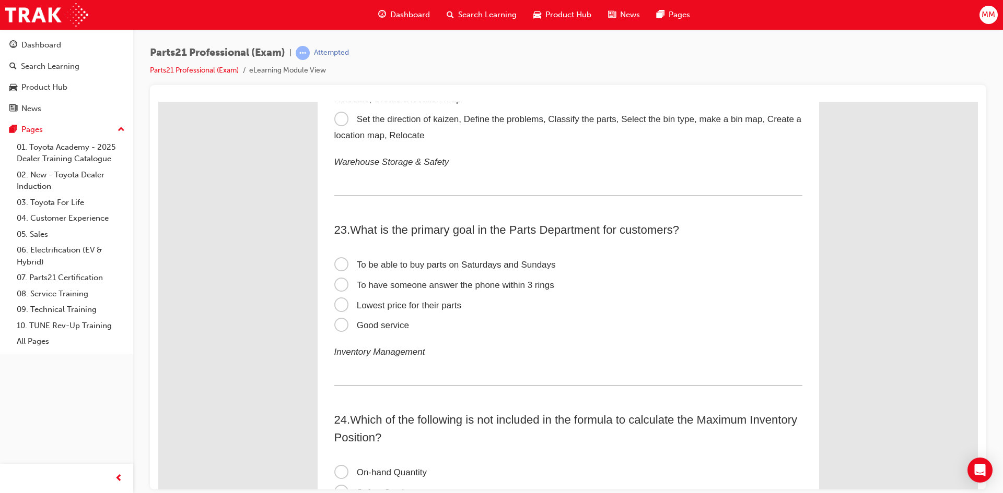
scroll to position [4491, 0]
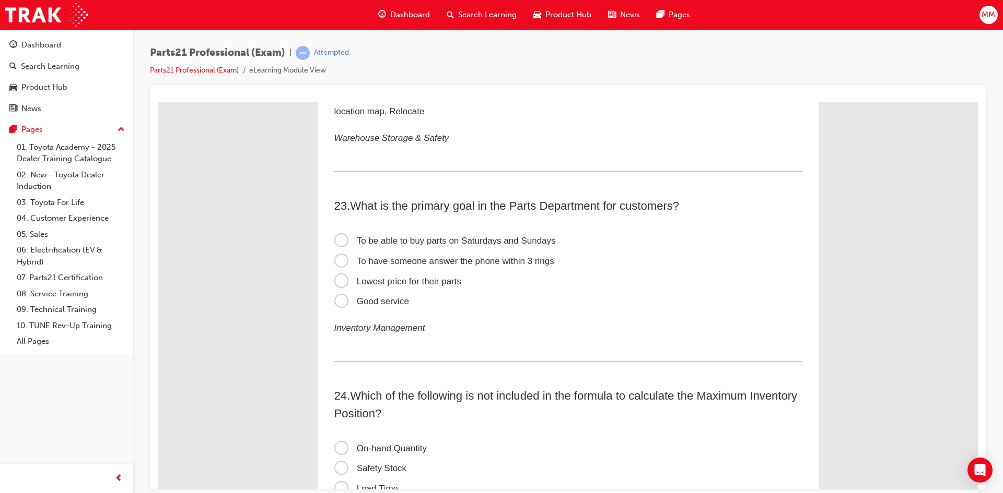
click at [340, 299] on span "Good service" at bounding box center [371, 301] width 75 height 10
click at [158, 101] on input "Good service" at bounding box center [158, 101] width 0 height 0
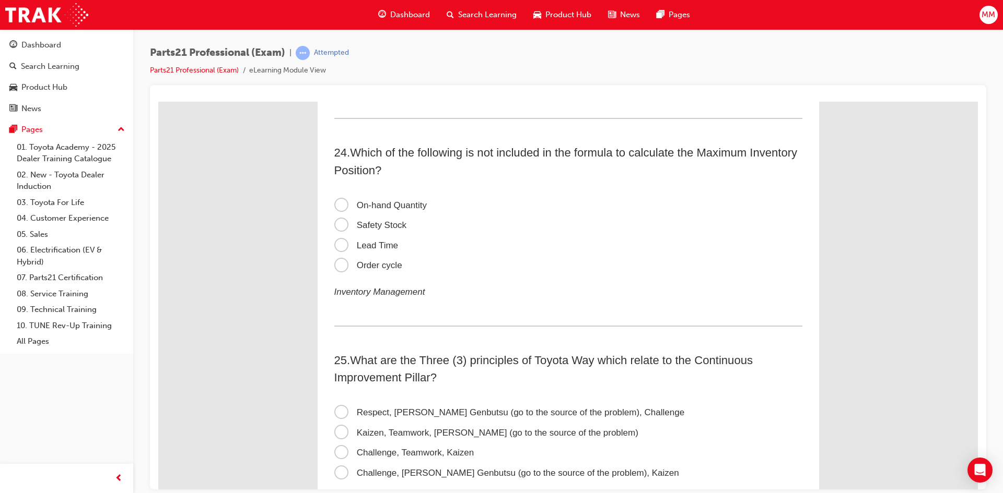
scroll to position [4752, 0]
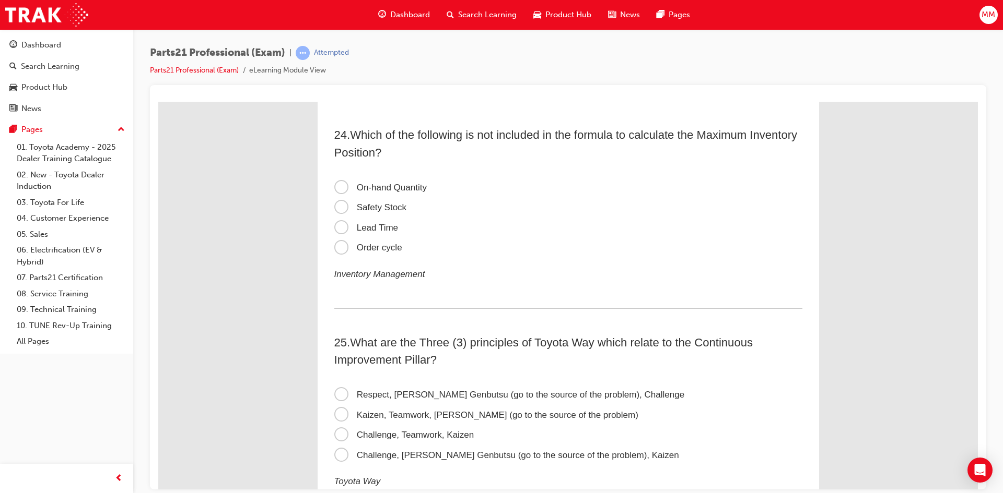
click at [339, 184] on span "On-hand Quantity" at bounding box center [380, 187] width 92 height 10
click at [158, 101] on input "On-hand Quantity" at bounding box center [158, 101] width 0 height 0
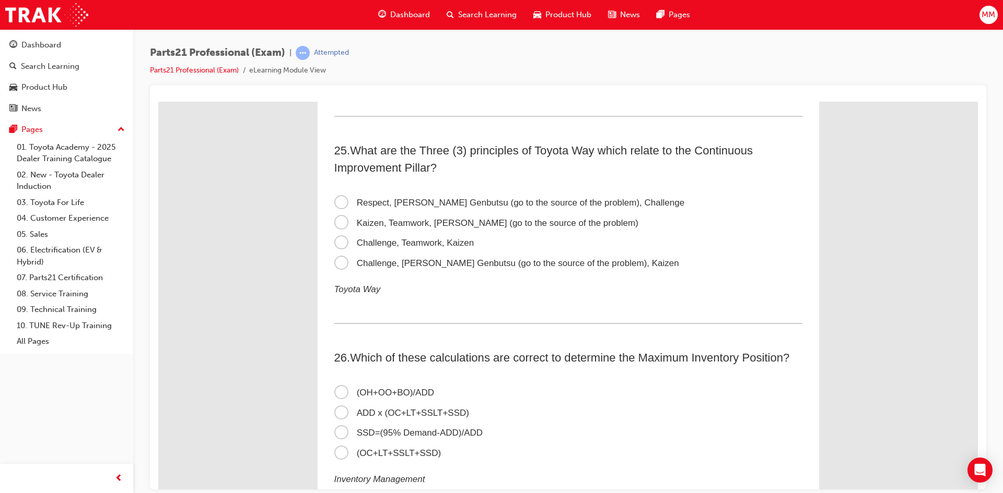
scroll to position [4961, 0]
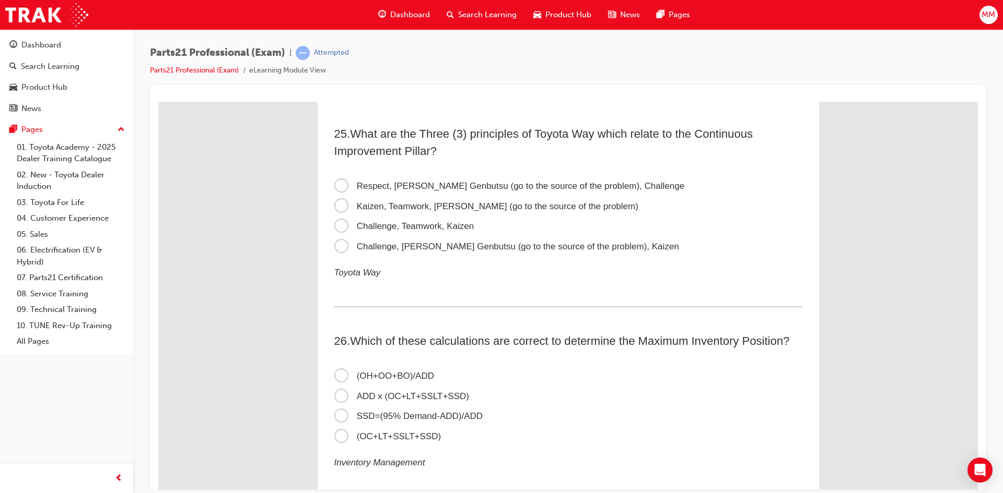
click at [336, 247] on span "Challenge, Genchi Genbutsu (go to the source of the problem), Kaizen" at bounding box center [506, 246] width 345 height 10
click at [158, 101] on input "Challenge, Genchi Genbutsu (go to the source of the problem), Kaizen" at bounding box center [158, 101] width 0 height 0
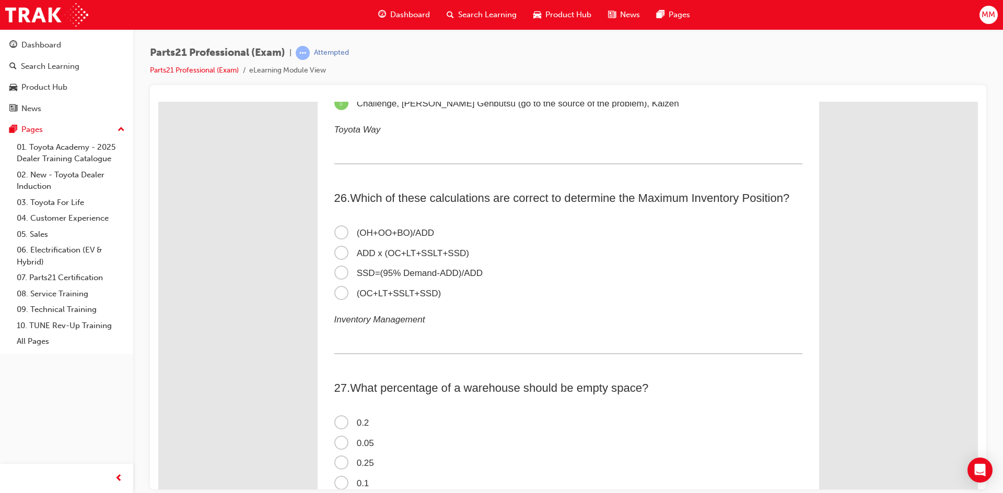
scroll to position [5117, 0]
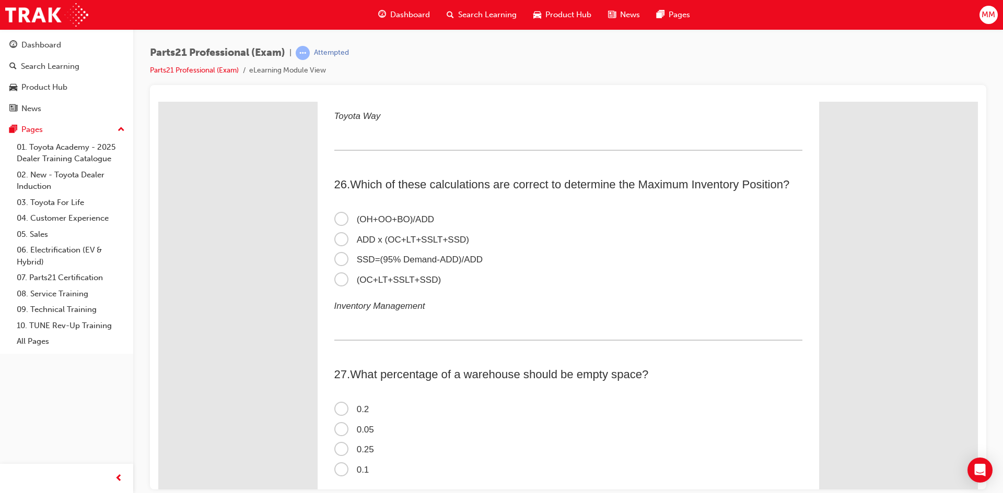
click at [339, 237] on span "ADD x (OC+LT+SSLT+SSD)" at bounding box center [401, 239] width 135 height 10
click at [158, 101] on input "ADD x (OC+LT+SSLT+SSD)" at bounding box center [158, 101] width 0 height 0
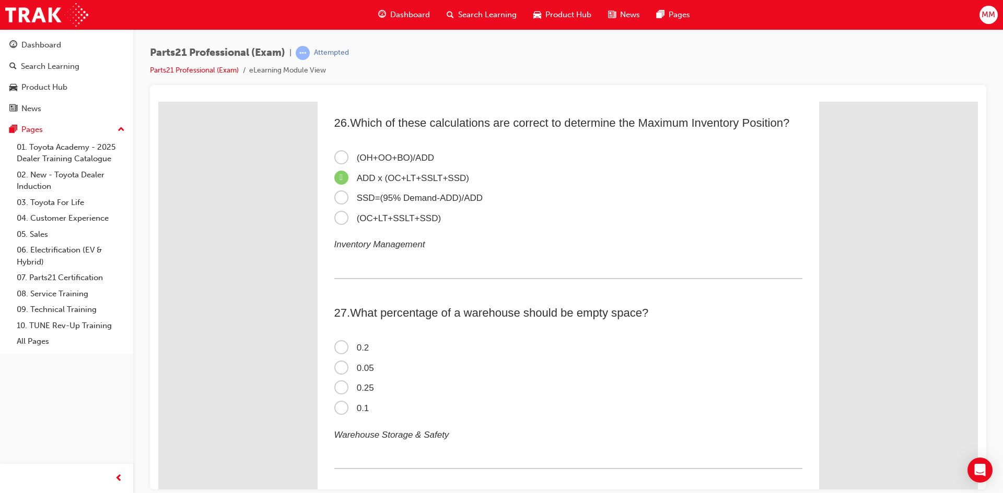
scroll to position [5274, 0]
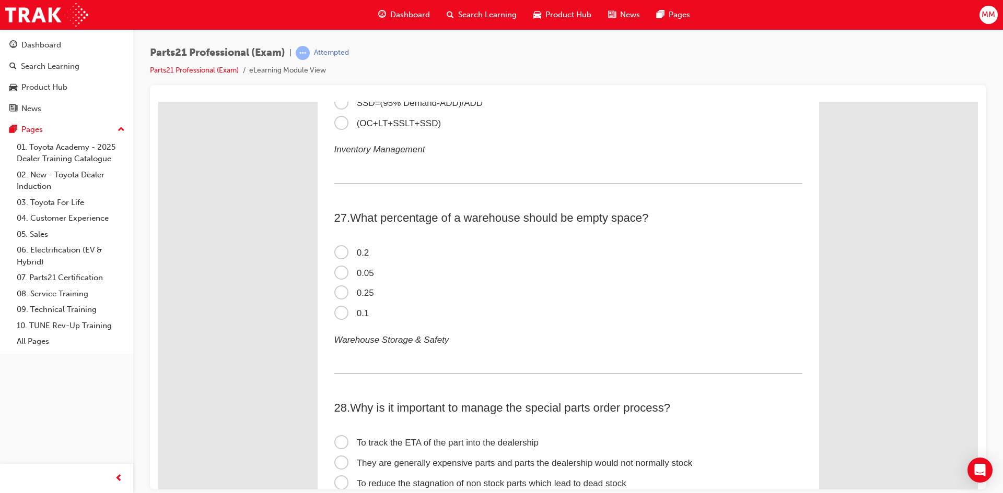
click at [339, 255] on span "0.2" at bounding box center [351, 253] width 35 height 10
click at [158, 101] on input "0.2" at bounding box center [158, 101] width 0 height 0
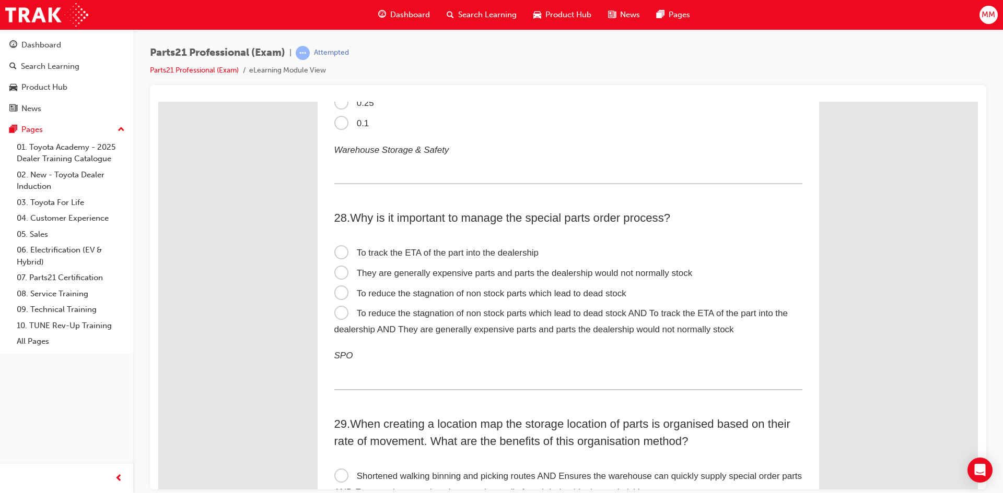
scroll to position [5483, 0]
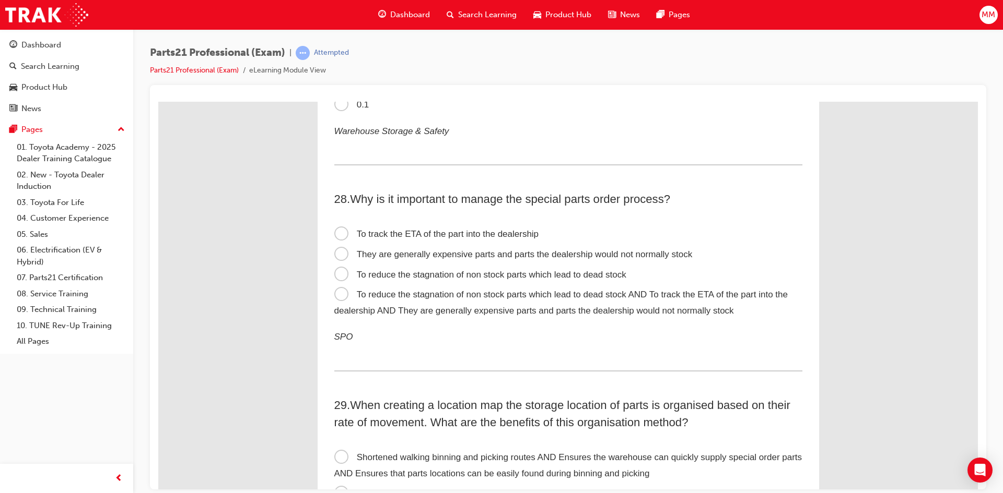
click at [338, 251] on span "They are generally expensive parts and parts the dealership would not normally …" at bounding box center [513, 254] width 358 height 10
click at [158, 101] on input "They are generally expensive parts and parts the dealership would not normally …" at bounding box center [158, 101] width 0 height 0
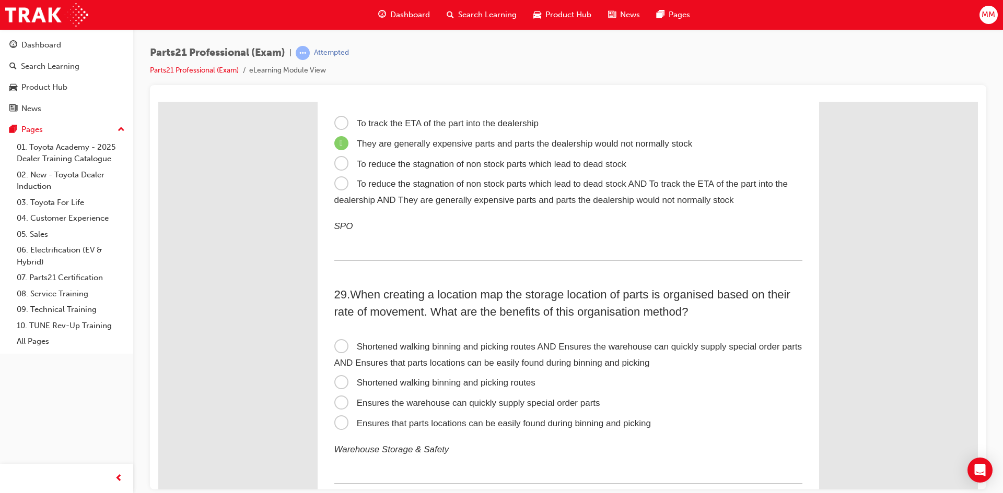
scroll to position [5535, 0]
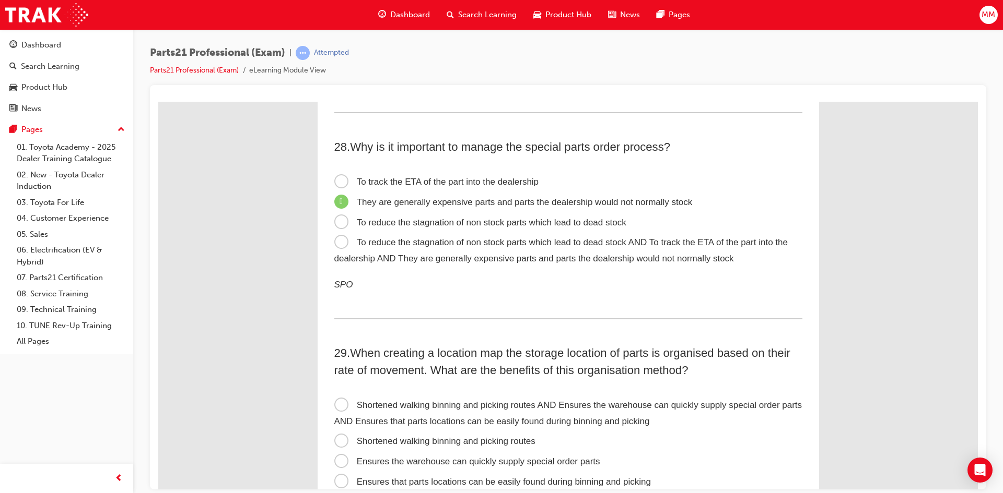
click at [340, 239] on span "To reduce the stagnation of non stock parts which lead to dead stock AND To tra…" at bounding box center [560, 250] width 453 height 26
click at [158, 101] on input "To reduce the stagnation of non stock parts which lead to dead stock AND To tra…" at bounding box center [158, 101] width 0 height 0
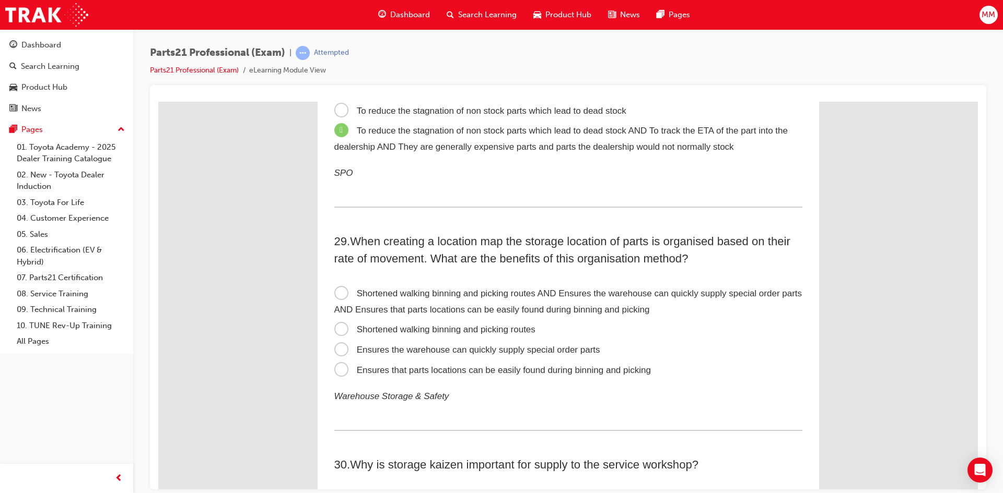
scroll to position [5692, 0]
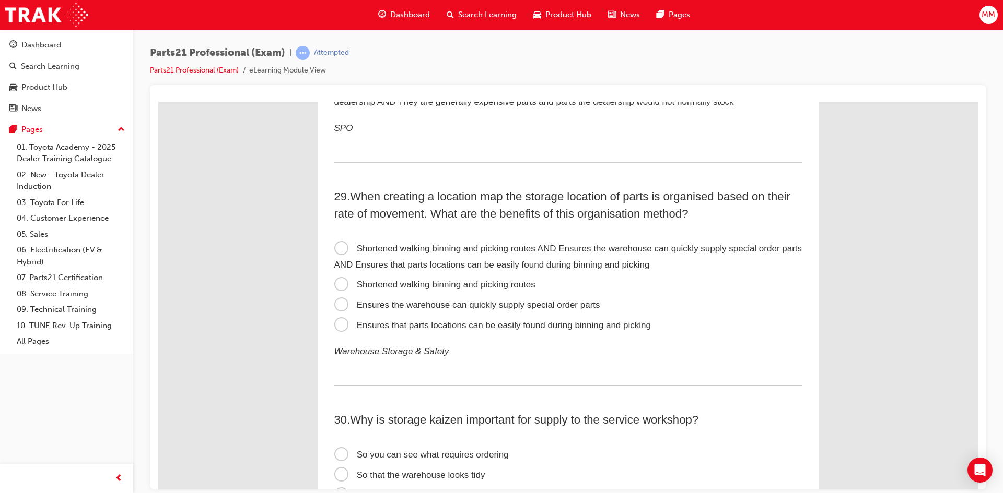
click at [340, 243] on span "Shortened walking binning and picking routes AND Ensures the warehouse can quic…" at bounding box center [568, 256] width 468 height 26
click at [158, 101] on input "Shortened walking binning and picking routes AND Ensures the warehouse can quic…" at bounding box center [158, 101] width 0 height 0
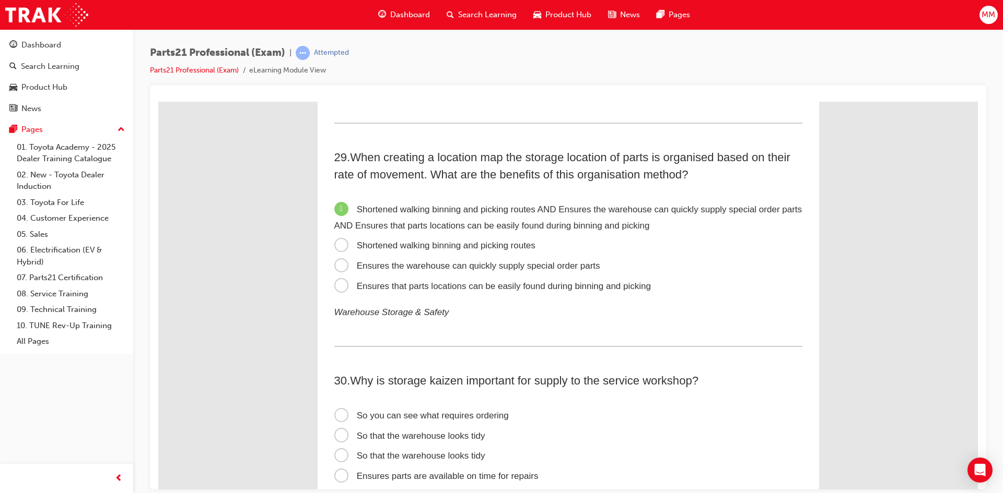
scroll to position [5849, 0]
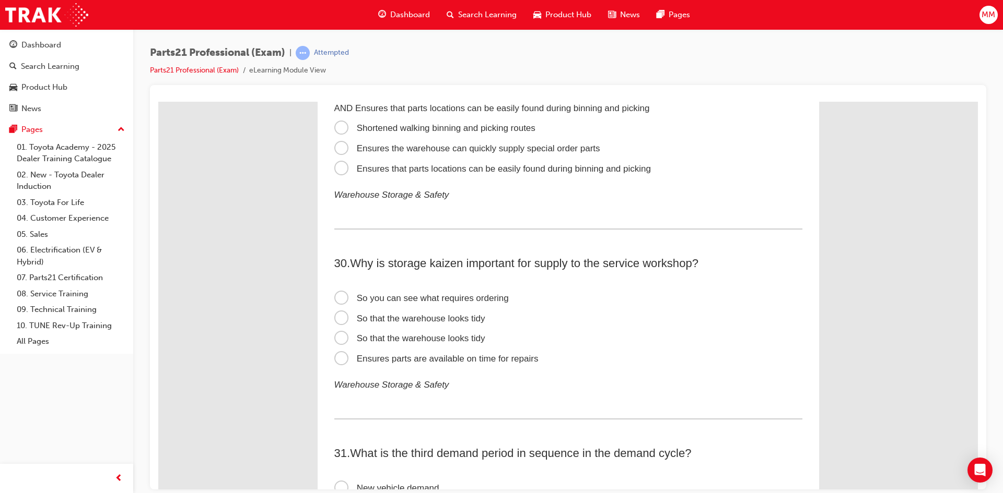
click at [340, 294] on span "So you can see what requires ordering" at bounding box center [421, 298] width 174 height 10
click at [158, 101] on input "So you can see what requires ordering" at bounding box center [158, 101] width 0 height 0
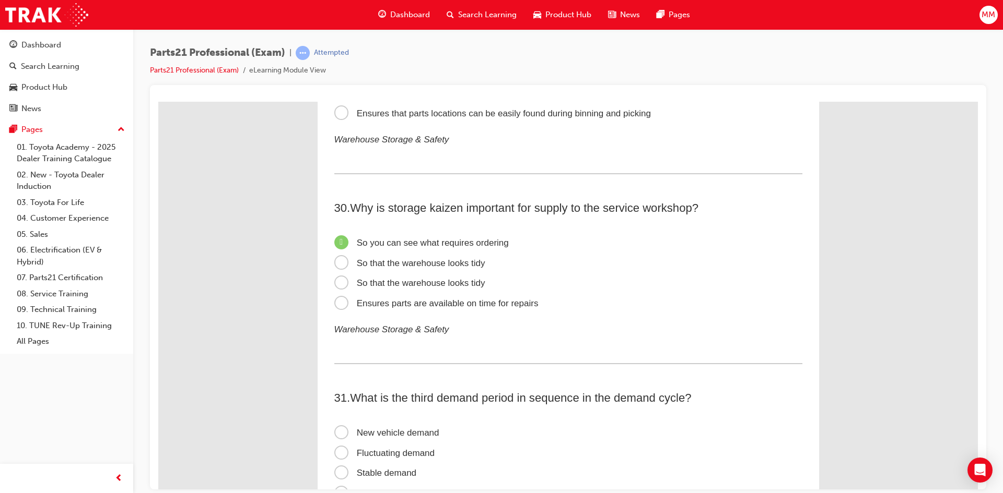
scroll to position [6005, 0]
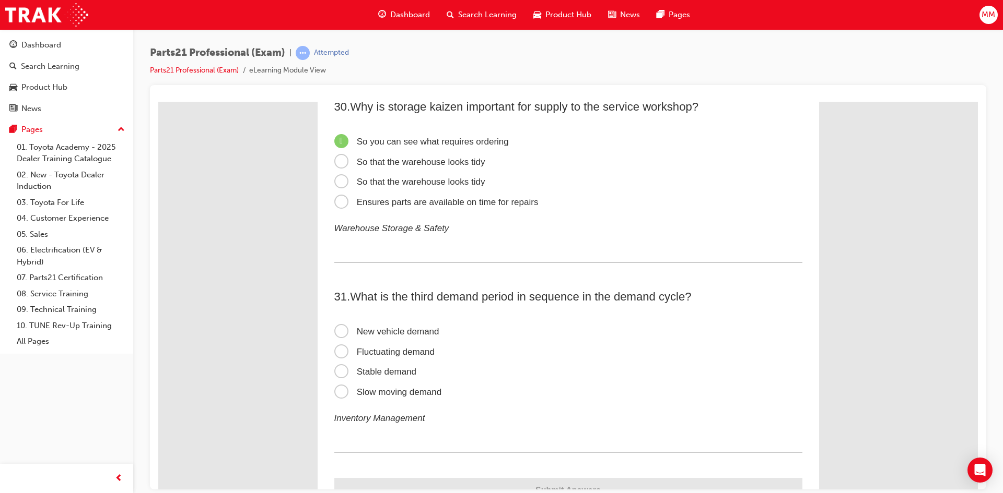
click at [340, 197] on span "Ensures parts are available on time for repairs" at bounding box center [436, 202] width 204 height 10
click at [158, 101] on input "Ensures parts are available on time for repairs" at bounding box center [158, 101] width 0 height 0
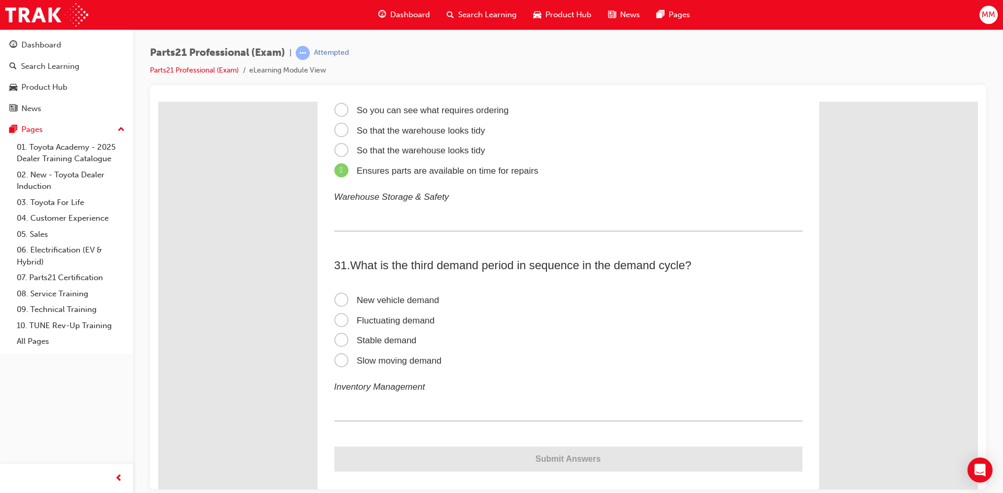
scroll to position [6052, 0]
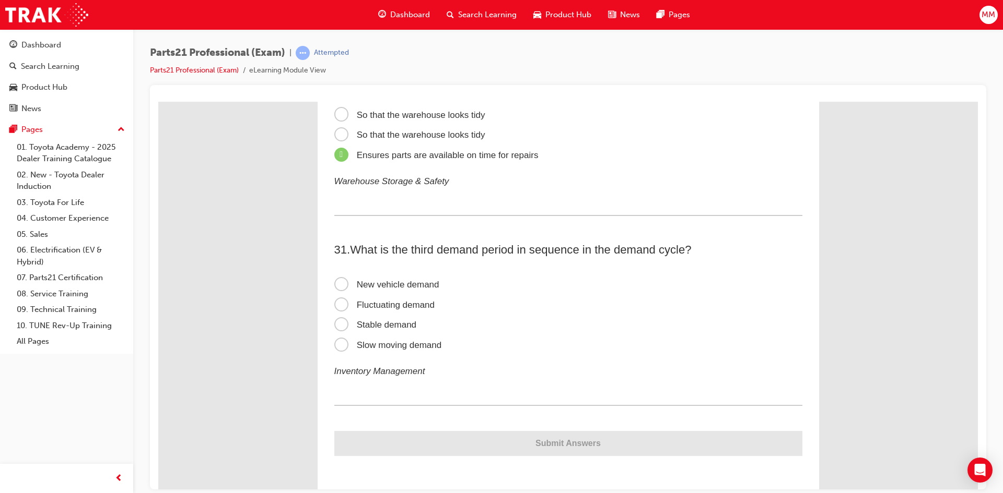
click at [342, 345] on span "Slow moving demand" at bounding box center [388, 345] width 108 height 10
click at [158, 101] on input "Slow moving demand" at bounding box center [158, 101] width 0 height 0
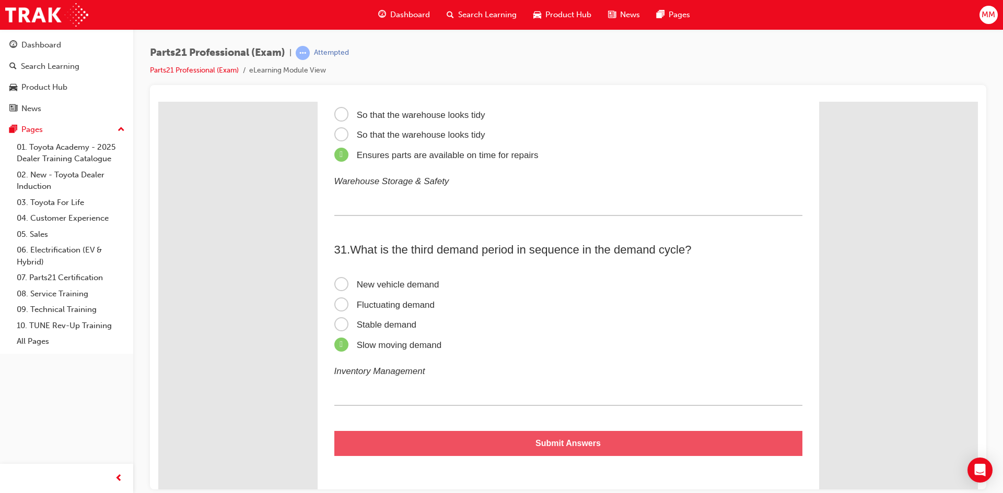
click at [552, 445] on button "Submit Answers" at bounding box center [568, 443] width 468 height 25
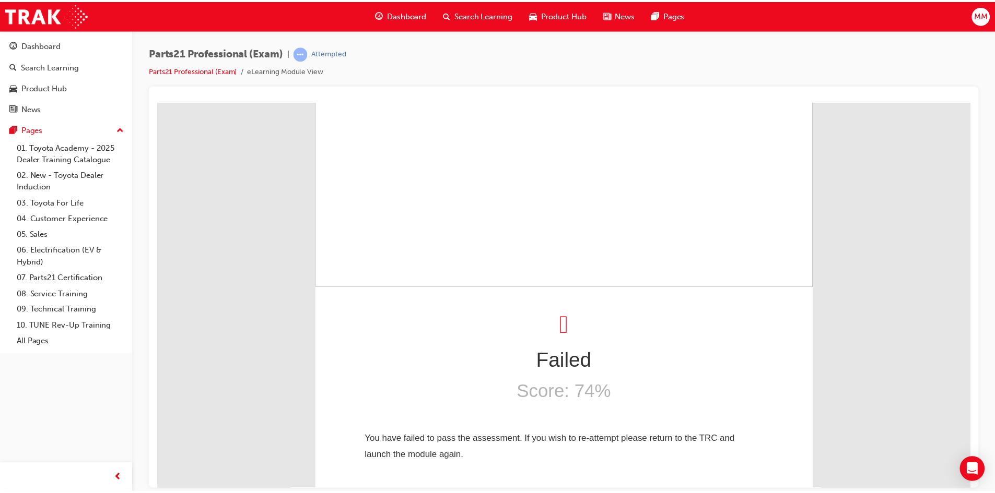
scroll to position [0, 0]
